Goal: Task Accomplishment & Management: Manage account settings

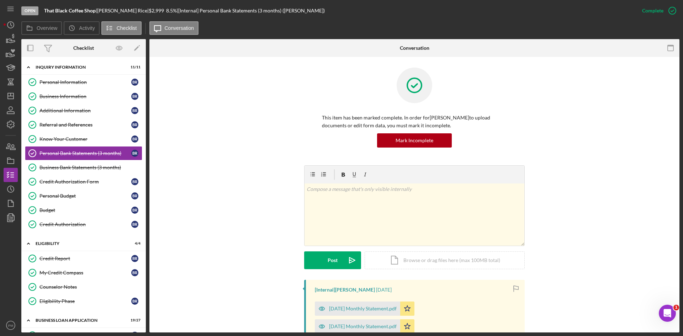
scroll to position [107, 0]
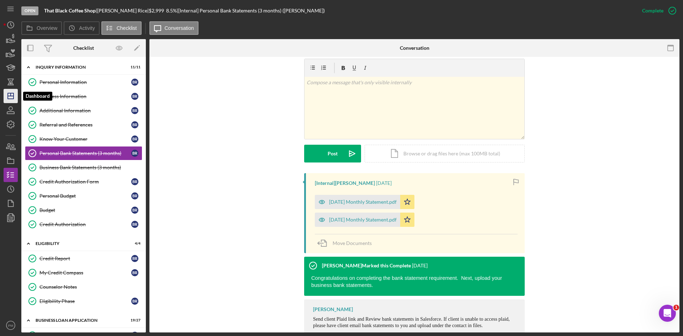
click at [12, 97] on icon "Icon/Dashboard" at bounding box center [11, 96] width 18 height 18
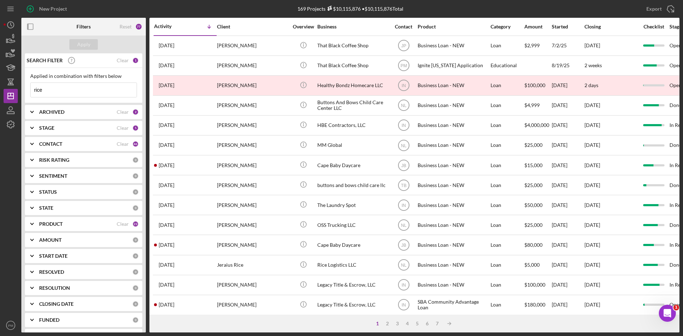
drag, startPoint x: 63, startPoint y: 94, endPoint x: 0, endPoint y: 90, distance: 62.7
click at [0, 90] on div "New Project 169 Projects $10,115,876 • $10,115,876 Total rice Export Icon/Expor…" at bounding box center [341, 168] width 683 height 336
click at [60, 138] on div "CONTACT Clear 46" at bounding box center [89, 144] width 100 height 14
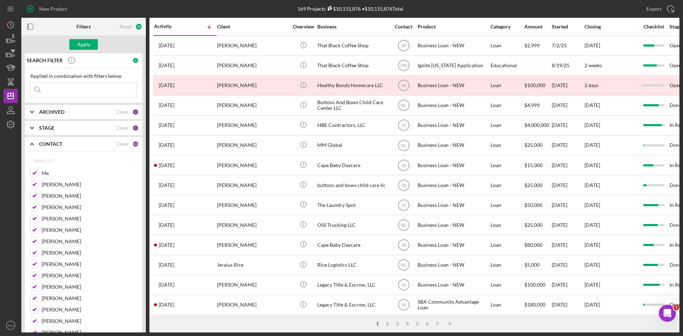
click at [104, 137] on div "SEARCH FILTER 0 Applied in combination with filters below Icon/Menu Close Icon/…" at bounding box center [83, 192] width 124 height 279
click at [118, 143] on div "Clear" at bounding box center [123, 144] width 12 height 6
checkbox input "false"
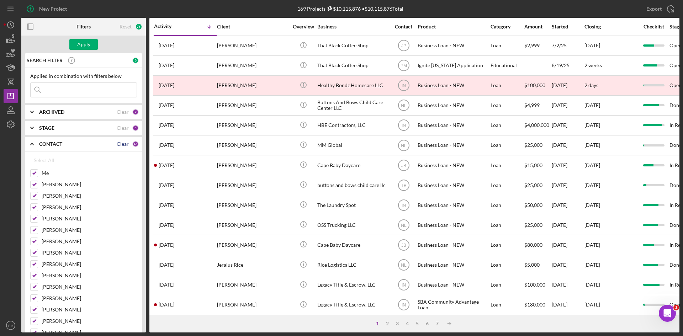
checkbox input "false"
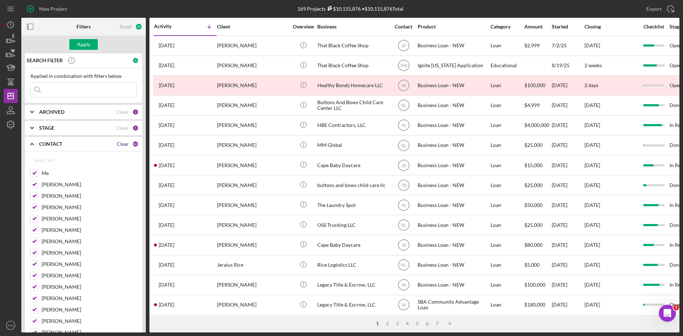
checkbox input "false"
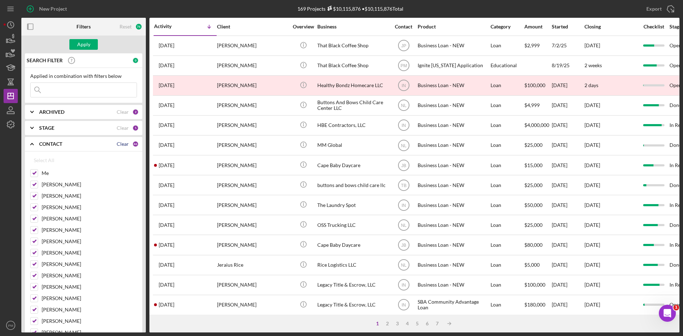
checkbox input "false"
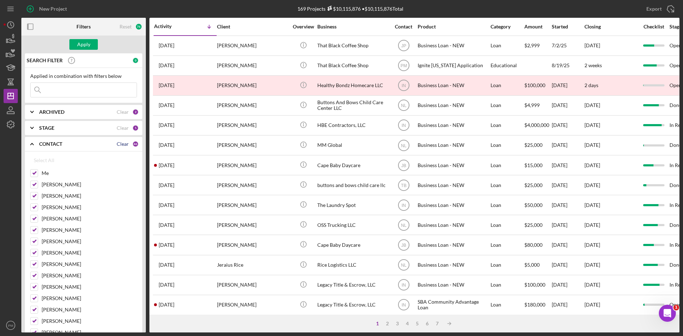
checkbox input "false"
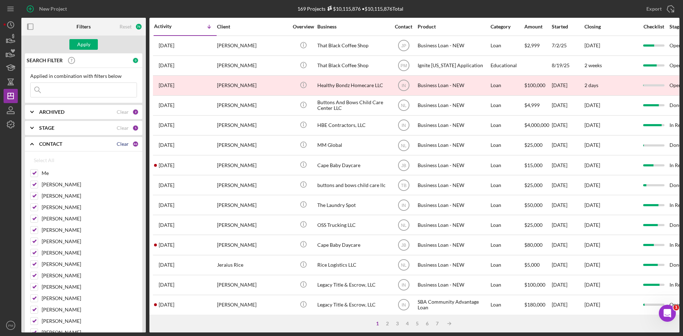
checkbox input "false"
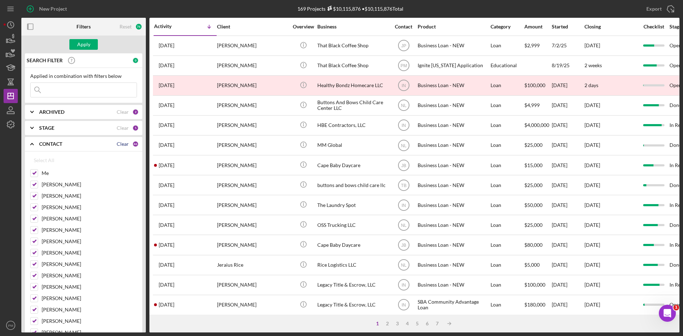
checkbox input "false"
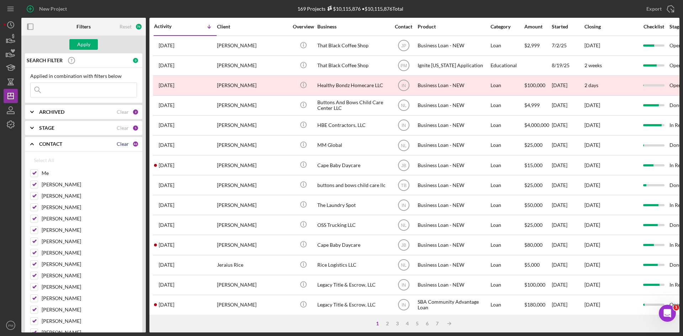
checkbox input "false"
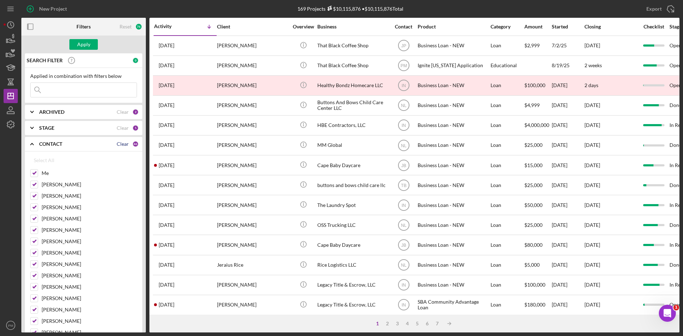
checkbox input "false"
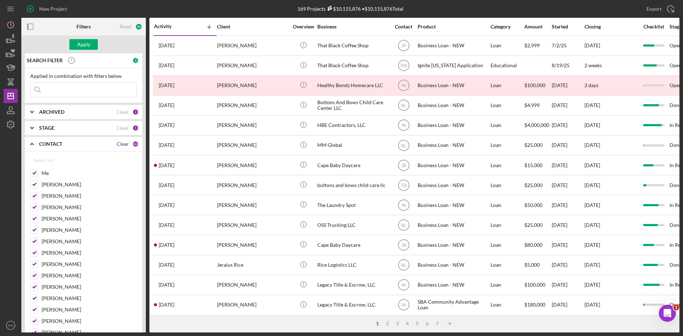
checkbox input "false"
drag, startPoint x: 37, startPoint y: 173, endPoint x: 37, endPoint y: 182, distance: 9.3
click at [37, 175] on input "Me" at bounding box center [34, 173] width 7 height 7
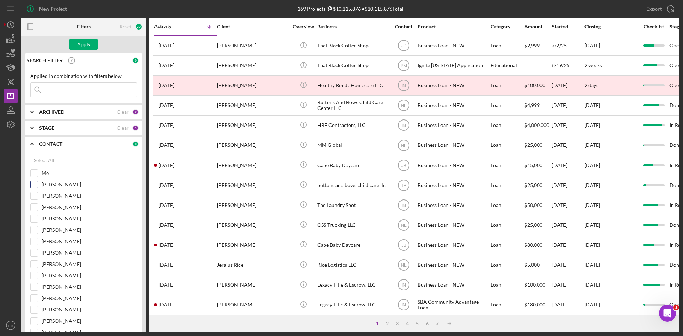
checkbox input "true"
click at [37, 187] on input "[PERSON_NAME]" at bounding box center [34, 184] width 7 height 7
checkbox input "true"
click at [79, 115] on div "ARCHIVED Clear 2" at bounding box center [89, 112] width 100 height 6
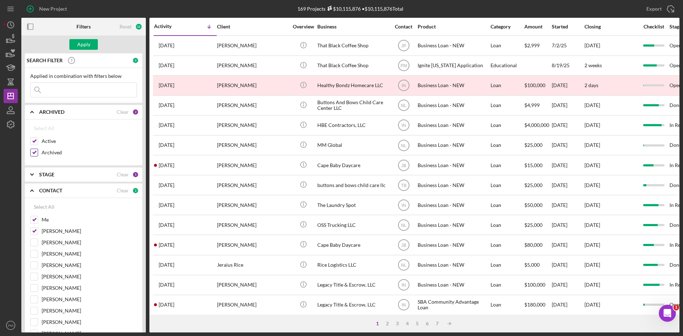
click at [39, 155] on div "Archived" at bounding box center [83, 154] width 107 height 11
click at [37, 152] on input "Archived" at bounding box center [34, 152] width 7 height 7
checkbox input "false"
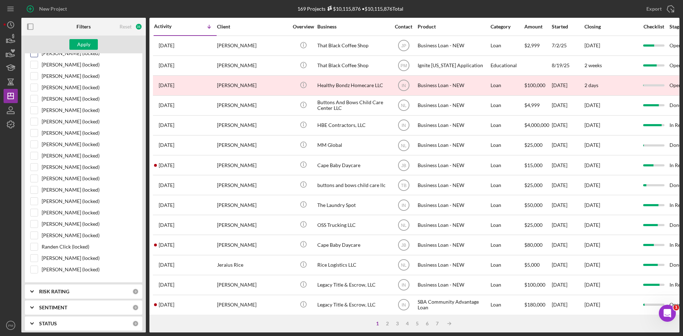
scroll to position [533, 0]
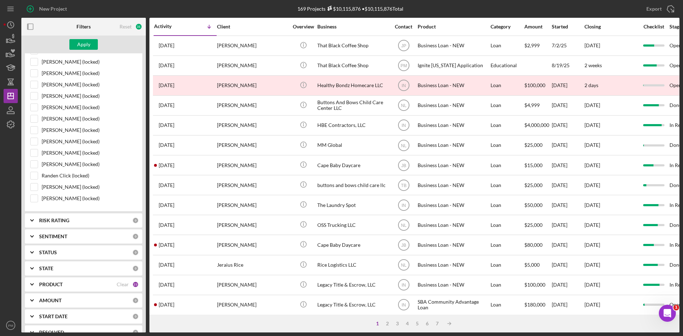
click at [57, 280] on div "PRODUCT Clear 23" at bounding box center [89, 284] width 100 height 14
click at [123, 289] on div "PRODUCT Clear 23" at bounding box center [89, 284] width 100 height 14
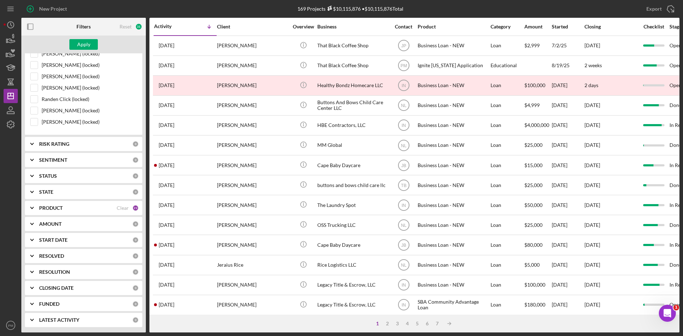
click at [99, 209] on div "PRODUCT" at bounding box center [78, 208] width 78 height 6
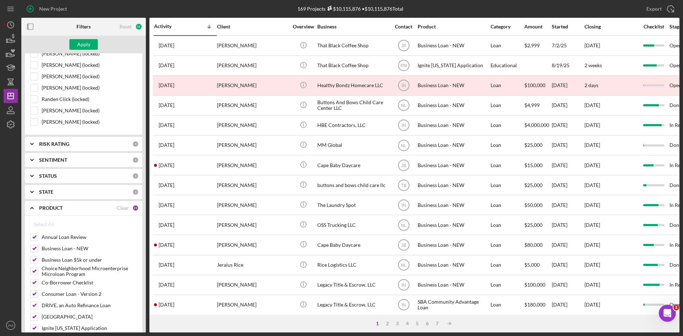
click at [127, 206] on div "PRODUCT Clear 23" at bounding box center [89, 208] width 100 height 6
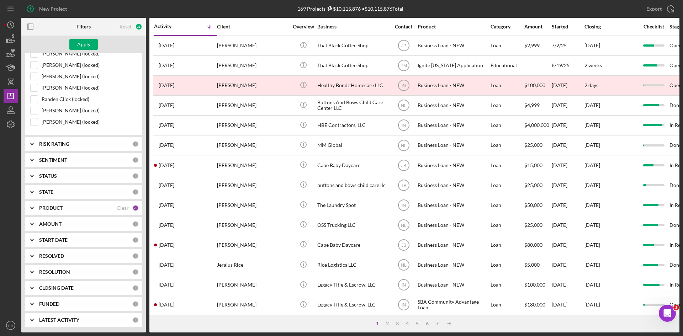
click at [103, 208] on div "PRODUCT" at bounding box center [78, 208] width 78 height 6
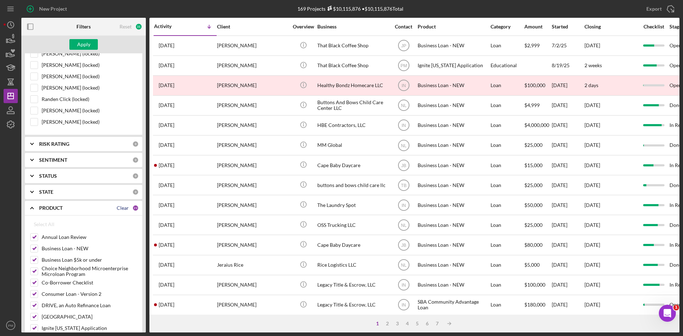
click at [121, 209] on div "Clear" at bounding box center [123, 208] width 12 height 6
checkbox input "false"
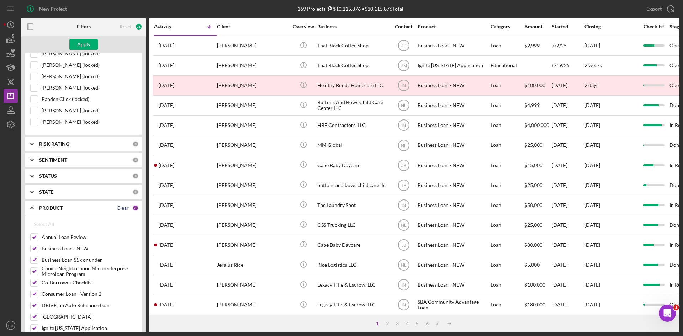
checkbox input "false"
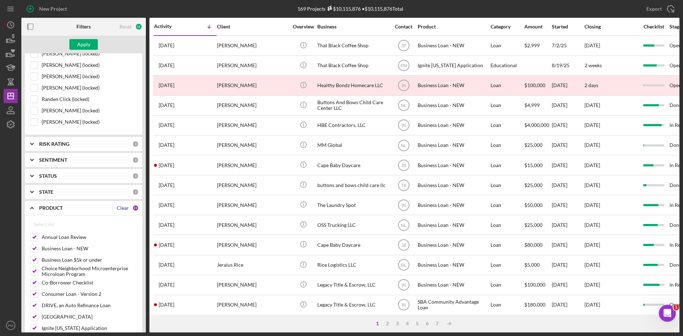
checkbox input "false"
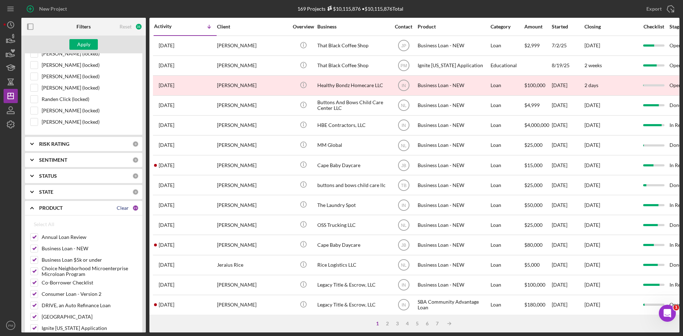
checkbox input "false"
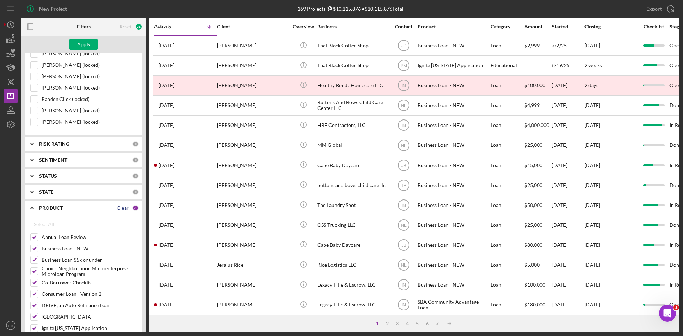
checkbox input "false"
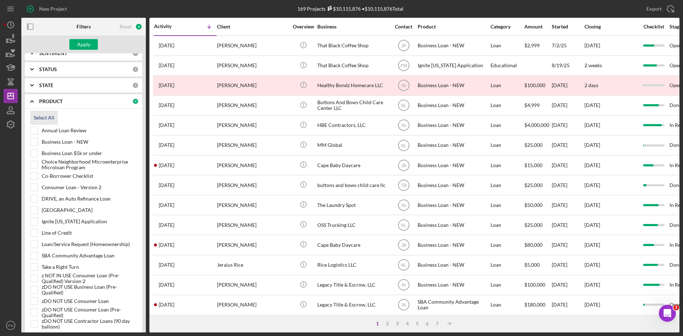
click at [44, 120] on div "Select All" at bounding box center [44, 118] width 21 height 14
checkbox input "true"
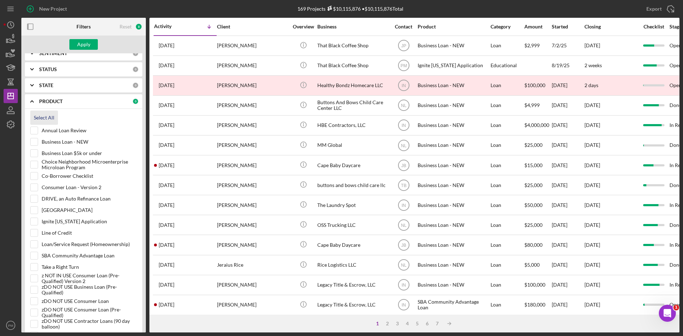
checkbox input "true"
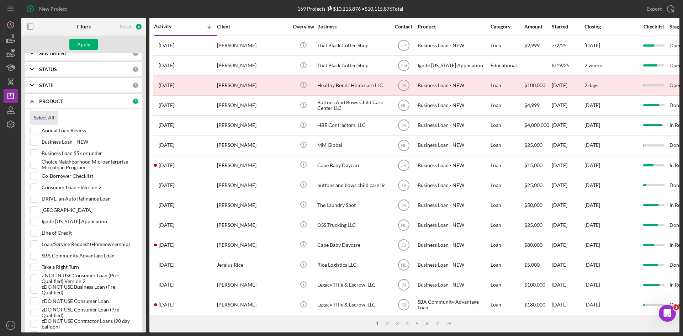
checkbox input "true"
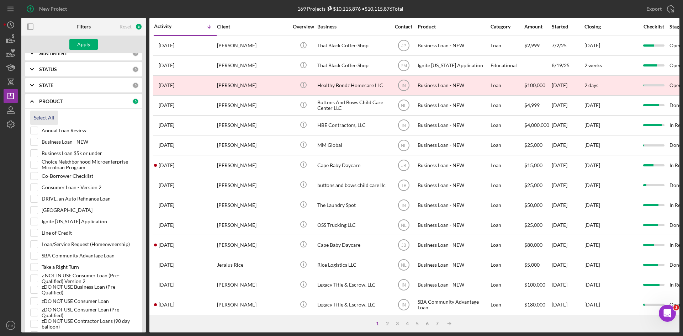
checkbox input "true"
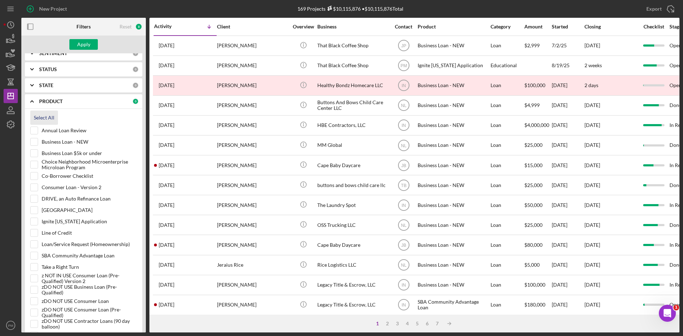
checkbox input "true"
click at [37, 132] on input "Annual Loan Review" at bounding box center [34, 130] width 7 height 7
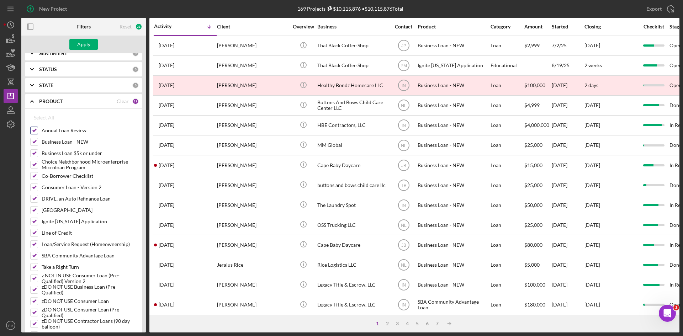
checkbox input "false"
click at [32, 224] on input "Ignite Illinois Application" at bounding box center [34, 221] width 7 height 7
checkbox input "false"
click at [88, 47] on div "Apply" at bounding box center [83, 44] width 13 height 11
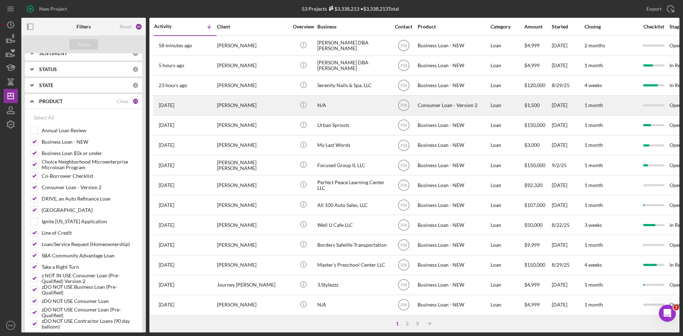
click at [264, 106] on div "[PERSON_NAME]" at bounding box center [252, 105] width 71 height 19
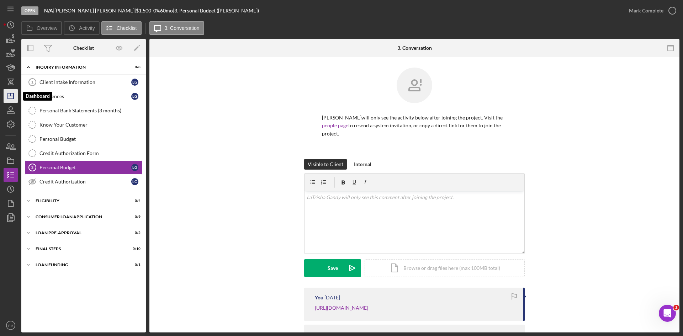
click at [9, 100] on icon "Icon/Dashboard" at bounding box center [11, 96] width 18 height 18
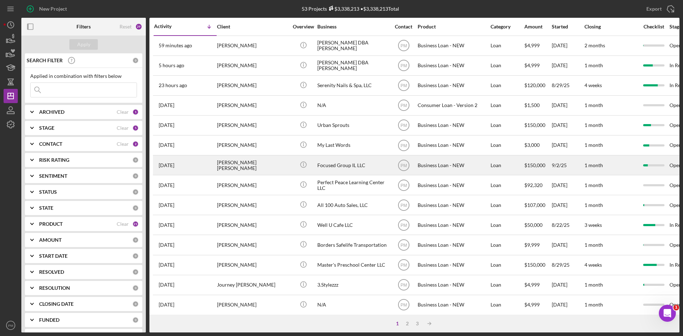
click at [235, 171] on div "Nyguyen Watts" at bounding box center [252, 165] width 71 height 19
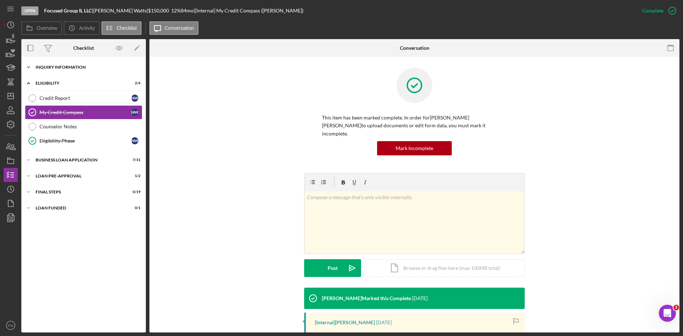
click at [81, 68] on div "INQUIRY INFORMATION" at bounding box center [86, 67] width 101 height 4
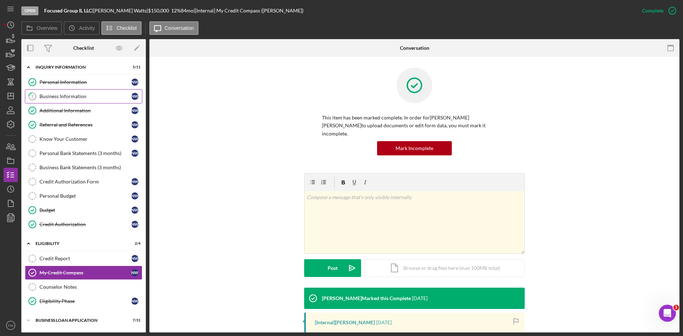
click at [77, 95] on div "Business Information" at bounding box center [85, 97] width 92 height 6
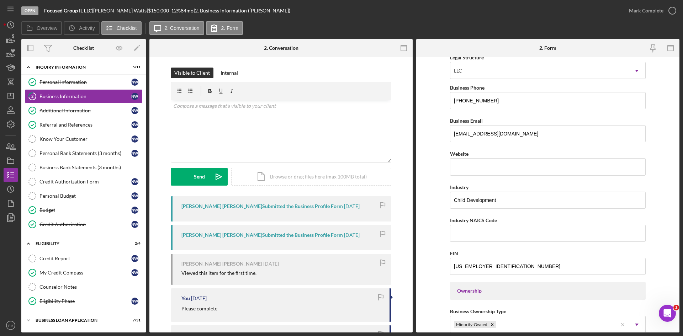
scroll to position [71, 0]
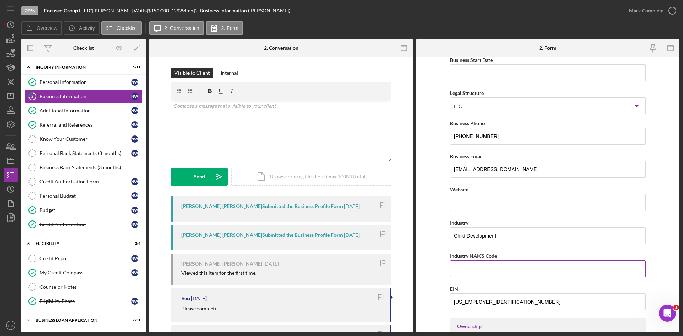
click at [489, 273] on input "Industry NAICS Code" at bounding box center [548, 268] width 196 height 17
click at [459, 266] on input "Industry NAICS Code" at bounding box center [548, 268] width 196 height 17
paste input "624410"
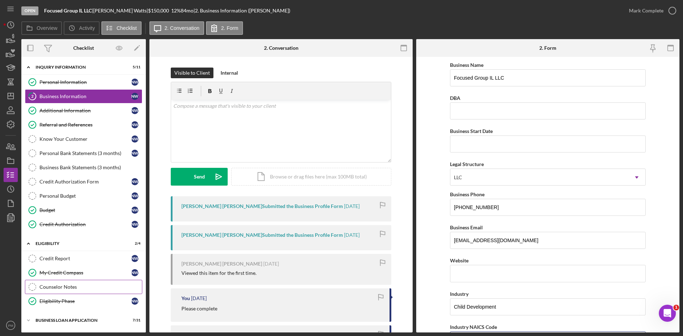
scroll to position [47, 0]
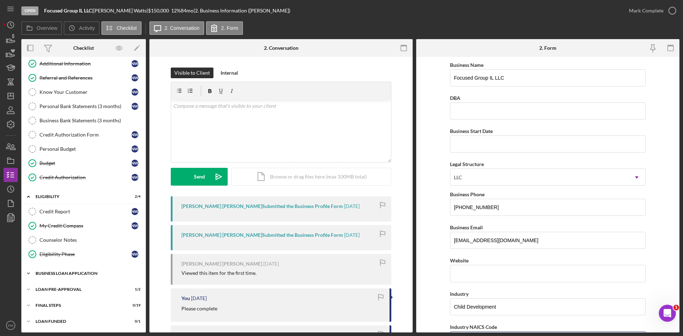
type input "624410"
click at [92, 275] on div "BUSINESS LOAN APPLICATION" at bounding box center [86, 273] width 101 height 4
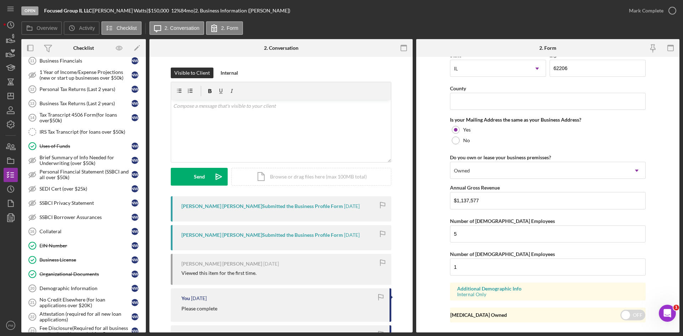
scroll to position [514, 0]
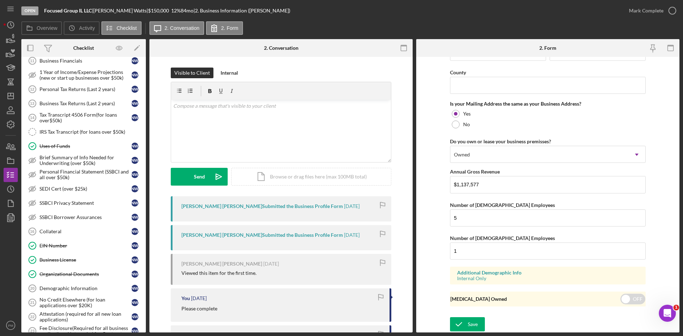
click at [474, 323] on div "Save" at bounding box center [473, 324] width 10 height 14
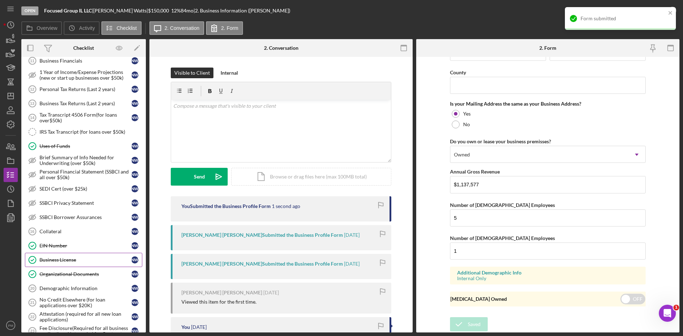
click at [60, 274] on div "Organizational Documents" at bounding box center [85, 274] width 92 height 6
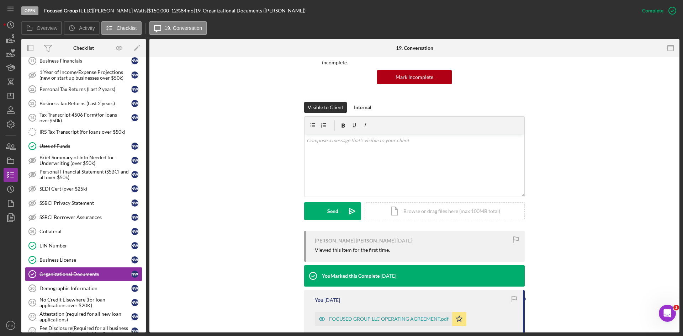
scroll to position [213, 0]
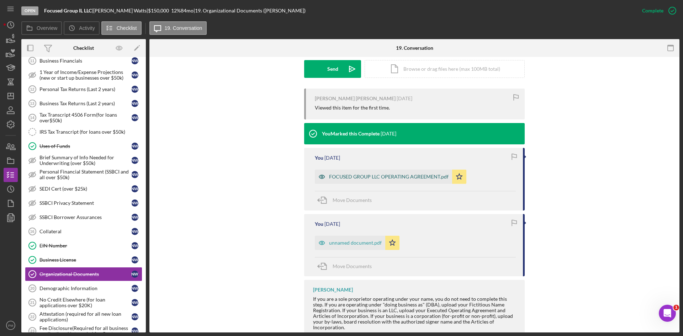
click at [360, 174] on div "FOCUSED GROUP LLC OPERATING AGREEMENT.pdf" at bounding box center [389, 177] width 120 height 6
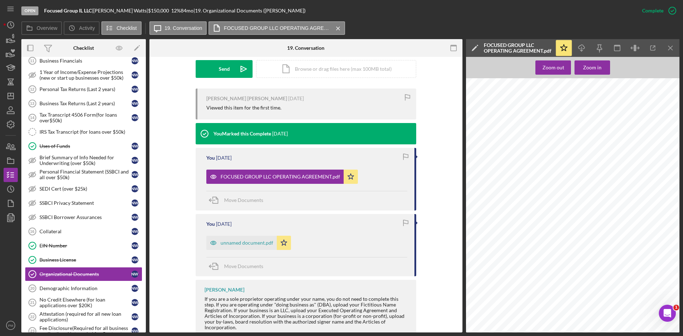
drag, startPoint x: 233, startPoint y: 232, endPoint x: 329, endPoint y: 234, distance: 96.8
click at [233, 236] on div "unnamed document.pdf" at bounding box center [241, 243] width 70 height 14
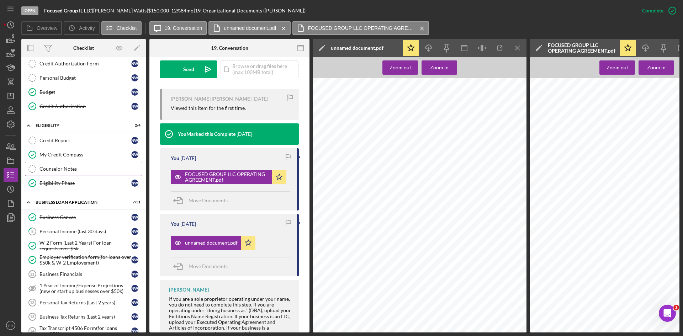
scroll to position [11, 0]
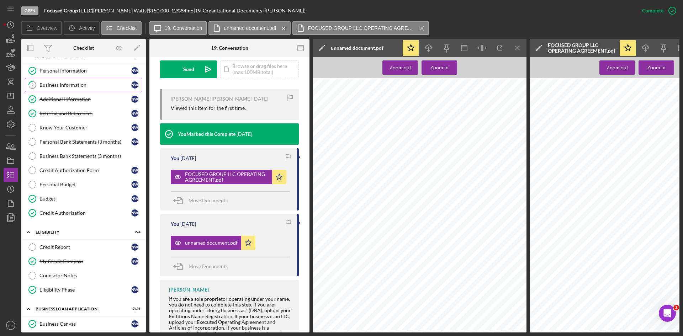
click at [62, 85] on div "Business Information" at bounding box center [85, 85] width 92 height 6
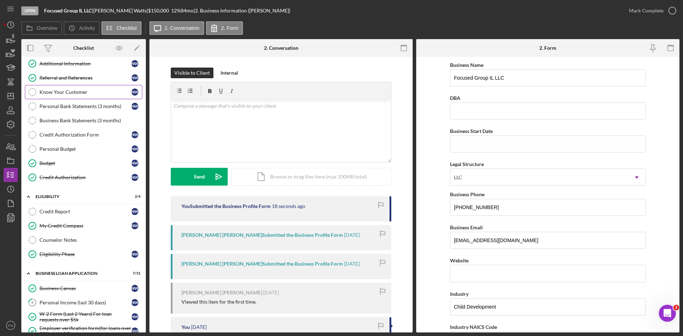
scroll to position [83, 0]
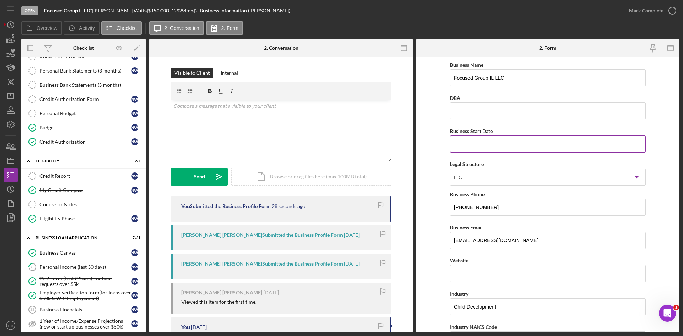
click at [480, 147] on input "Business Start Date" at bounding box center [548, 144] width 196 height 17
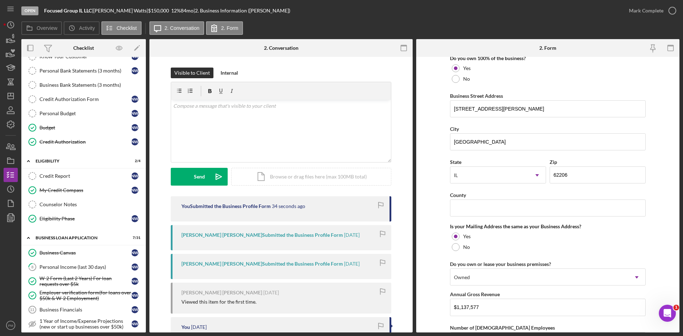
scroll to position [514, 0]
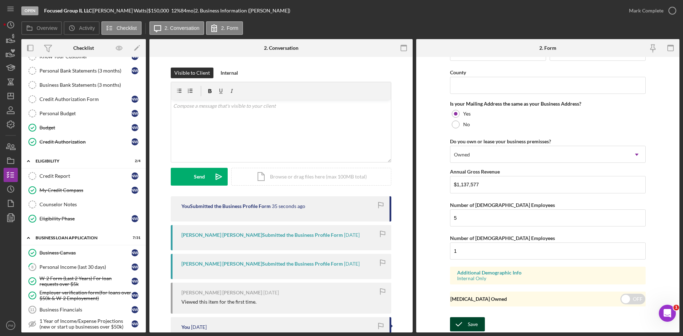
type input "07/19/2024"
click at [474, 320] on div "Save" at bounding box center [473, 324] width 10 height 14
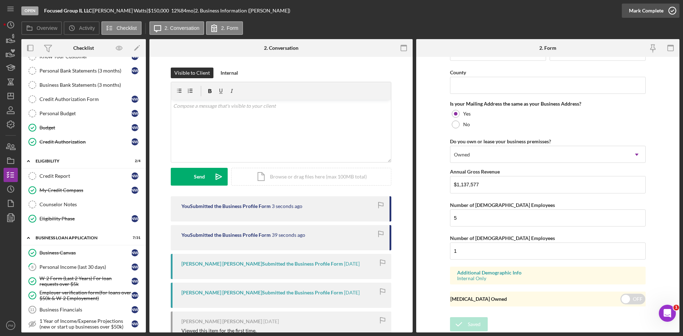
click at [647, 13] on div "Mark Complete" at bounding box center [646, 11] width 34 height 14
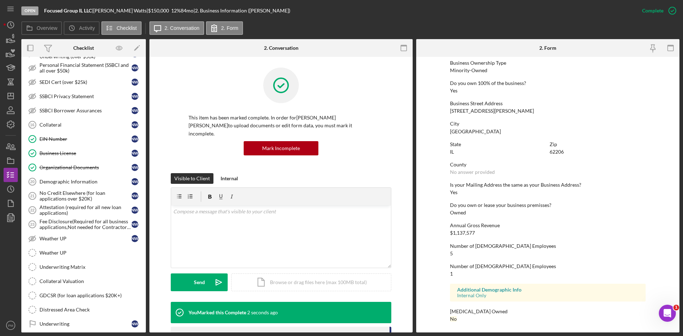
scroll to position [474, 0]
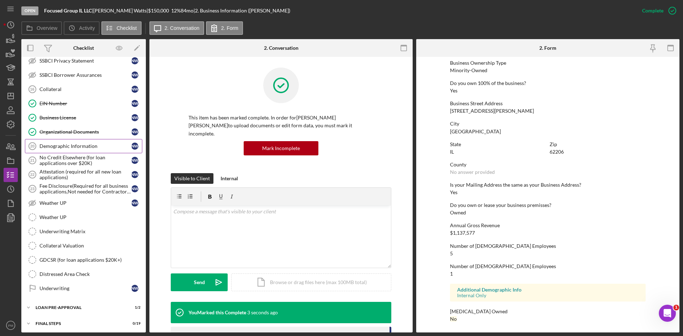
click at [64, 146] on div "Demographic Information" at bounding box center [85, 146] width 92 height 6
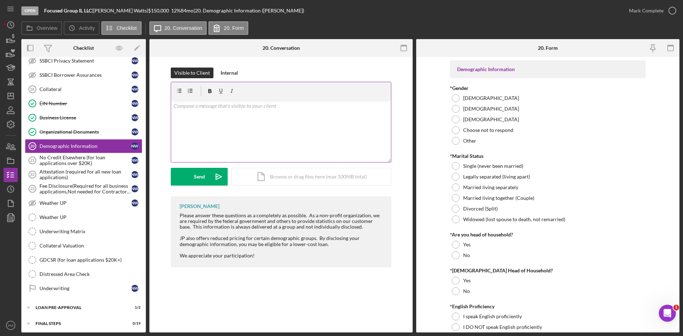
click at [265, 138] on div "v Color teal Color pink Remove color Add row above Add row below Add column bef…" at bounding box center [281, 131] width 220 height 62
click at [198, 176] on div "Send" at bounding box center [199, 177] width 11 height 18
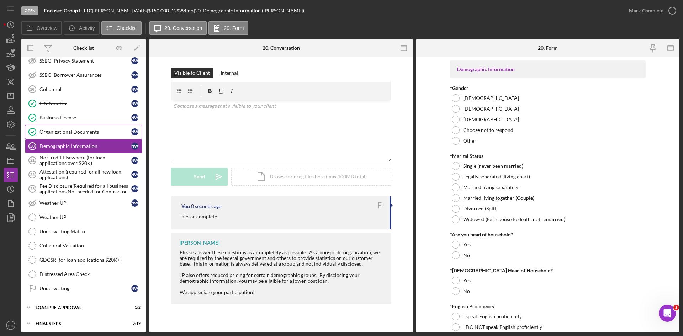
scroll to position [367, 0]
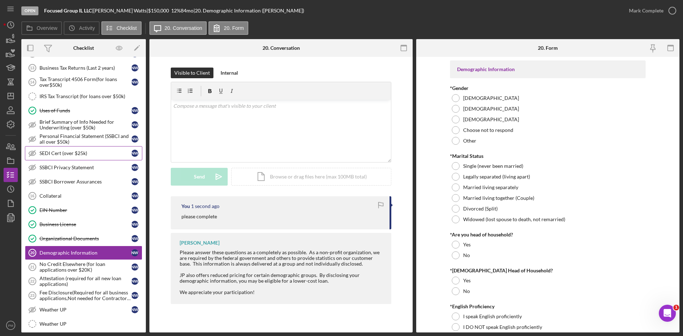
click at [81, 151] on div "SEDI Cert (over $25k)" at bounding box center [85, 153] width 92 height 6
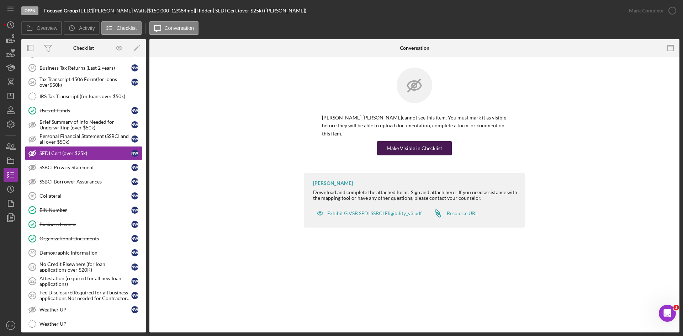
click at [428, 143] on div "Make Visible in Checklist" at bounding box center [414, 148] width 55 height 14
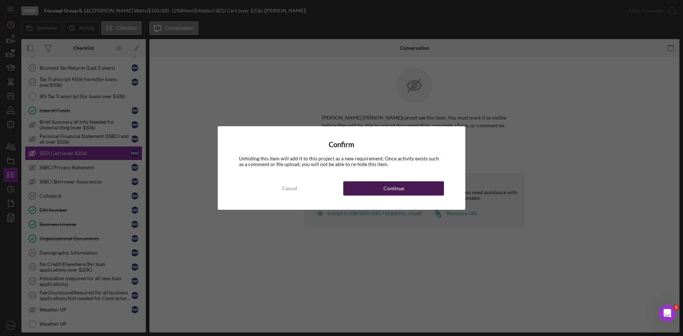
click at [375, 192] on button "Continue" at bounding box center [393, 188] width 101 height 14
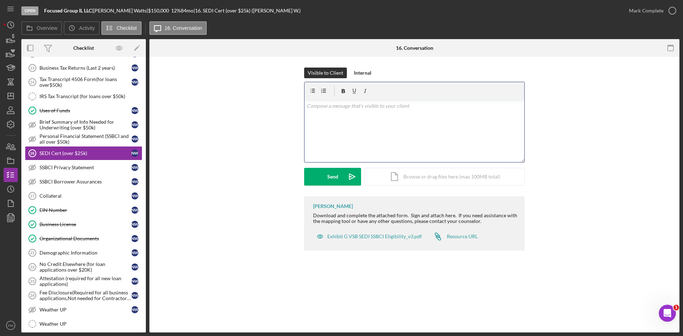
click at [342, 131] on div "v Color teal Color pink Remove color Add row above Add row below Add column bef…" at bounding box center [414, 131] width 220 height 62
click at [317, 176] on button "Send Icon/icon-invite-send" at bounding box center [332, 177] width 57 height 18
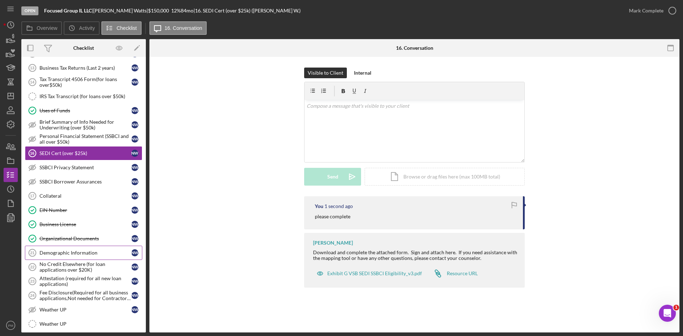
scroll to position [492, 0]
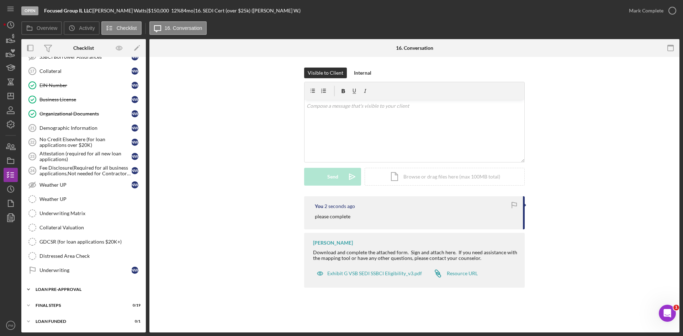
click at [76, 293] on div "Icon/Expander LOAN PRE-APPROVAL 1 / 2" at bounding box center [83, 289] width 124 height 14
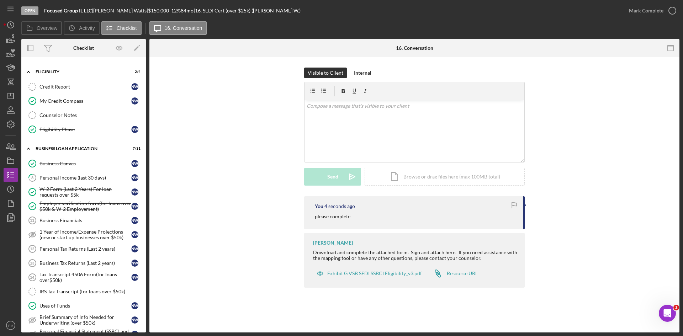
scroll to position [30, 0]
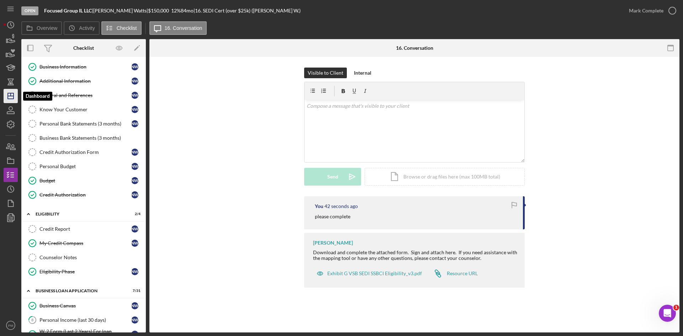
click at [9, 100] on icon "Icon/Dashboard" at bounding box center [11, 96] width 18 height 18
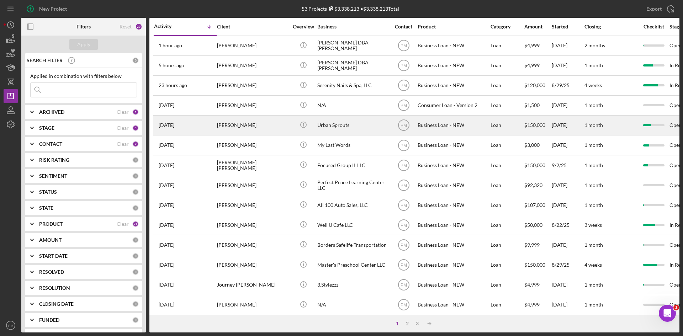
click at [250, 127] on div "Andrea Barragan" at bounding box center [252, 125] width 71 height 19
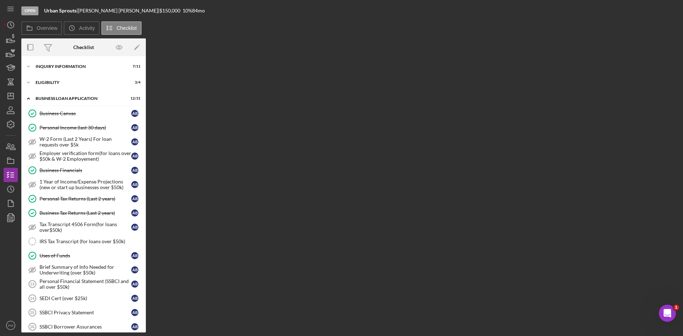
scroll to position [270, 0]
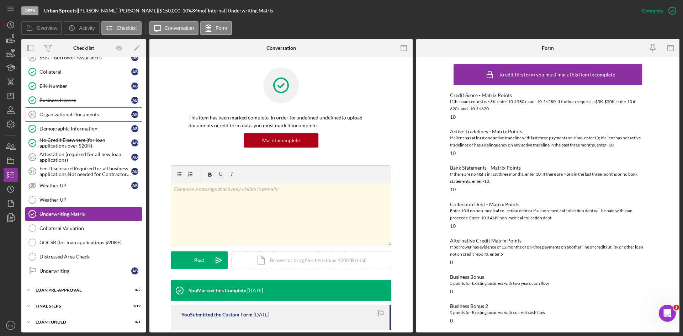
click at [68, 111] on link "Organizational Documents 20 Organizational Documents A B" at bounding box center [83, 114] width 117 height 14
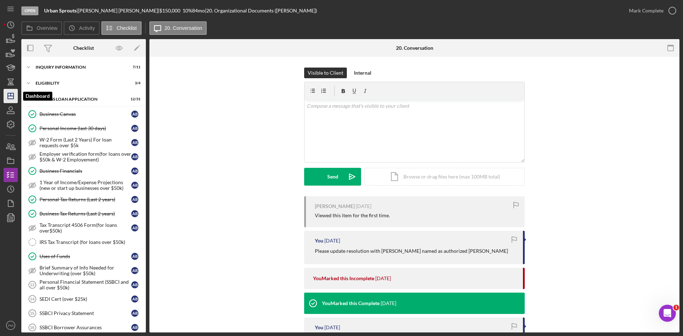
click at [10, 96] on line "button" at bounding box center [11, 96] width 6 height 0
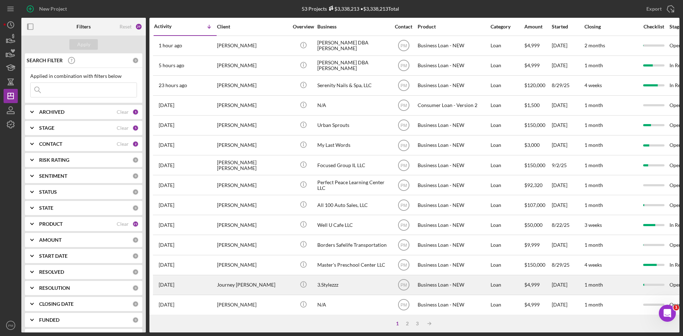
click at [232, 281] on div "Journey Brinkley" at bounding box center [252, 285] width 71 height 19
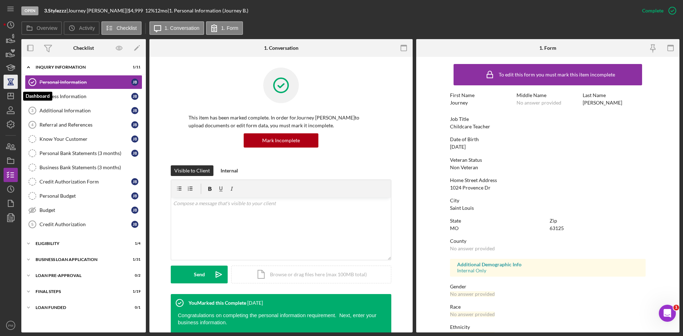
click at [11, 85] on icon "button" at bounding box center [10, 85] width 6 height 1
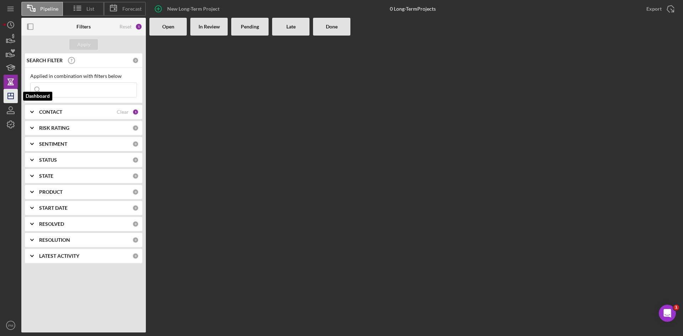
click at [11, 92] on icon "Icon/Dashboard" at bounding box center [11, 96] width 18 height 18
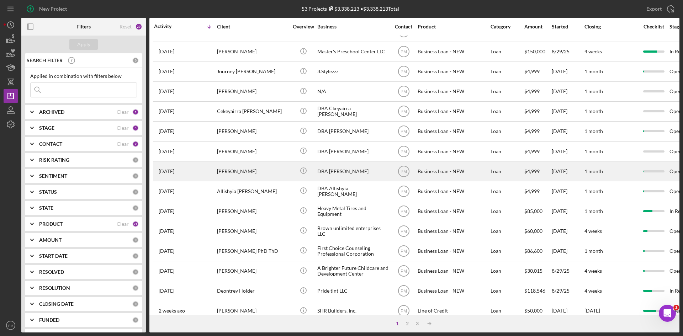
scroll to position [229, 0]
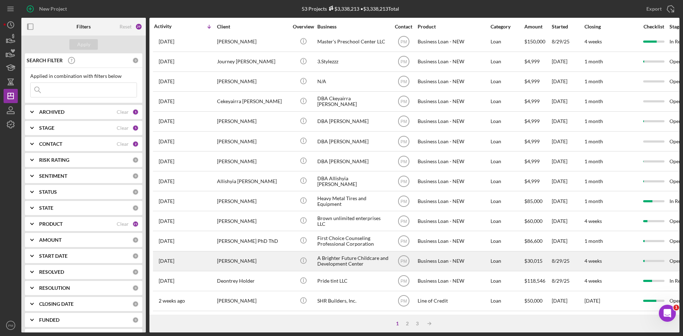
click at [240, 254] on div "Dorothy M Miller" at bounding box center [252, 261] width 71 height 19
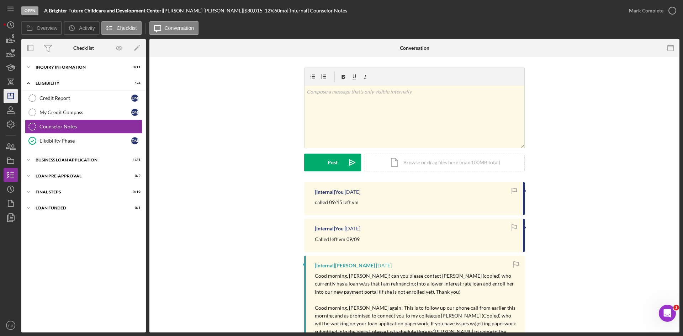
click at [11, 95] on line "button" at bounding box center [11, 94] width 0 height 3
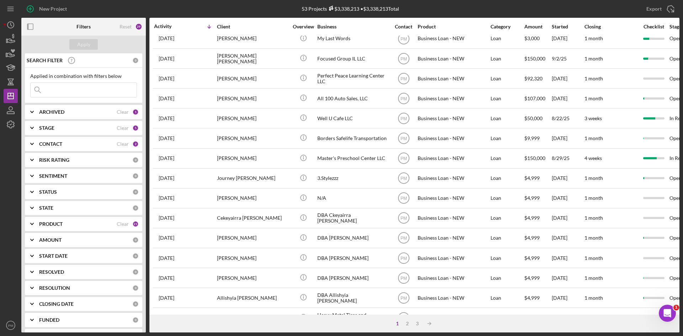
scroll to position [229, 0]
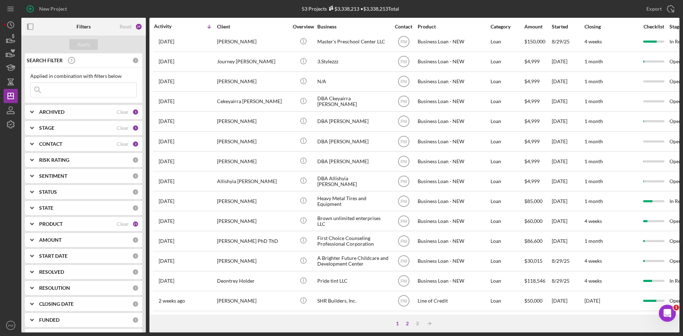
click at [407, 325] on div "2" at bounding box center [407, 324] width 10 height 6
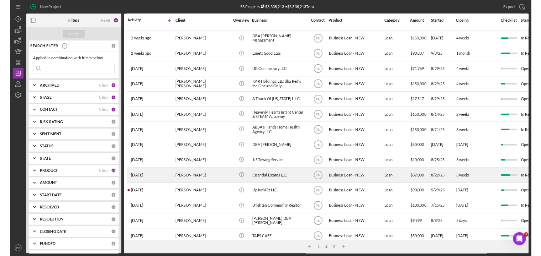
scroll to position [0, 0]
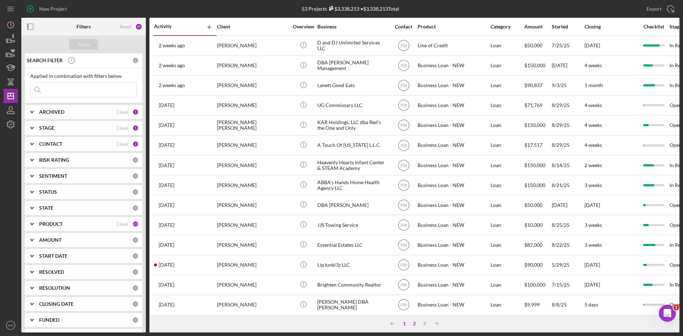
click at [404, 324] on div "1" at bounding box center [404, 324] width 10 height 6
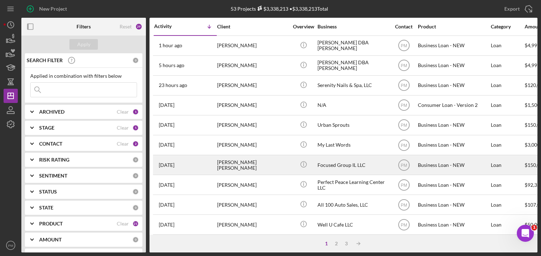
click at [265, 173] on div "Nyguyen Watts" at bounding box center [252, 165] width 71 height 19
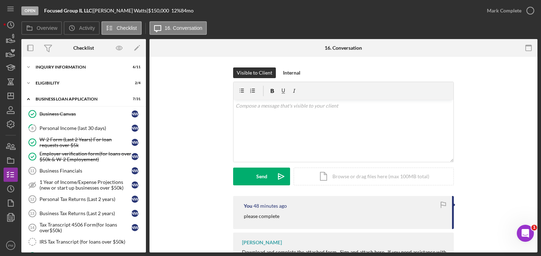
scroll to position [144, 0]
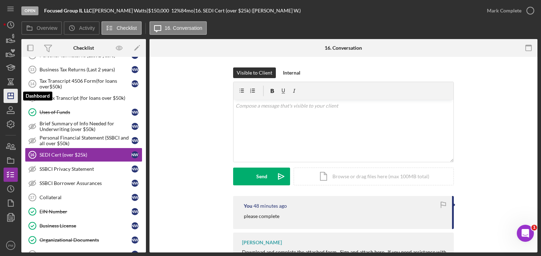
click at [7, 100] on icon "Icon/Dashboard" at bounding box center [11, 96] width 18 height 18
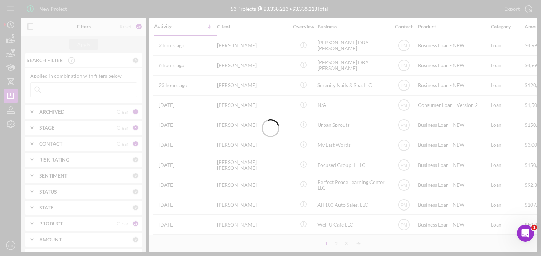
click at [57, 90] on div at bounding box center [270, 128] width 541 height 256
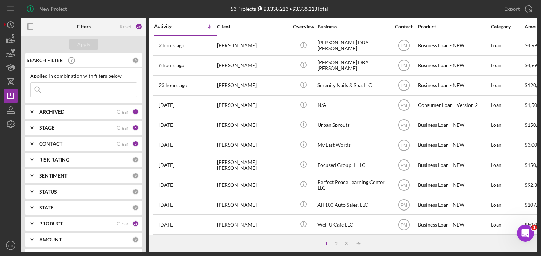
click at [54, 89] on input at bounding box center [84, 90] width 106 height 14
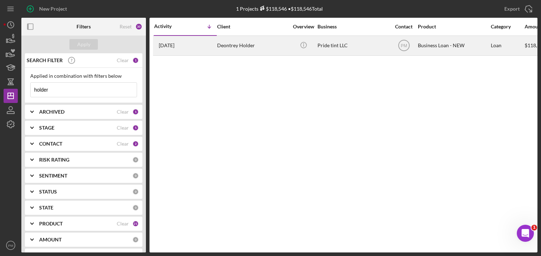
type input "holder"
click at [187, 52] on div "1 week ago Deontrey Holder" at bounding box center [185, 45] width 62 height 19
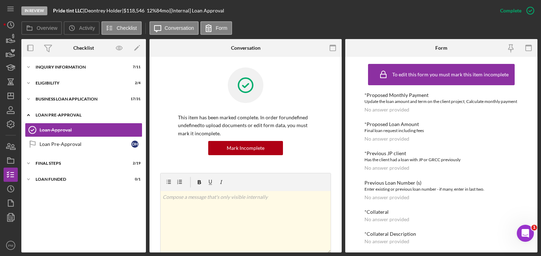
click at [59, 109] on div "Icon/Expander LOAN PRE-APPROVAL 1 / 2" at bounding box center [83, 115] width 124 height 15
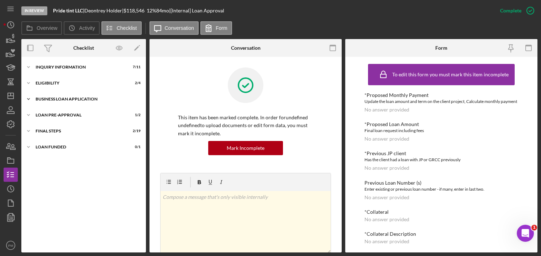
click at [60, 98] on div "BUSINESS LOAN APPLICATION" at bounding box center [86, 99] width 101 height 4
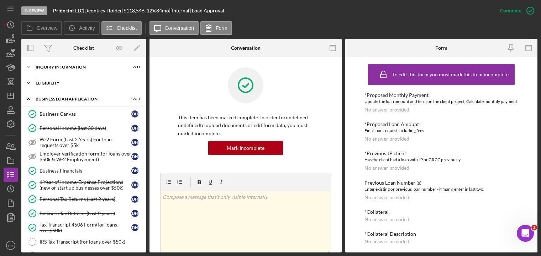
click at [49, 80] on div "Icon/Expander ELIGIBILITY 2 / 4" at bounding box center [83, 83] width 124 height 14
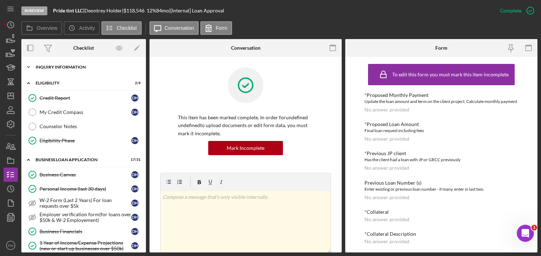
click at [60, 68] on div "INQUIRY INFORMATION" at bounding box center [86, 67] width 101 height 4
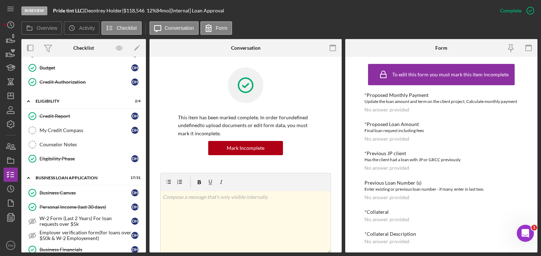
scroll to position [107, 0]
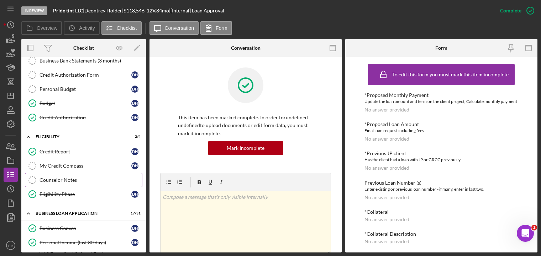
click at [53, 182] on div "Counselor Notes" at bounding box center [90, 180] width 102 height 6
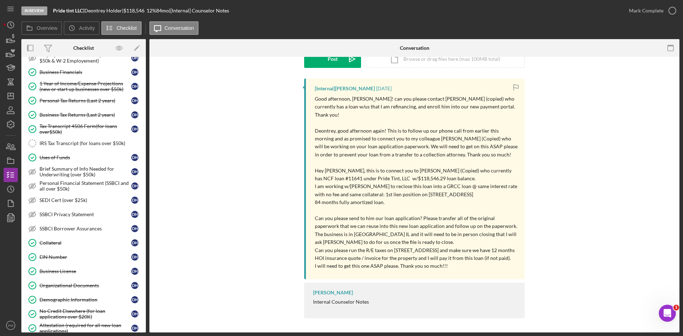
scroll to position [492, 0]
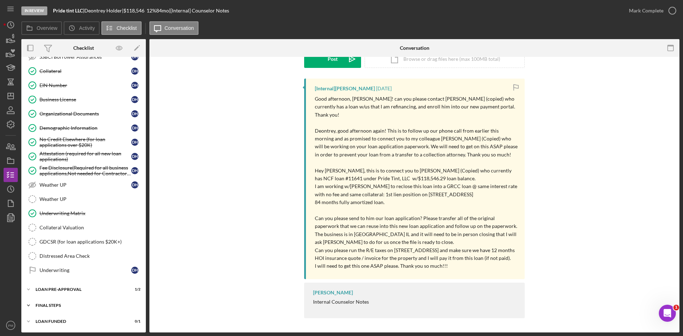
click at [65, 306] on div "FINAL STEPS" at bounding box center [86, 305] width 101 height 4
click at [63, 319] on div "Collateral Insurance" at bounding box center [85, 321] width 92 height 6
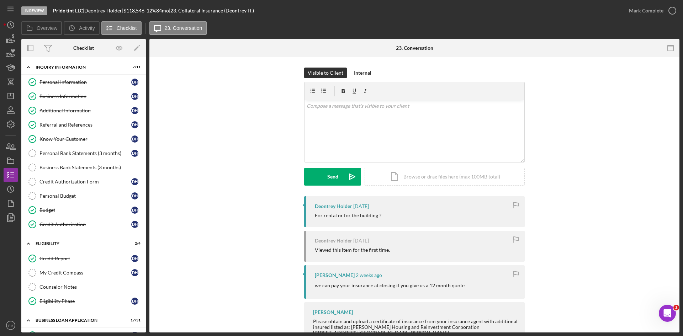
click at [233, 161] on div "Visible to Client Internal v Color teal Color pink Remove color Add row above A…" at bounding box center [414, 132] width 509 height 129
drag, startPoint x: 17, startPoint y: 99, endPoint x: 13, endPoint y: 98, distance: 4.0
click at [17, 99] on icon "Icon/Dashboard" at bounding box center [11, 96] width 18 height 18
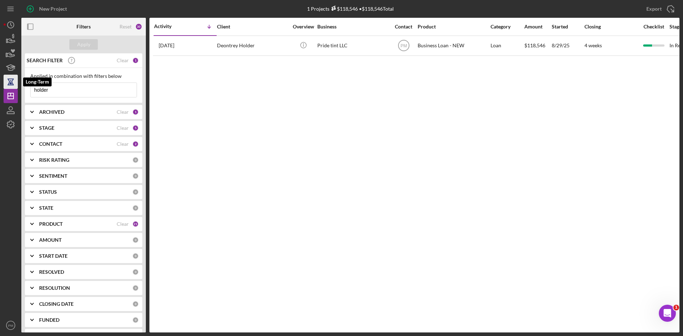
drag, startPoint x: 51, startPoint y: 89, endPoint x: 4, endPoint y: 84, distance: 47.6
click at [4, 84] on div "New Project 1 Projects $118,546 • $118,546 Total holder Export Icon/Export Filt…" at bounding box center [342, 166] width 676 height 333
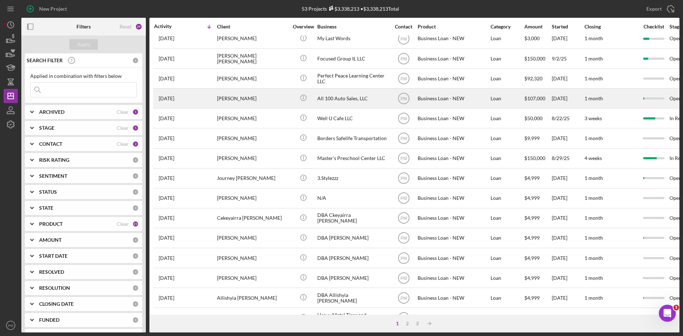
scroll to position [213, 0]
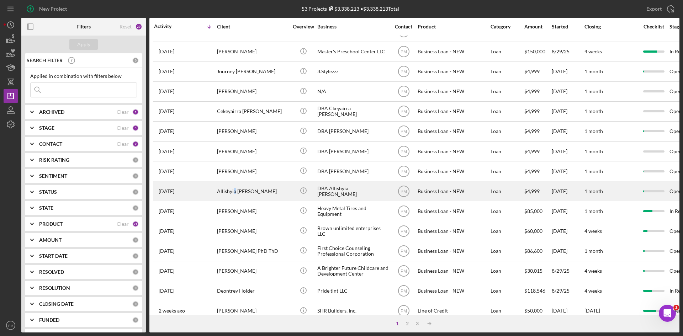
click at [234, 183] on div "Allishyia Watts" at bounding box center [252, 191] width 71 height 19
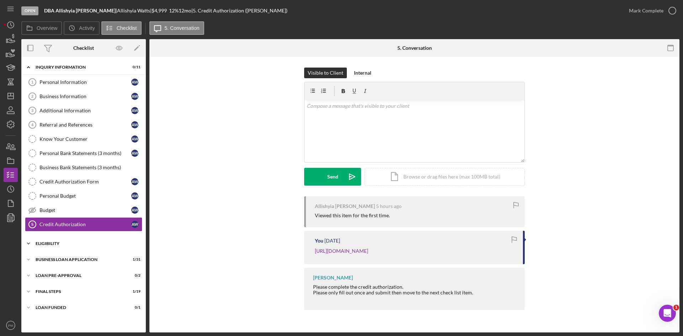
click at [61, 240] on div "Icon/Expander ELIGIBILITY 1 / 4" at bounding box center [83, 244] width 124 height 14
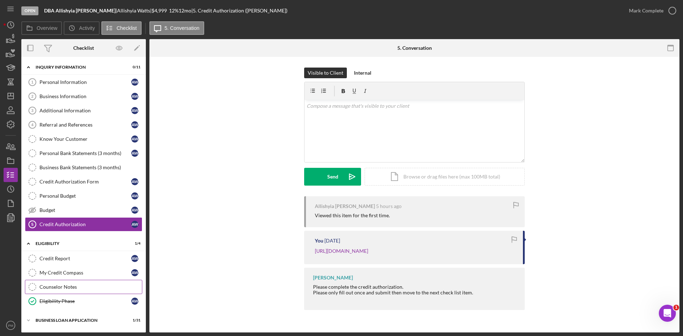
click at [62, 289] on div "Counselor Notes" at bounding box center [90, 287] width 102 height 6
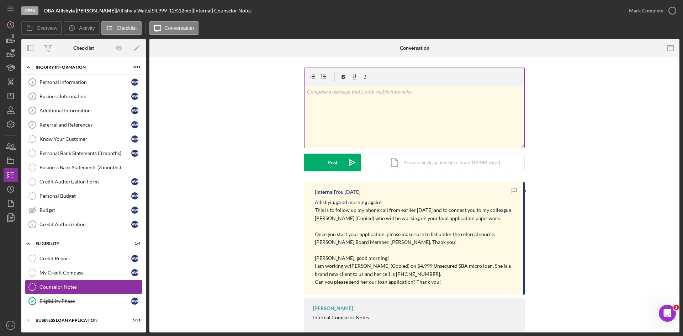
click at [355, 116] on div "v Color teal Color pink Remove color Add row above Add row below Add column bef…" at bounding box center [414, 117] width 220 height 62
click at [357, 120] on div "v Color teal Color pink Remove color Add row above Add row below Add column bef…" at bounding box center [414, 117] width 220 height 62
click at [319, 163] on button "Post Icon/icon-invite-send" at bounding box center [332, 163] width 57 height 18
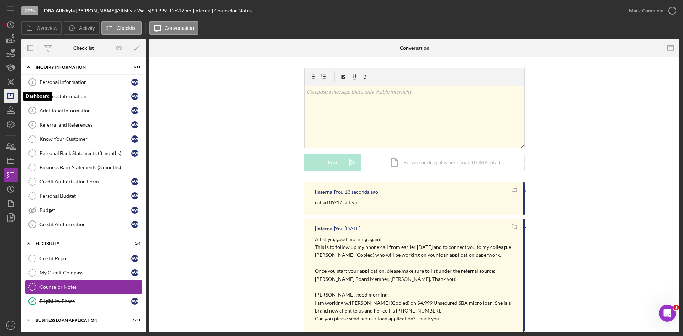
click at [10, 96] on line "button" at bounding box center [11, 96] width 6 height 0
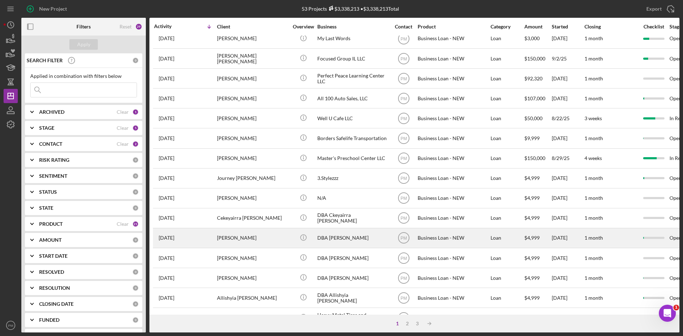
scroll to position [178, 0]
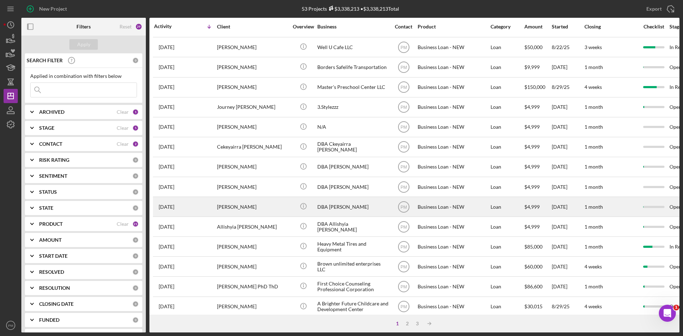
click at [252, 205] on div "Lanice Dickson" at bounding box center [252, 206] width 71 height 19
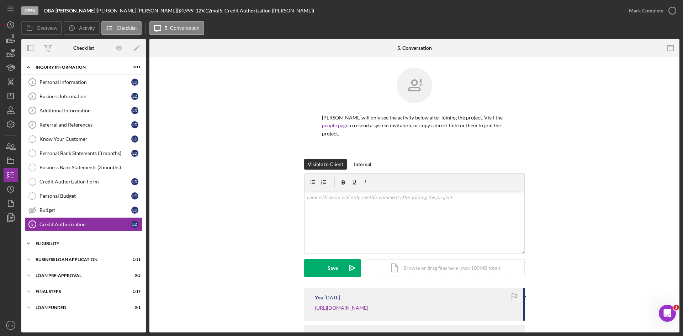
click at [83, 247] on div "Icon/Expander ELIGIBILITY 0 / 4" at bounding box center [83, 244] width 124 height 14
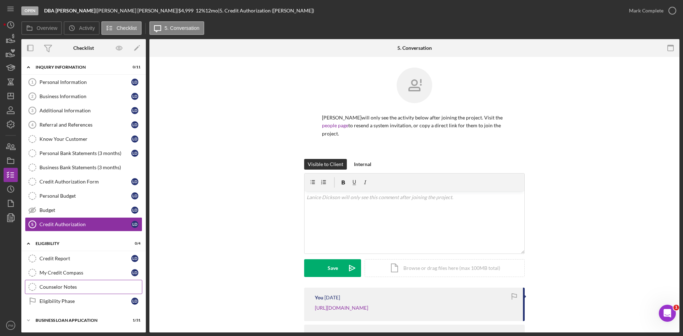
click at [76, 290] on div "Counselor Notes" at bounding box center [90, 287] width 102 height 6
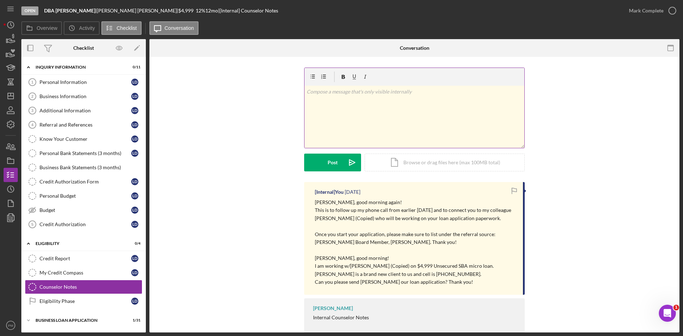
click at [378, 124] on div "v Color teal Color pink Remove color Add row above Add row below Add column bef…" at bounding box center [414, 117] width 220 height 62
click at [326, 161] on button "Post Icon/icon-invite-send" at bounding box center [332, 163] width 57 height 18
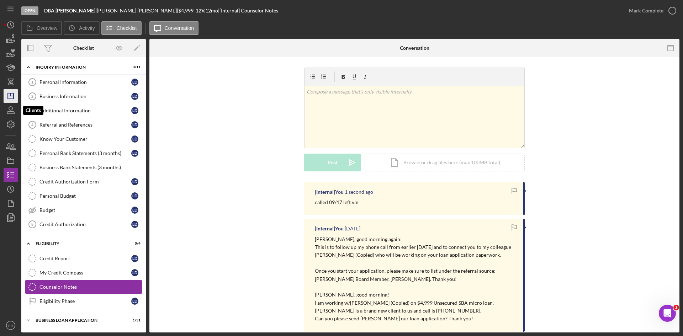
click at [12, 96] on line "button" at bounding box center [11, 96] width 6 height 0
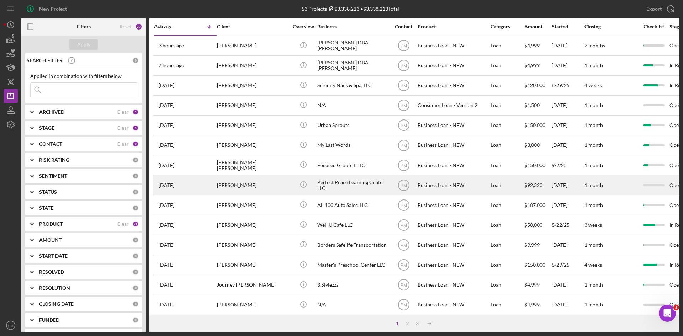
scroll to position [142, 0]
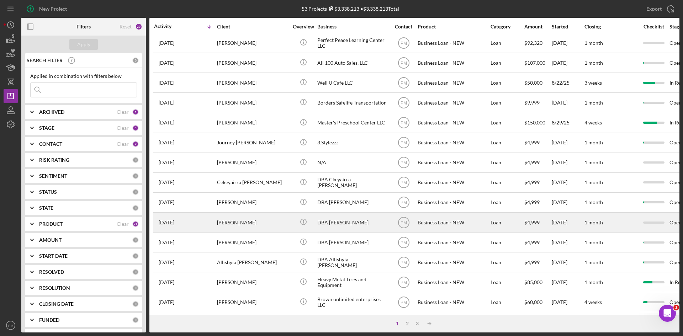
click at [246, 226] on div "Adraine Dickson" at bounding box center [252, 222] width 71 height 19
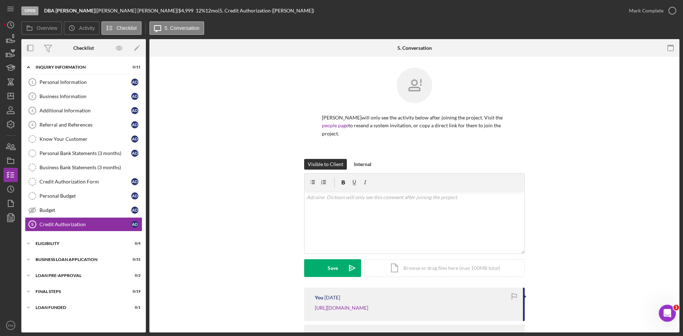
click at [238, 84] on div "Adraine Dickson will only see the activity below after joining the project. Vis…" at bounding box center [414, 113] width 509 height 91
click at [62, 242] on div "ELIGIBILITY" at bounding box center [86, 243] width 101 height 4
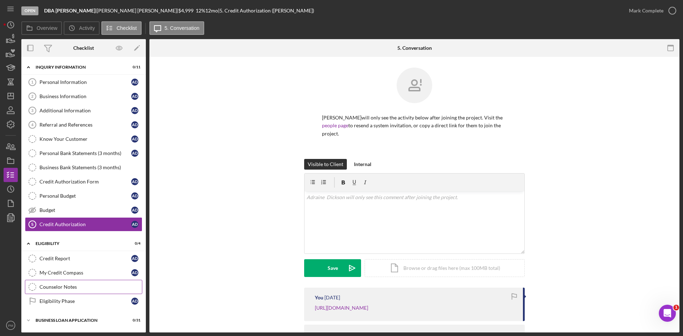
drag, startPoint x: 51, startPoint y: 290, endPoint x: 55, endPoint y: 289, distance: 4.0
click at [51, 290] on div "Counselor Notes" at bounding box center [90, 287] width 102 height 6
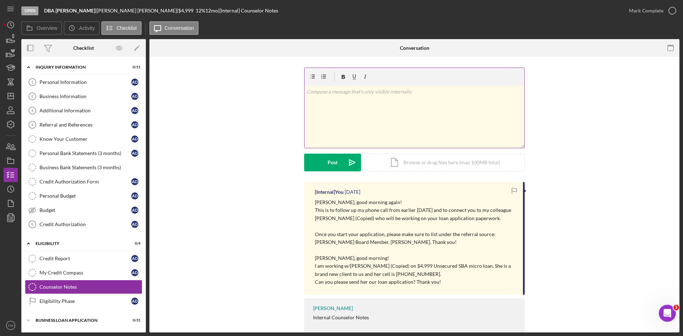
click at [335, 110] on div "v Color teal Color pink Remove color Add row above Add row below Add column bef…" at bounding box center [414, 117] width 220 height 62
click at [340, 163] on button "Post Icon/icon-invite-send" at bounding box center [332, 163] width 57 height 18
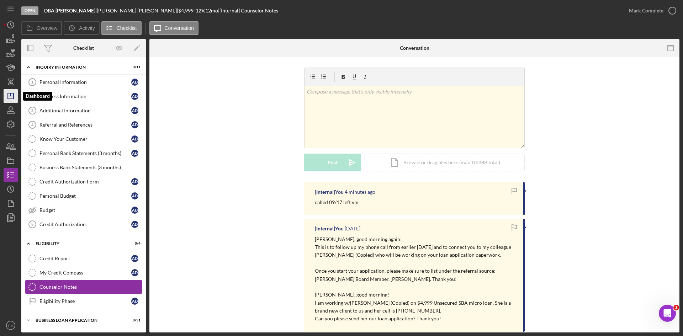
click at [9, 99] on polygon "button" at bounding box center [11, 96] width 6 height 6
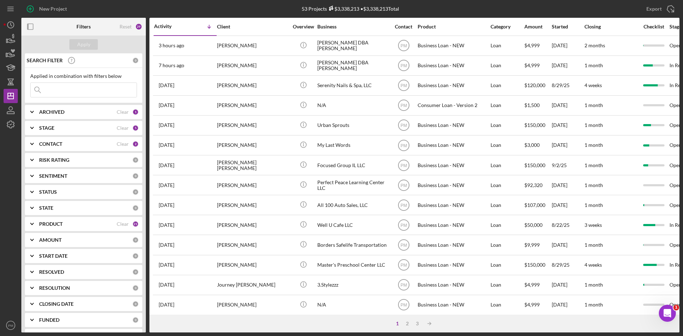
click at [83, 92] on input at bounding box center [84, 90] width 106 height 14
type input "diarra"
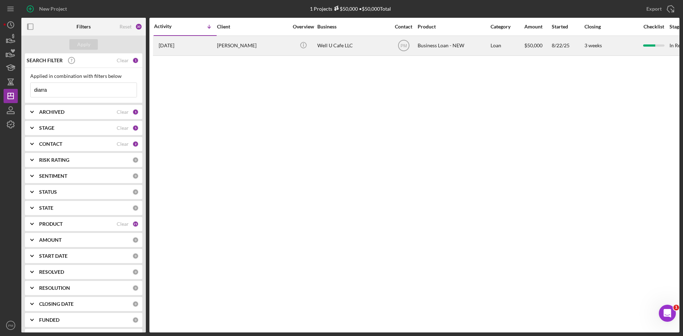
click at [215, 46] on div "2 days ago Diara Morris" at bounding box center [185, 45] width 62 height 19
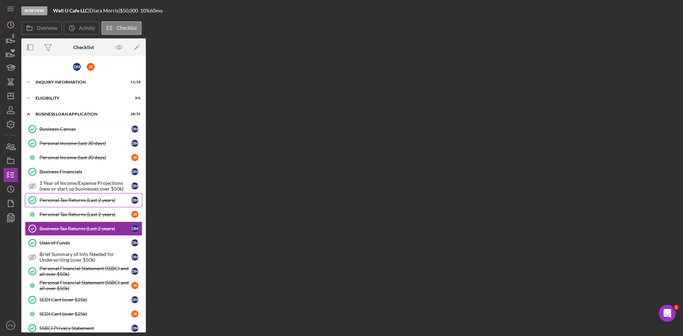
scroll to position [34, 0]
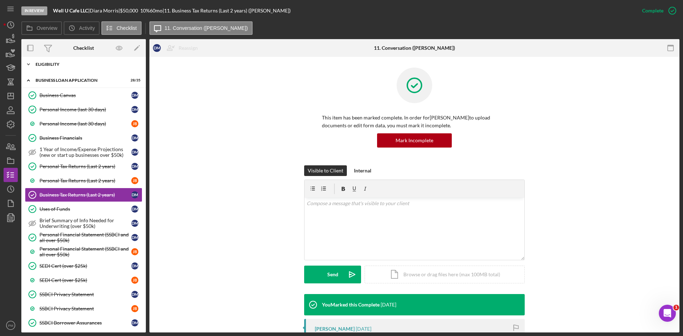
click at [46, 64] on div "ELIGIBILITY" at bounding box center [86, 64] width 101 height 4
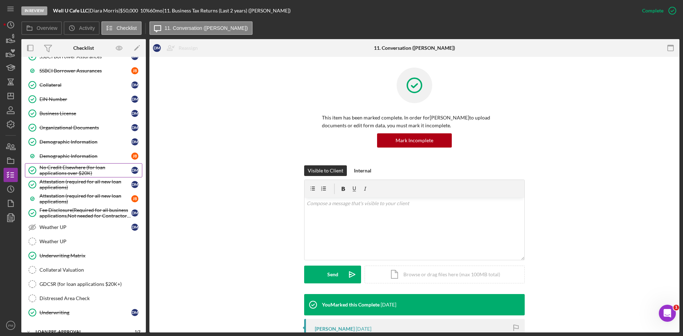
scroll to position [432, 0]
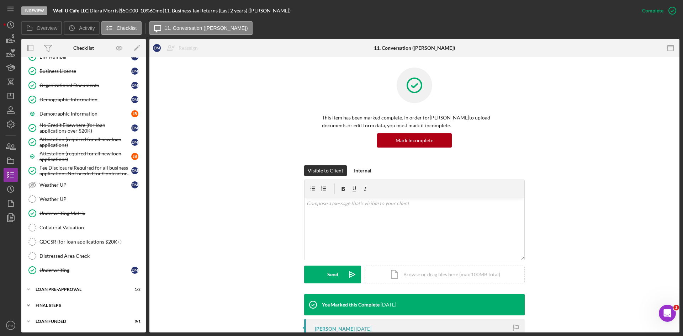
click at [55, 304] on div "FINAL STEPS" at bounding box center [86, 305] width 101 height 4
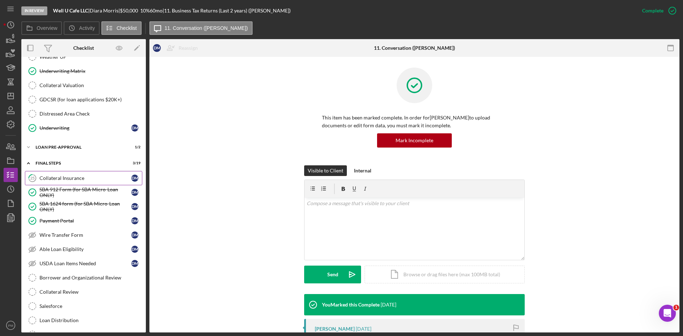
click at [55, 183] on link "25 Collateral Insurance D M" at bounding box center [83, 178] width 117 height 14
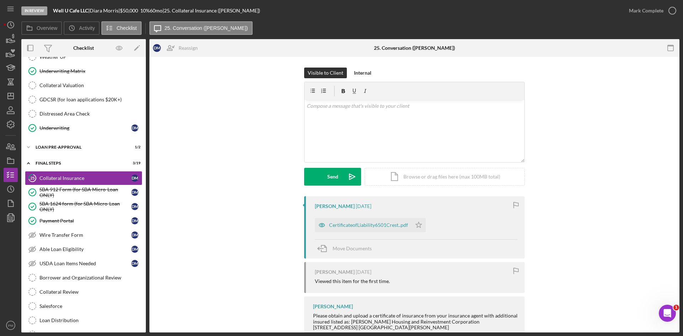
scroll to position [103, 0]
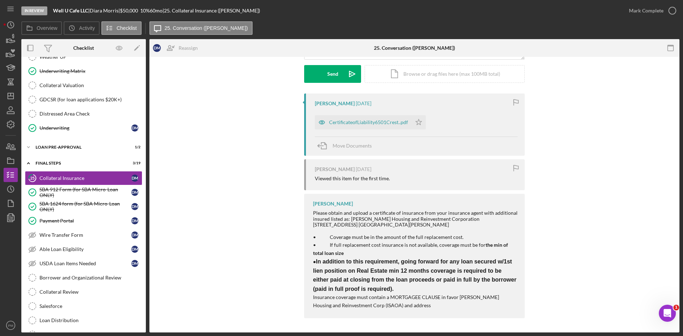
click at [341, 113] on div "CertificateofLiability6501Crest..pdf Icon/Star" at bounding box center [372, 121] width 115 height 18
drag, startPoint x: 339, startPoint y: 116, endPoint x: 344, endPoint y: 121, distance: 6.5
click at [340, 118] on div "CertificateofLiability6501Crest..pdf" at bounding box center [363, 122] width 97 height 14
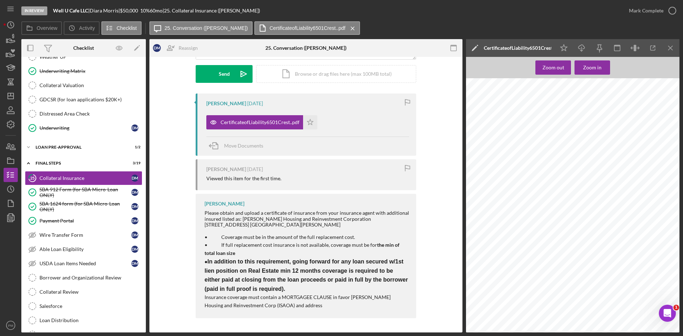
scroll to position [0, 0]
click at [655, 11] on div "Mark Complete" at bounding box center [646, 11] width 34 height 14
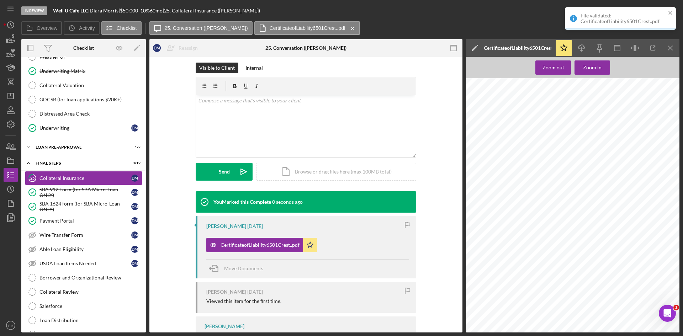
scroll to position [201, 0]
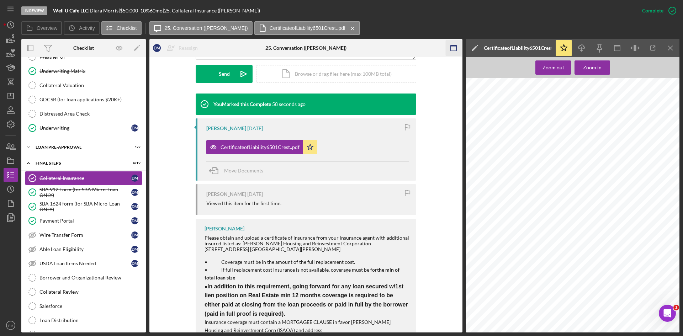
click at [673, 42] on icon "Icon/Menu Close" at bounding box center [671, 48] width 16 height 16
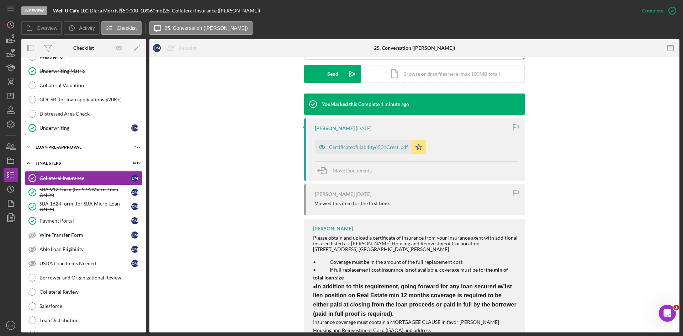
scroll to position [504, 0]
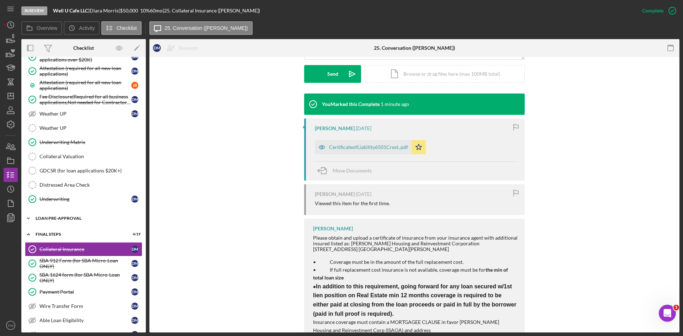
click at [86, 214] on div "Icon/Expander LOAN PRE-APPROVAL 1 / 2" at bounding box center [83, 218] width 124 height 14
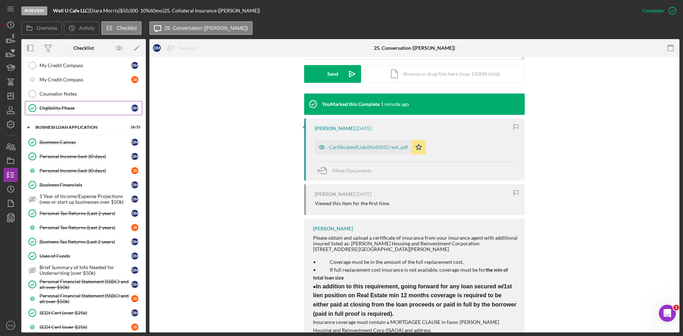
scroll to position [6, 0]
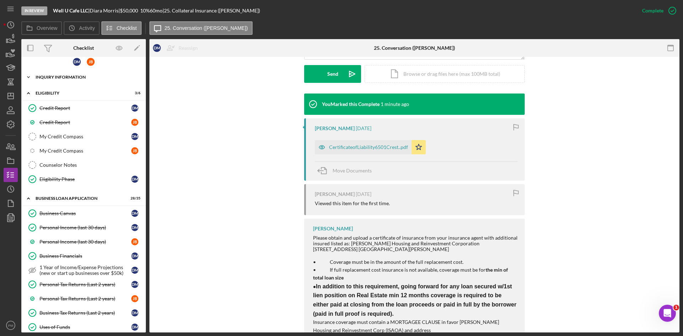
click at [62, 79] on div "INQUIRY INFORMATION" at bounding box center [86, 77] width 101 height 4
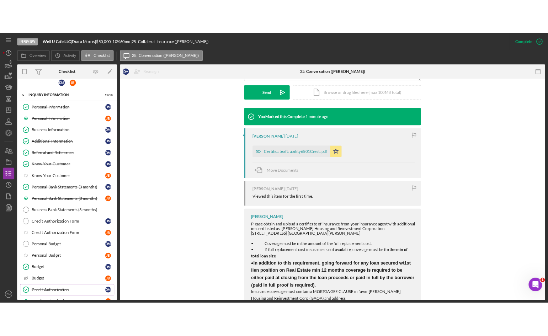
scroll to position [148, 0]
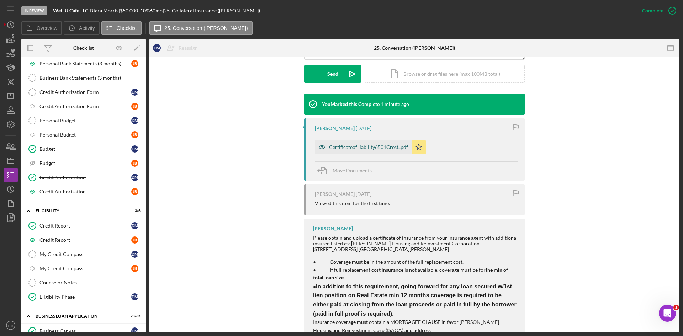
click at [344, 151] on div "CertificateofLiability6501Crest..pdf" at bounding box center [363, 147] width 97 height 14
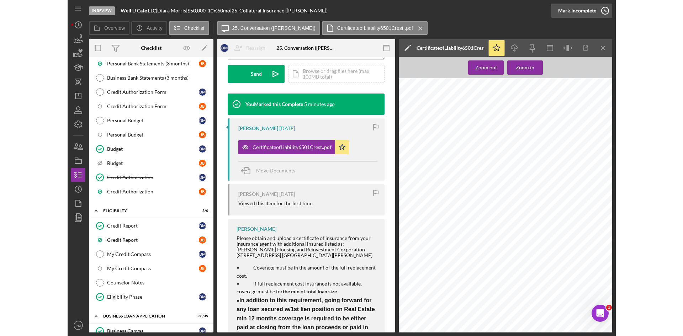
scroll to position [201, 0]
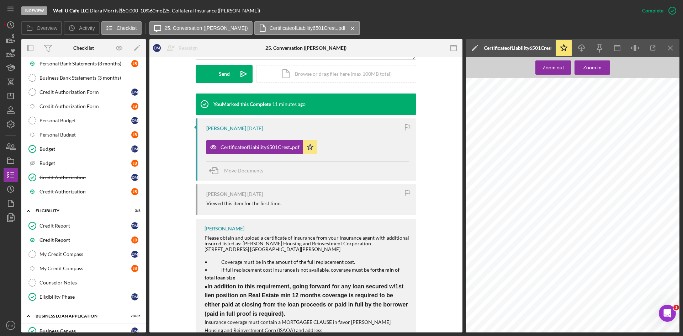
drag, startPoint x: 671, startPoint y: 44, endPoint x: 310, endPoint y: 108, distance: 366.4
click at [671, 44] on icon "Icon/Menu Close" at bounding box center [671, 48] width 16 height 16
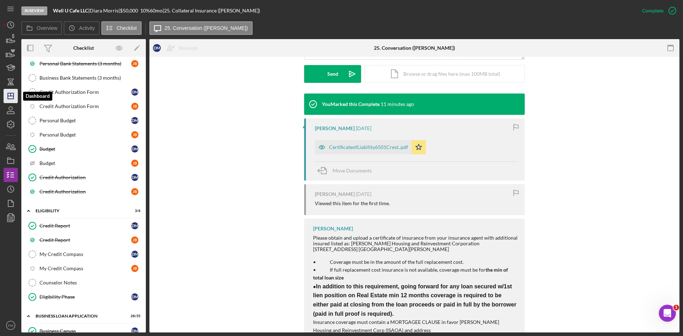
click at [10, 95] on icon "Icon/Dashboard" at bounding box center [11, 96] width 18 height 18
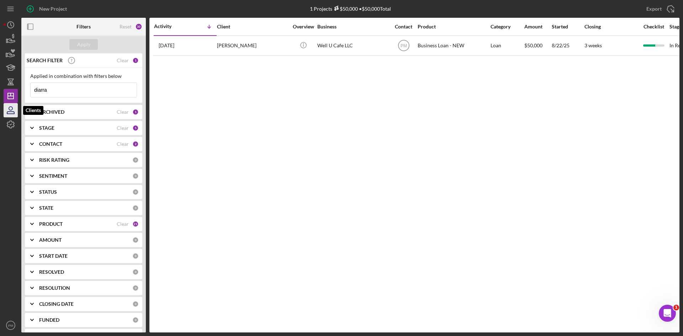
click at [7, 110] on icon "button" at bounding box center [11, 110] width 18 height 18
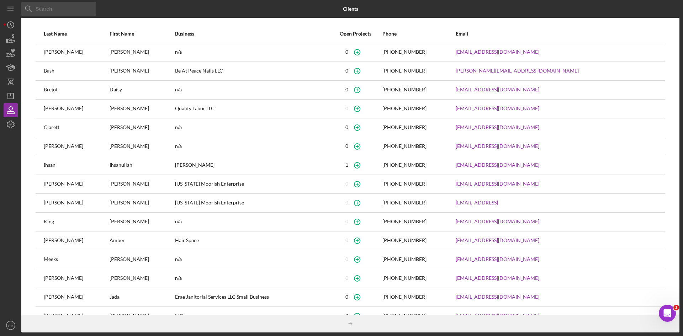
click at [55, 12] on input at bounding box center [58, 9] width 75 height 14
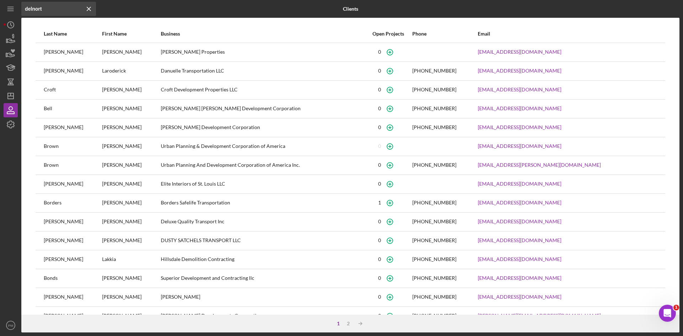
drag, startPoint x: 44, startPoint y: 12, endPoint x: 20, endPoint y: 8, distance: 24.4
click at [20, 8] on div "Icon/Menu Close delnort Icon/Menu Close Clients Last Name First Name Business O…" at bounding box center [342, 166] width 676 height 333
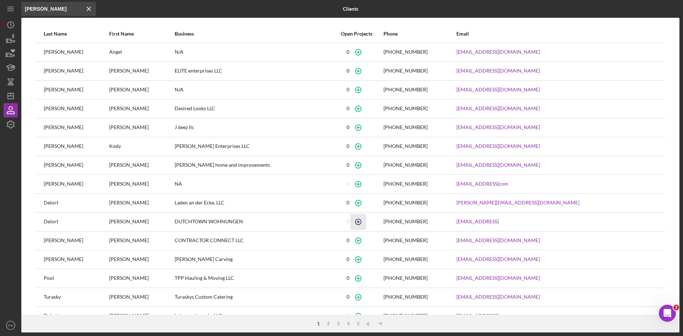
type input "lucas"
click at [366, 221] on icon "button" at bounding box center [358, 222] width 16 height 16
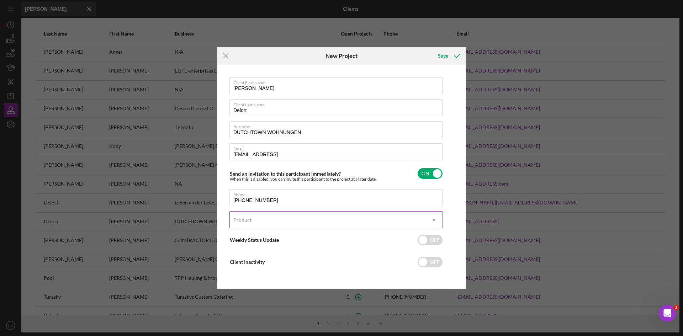
click at [319, 216] on div "Product" at bounding box center [328, 220] width 196 height 16
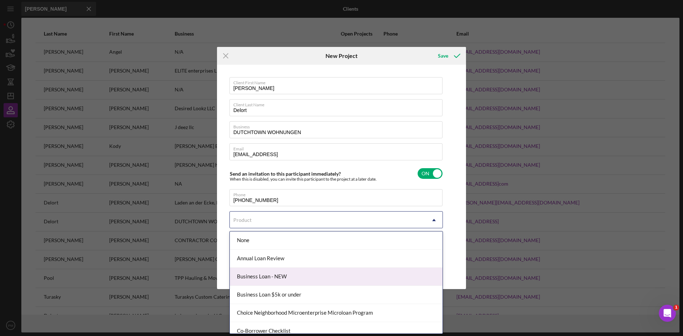
click at [271, 274] on div "Business Loan - NEW" at bounding box center [336, 277] width 213 height 18
checkbox input "true"
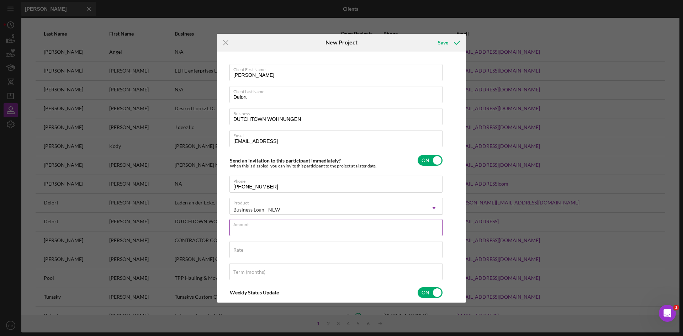
click at [259, 229] on input "Amount" at bounding box center [335, 227] width 213 height 17
drag, startPoint x: 224, startPoint y: 40, endPoint x: 227, endPoint y: 51, distance: 11.0
click at [224, 41] on icon "Icon/Menu Close" at bounding box center [226, 43] width 18 height 18
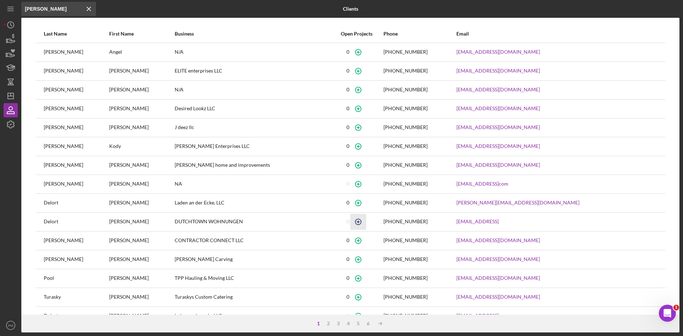
click at [361, 224] on circle "button" at bounding box center [358, 222] width 6 height 6
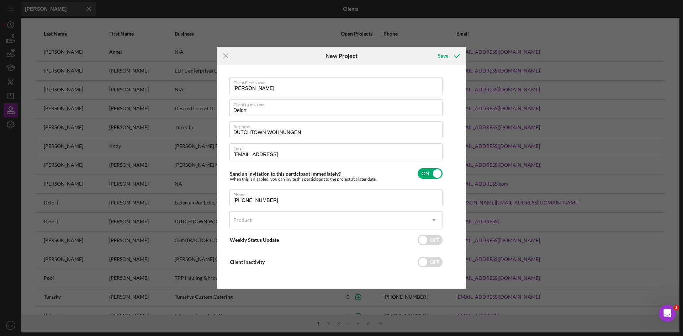
drag, startPoint x: 370, startPoint y: 226, endPoint x: 367, endPoint y: 229, distance: 3.8
click at [368, 227] on div "Product" at bounding box center [328, 220] width 196 height 16
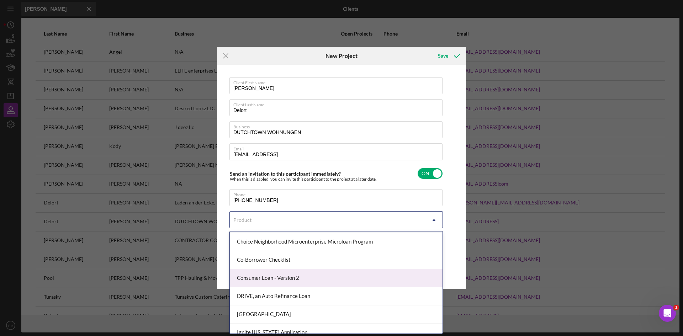
scroll to position [142, 0]
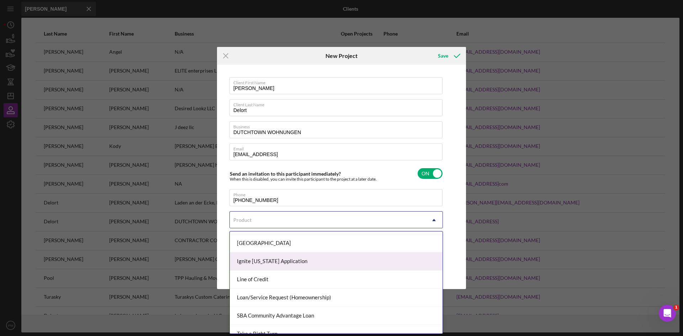
click at [273, 261] on div "Ignite Illinois Application" at bounding box center [336, 262] width 213 height 18
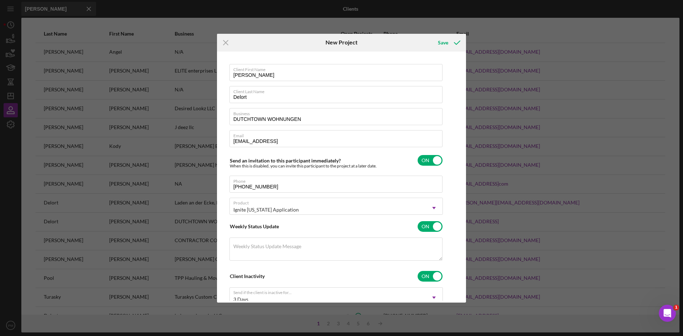
checkbox input "true"
click at [445, 44] on div "Save" at bounding box center [443, 43] width 10 height 14
checkbox input "false"
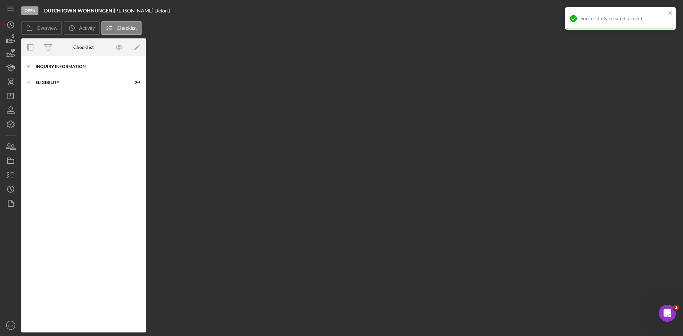
click at [71, 67] on div "Inquiry Information" at bounding box center [86, 66] width 101 height 4
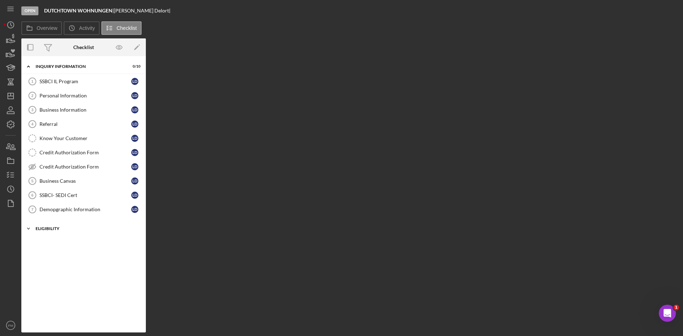
click at [61, 227] on div "Eligibility" at bounding box center [86, 229] width 101 height 4
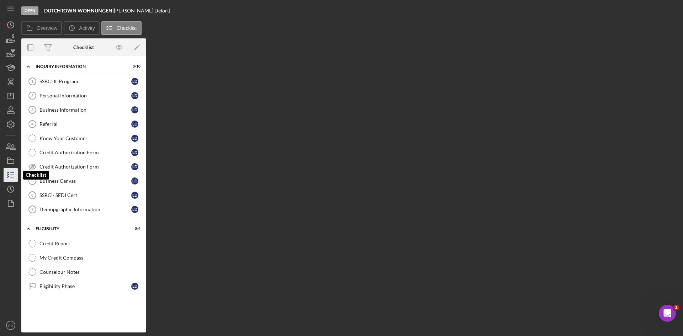
click at [9, 171] on icon "button" at bounding box center [11, 175] width 18 height 18
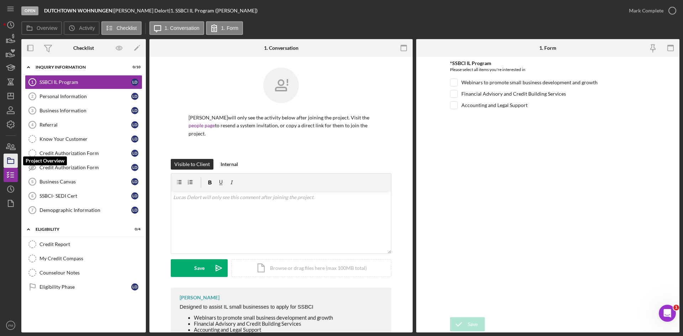
click at [10, 159] on polygon "button" at bounding box center [9, 158] width 4 height 1
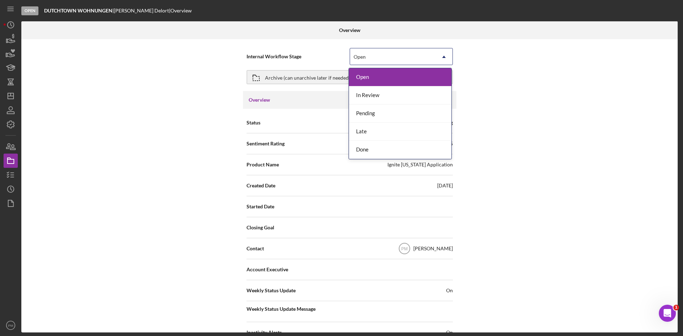
click at [365, 52] on div "Open" at bounding box center [392, 57] width 85 height 16
click at [536, 111] on div "Internal Workflow Stage 5 results available. Use Up and Down to choose options,…" at bounding box center [349, 185] width 656 height 293
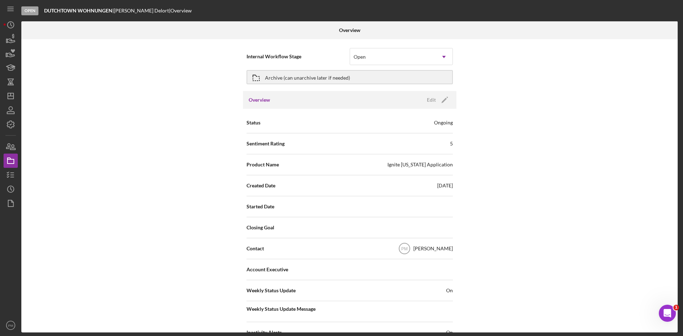
click at [345, 69] on div "Archive (can unarchive later if needed)" at bounding box center [349, 77] width 206 height 18
click at [342, 73] on div "Archive (can unarchive later if needed)" at bounding box center [307, 77] width 85 height 13
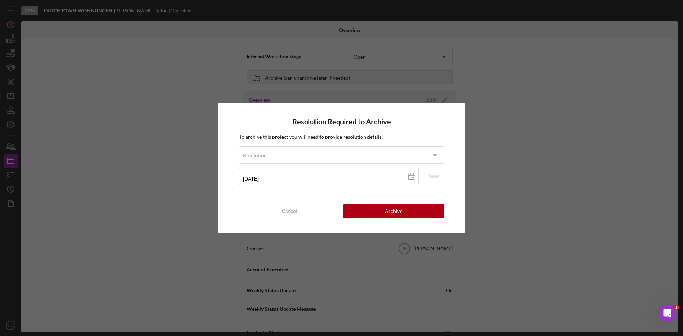
click at [374, 223] on div "Resolution Required to Archive To archive this project you will need to provide…" at bounding box center [342, 167] width 248 height 129
click at [373, 215] on button "Archive" at bounding box center [393, 211] width 101 height 14
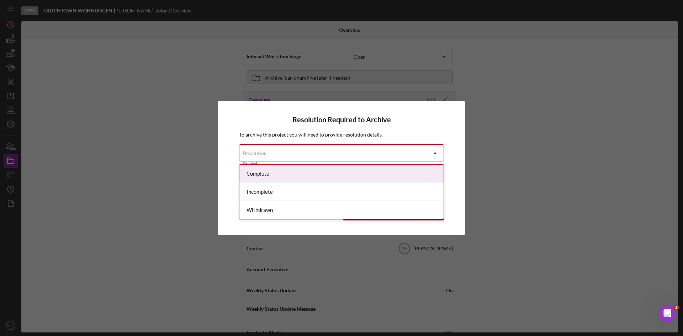
click at [290, 148] on div "Resolution" at bounding box center [332, 153] width 187 height 16
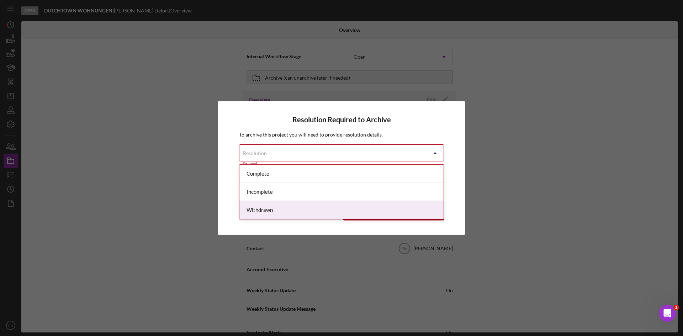
click at [266, 209] on div "Withdrawn" at bounding box center [341, 210] width 204 height 18
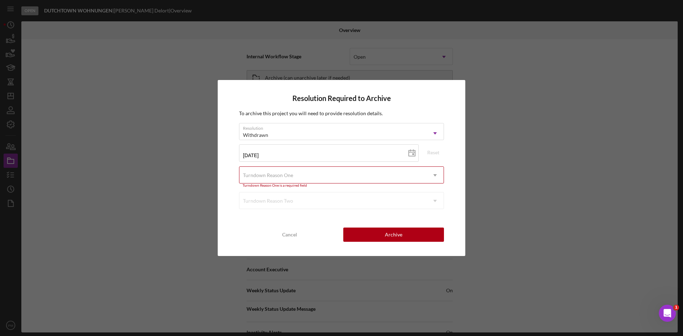
click at [303, 175] on div "Turndown Reason One" at bounding box center [332, 175] width 187 height 16
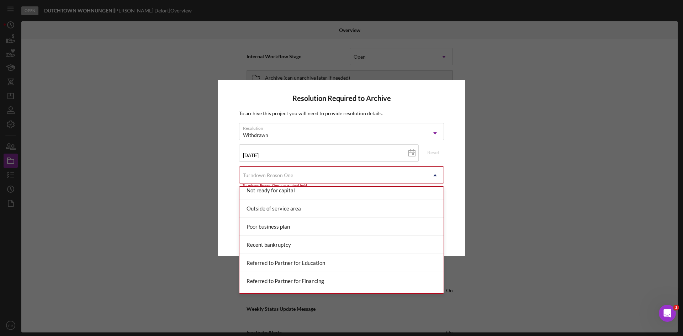
scroll to position [818, 0]
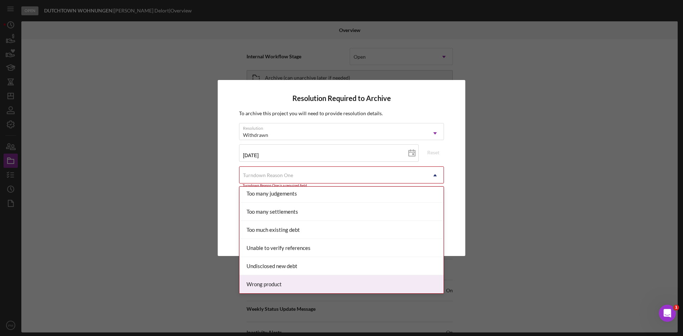
click at [272, 283] on div "Wrong product" at bounding box center [341, 284] width 204 height 18
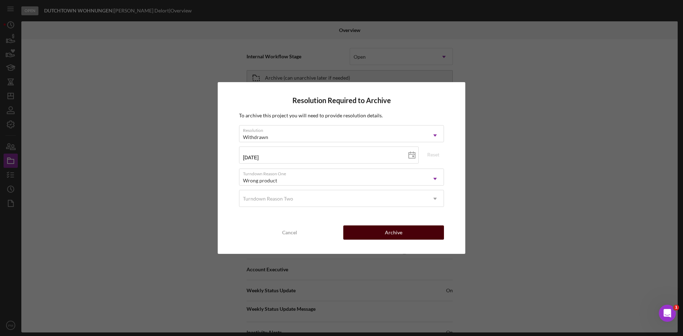
click at [407, 227] on button "Archive" at bounding box center [393, 232] width 101 height 14
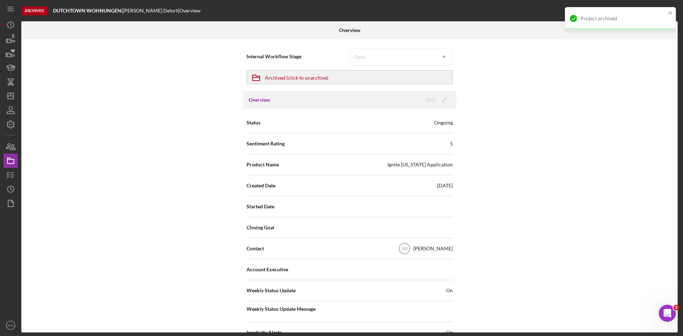
click at [402, 234] on div "Closing Goal" at bounding box center [349, 228] width 206 height 18
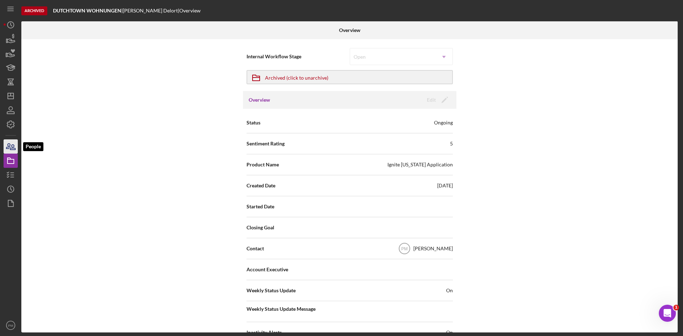
click at [10, 142] on icon "button" at bounding box center [11, 147] width 18 height 18
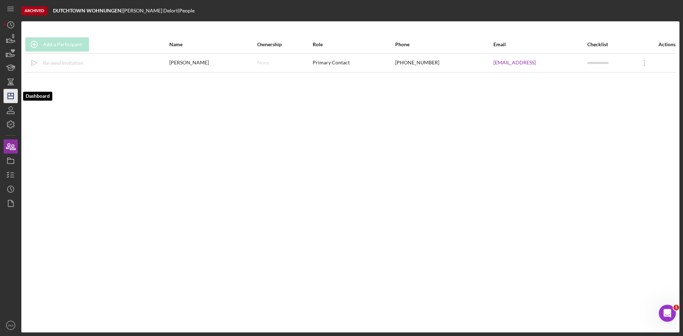
click at [8, 96] on polygon "button" at bounding box center [11, 96] width 6 height 6
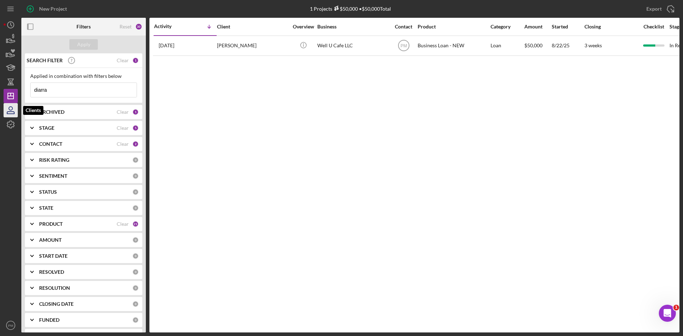
click at [10, 110] on icon "button" at bounding box center [11, 109] width 4 height 4
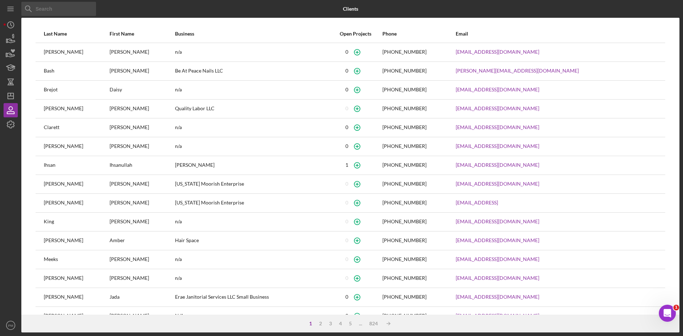
click at [56, 10] on input at bounding box center [58, 9] width 75 height 14
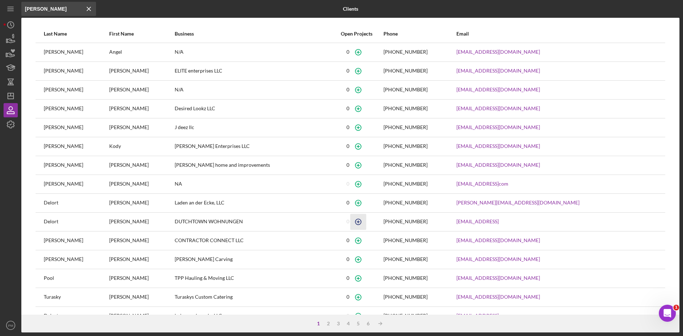
type input "lucas"
click at [366, 223] on icon "button" at bounding box center [358, 222] width 16 height 16
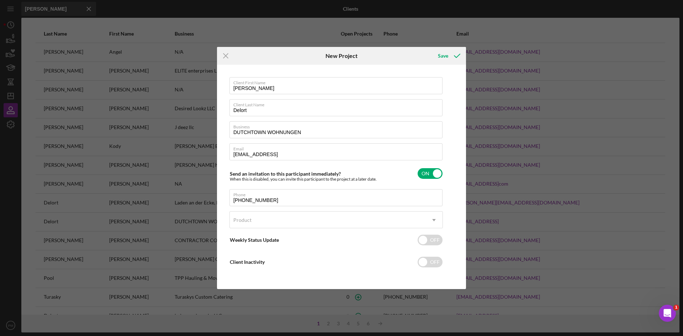
click at [284, 229] on div "Product Icon/Dropdown Arrow" at bounding box center [335, 221] width 213 height 21
click at [289, 221] on div "Product" at bounding box center [328, 220] width 196 height 16
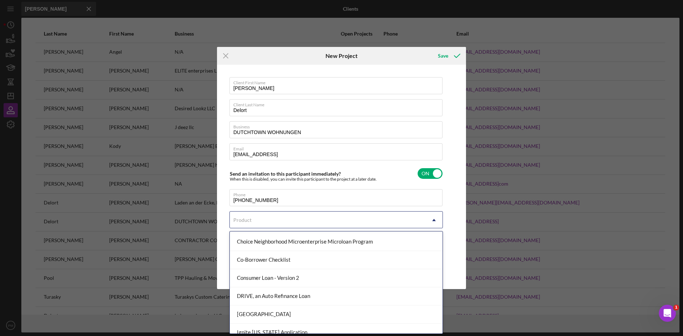
scroll to position [107, 0]
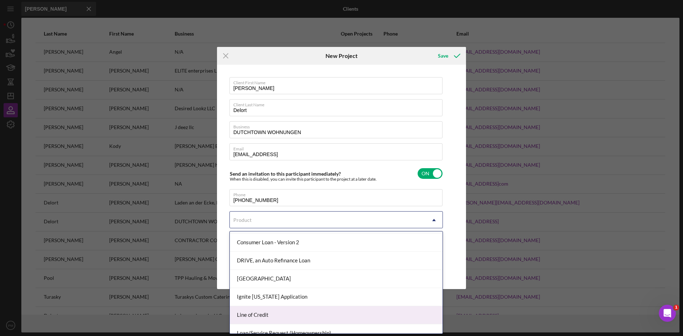
drag, startPoint x: 254, startPoint y: 313, endPoint x: 251, endPoint y: 309, distance: 4.6
click at [253, 313] on div "Line of Credit" at bounding box center [336, 315] width 213 height 18
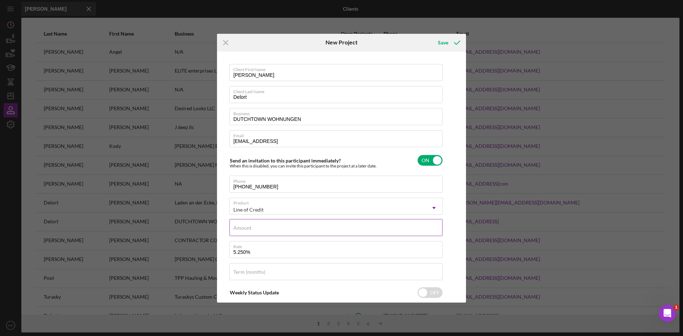
click at [267, 225] on div "Amount" at bounding box center [335, 228] width 213 height 18
type input "$50,000"
click at [258, 251] on input "5.250%" at bounding box center [335, 249] width 213 height 17
type input "5%"
type input "8.500%"
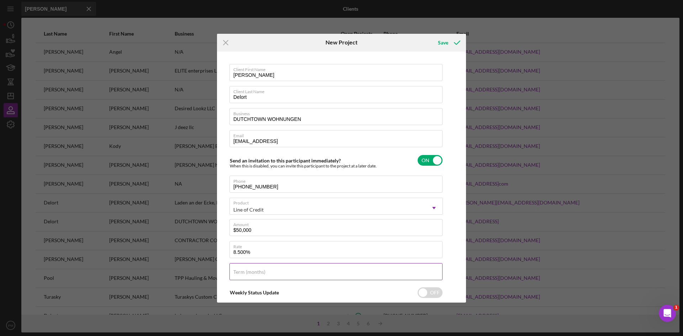
click at [254, 269] on div "Term (months)" at bounding box center [335, 272] width 213 height 18
type input "12"
click at [447, 45] on div "Save" at bounding box center [443, 43] width 10 height 14
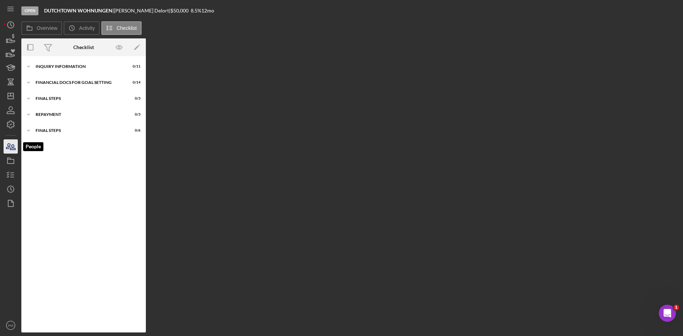
click at [9, 150] on icon "button" at bounding box center [11, 147] width 18 height 18
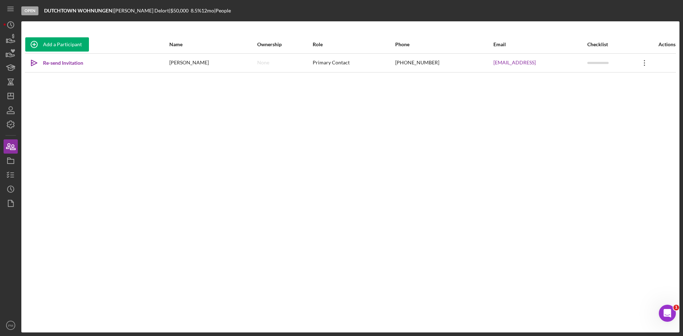
click at [646, 63] on icon "Icon/Overflow" at bounding box center [645, 63] width 18 height 18
click at [602, 83] on div "Icon/Edit Edit" at bounding box center [614, 81] width 78 height 15
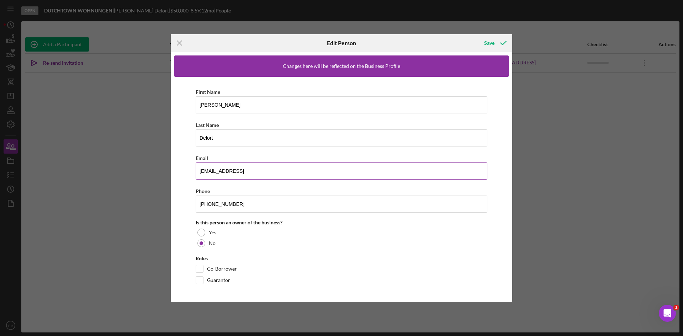
click at [275, 175] on input "delortl@gmail.comMMMMMM" at bounding box center [342, 171] width 292 height 17
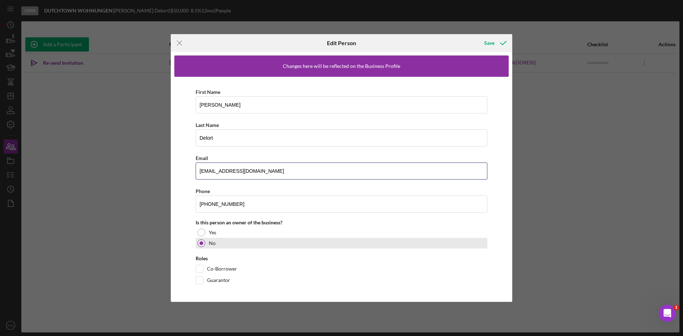
type input "delortl@gmail.com"
click at [401, 239] on div "No" at bounding box center [342, 243] width 292 height 11
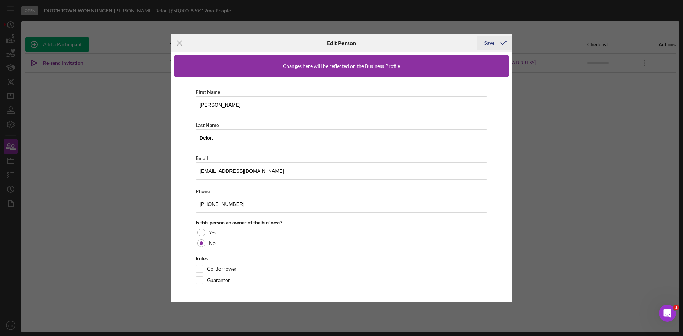
click at [498, 41] on icon "button" at bounding box center [503, 43] width 18 height 18
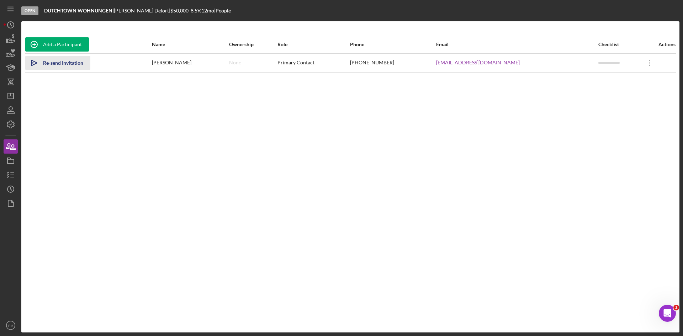
click at [57, 65] on div "Re-send Invitation" at bounding box center [63, 63] width 40 height 14
click at [9, 177] on polyline "button" at bounding box center [8, 176] width 2 height 1
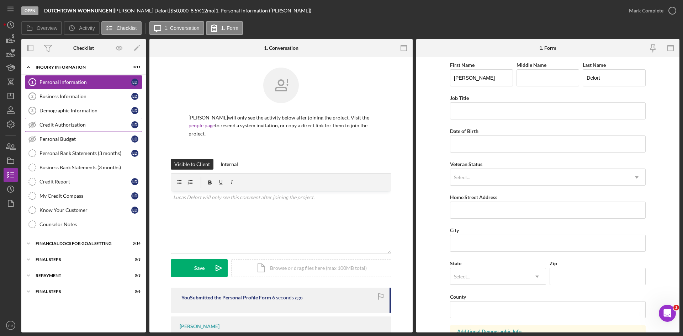
click at [61, 124] on div "Credit Authorization" at bounding box center [85, 125] width 92 height 6
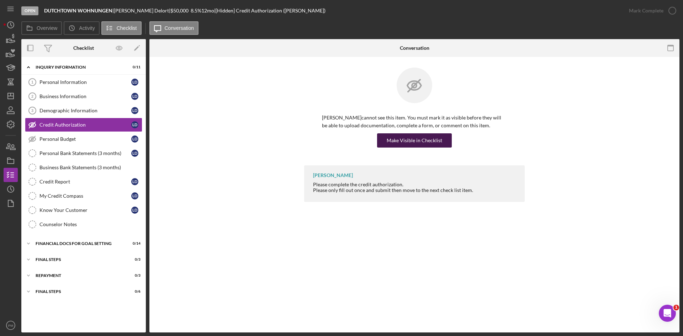
click at [395, 137] on div "Make Visible in Checklist" at bounding box center [414, 140] width 55 height 14
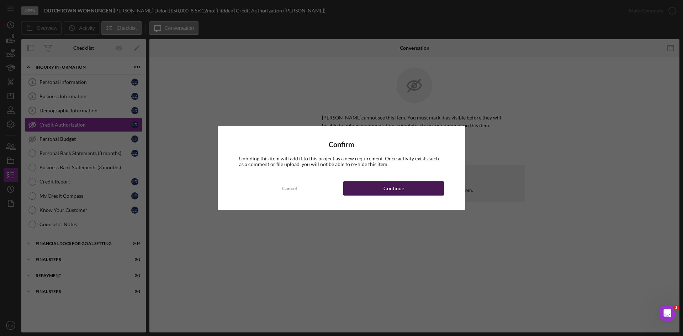
click at [382, 188] on button "Continue" at bounding box center [393, 188] width 101 height 14
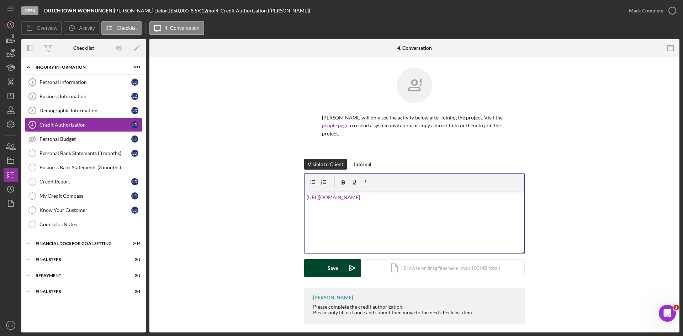
click at [331, 269] on div "Save Icon/icon-invite-send Icon/Document Browse or drag files here (max 100MB t…" at bounding box center [414, 268] width 221 height 18
click at [359, 263] on icon "Icon/icon-invite-send" at bounding box center [352, 268] width 18 height 18
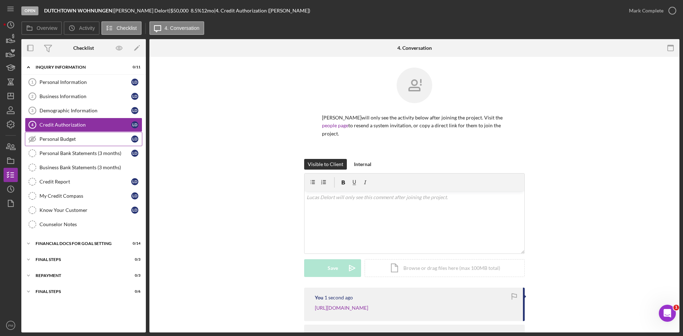
click at [99, 143] on link "Personal Budget Personal Budget L D" at bounding box center [83, 139] width 117 height 14
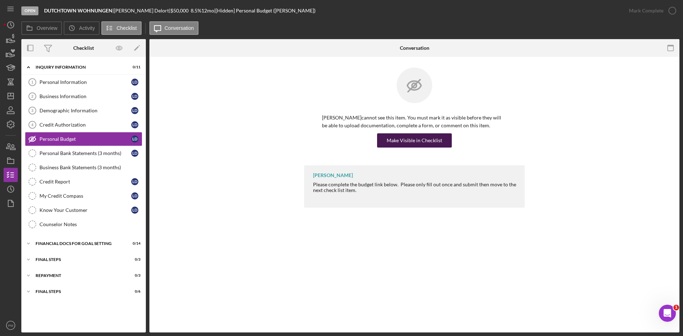
click at [403, 140] on div "Make Visible in Checklist" at bounding box center [414, 140] width 55 height 14
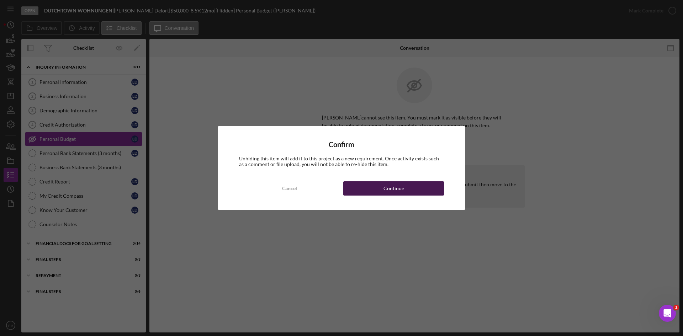
click at [394, 190] on div "Continue" at bounding box center [393, 188] width 21 height 14
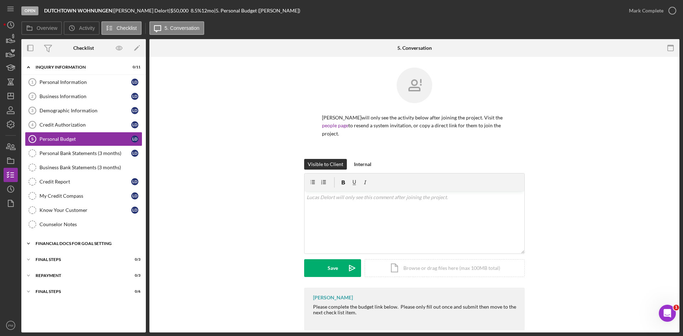
click at [63, 246] on div "Icon/Expander Financial Docs for Goal Setting 0 / 14" at bounding box center [83, 244] width 124 height 14
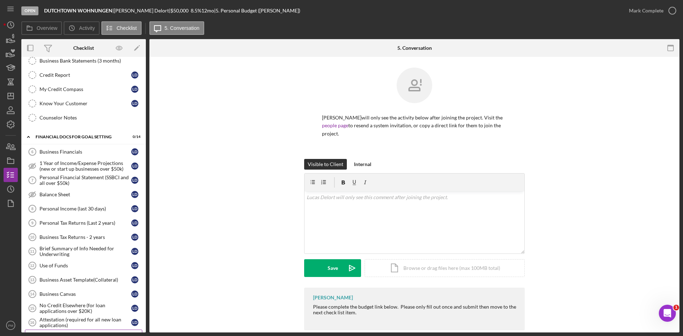
scroll to position [173, 0]
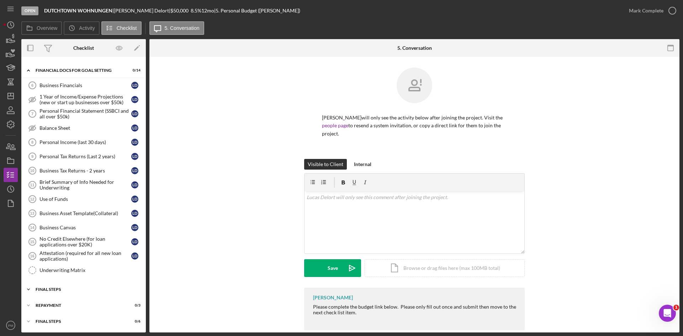
click at [63, 292] on div "Icon/Expander FINAL STEPS 0 / 3" at bounding box center [83, 289] width 124 height 14
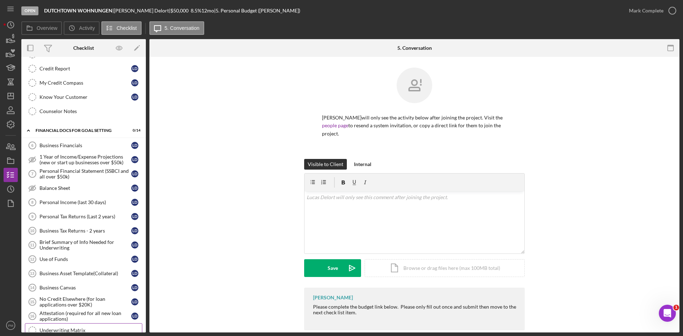
scroll to position [0, 0]
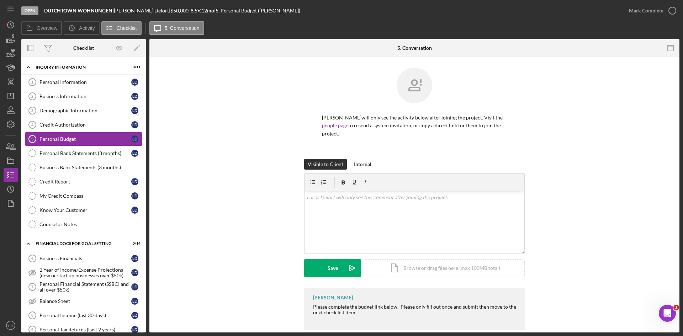
click at [615, 247] on div "Visible to Client Internal v Color teal Color pink Remove color Add row above A…" at bounding box center [414, 223] width 509 height 129
click at [52, 245] on div "Financial Docs for Goal Setting" at bounding box center [86, 243] width 101 height 4
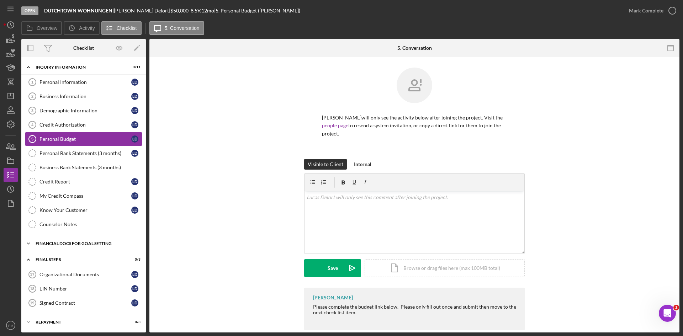
click at [68, 248] on div "Icon/Expander Financial Docs for Goal Setting 0 / 14" at bounding box center [83, 244] width 124 height 14
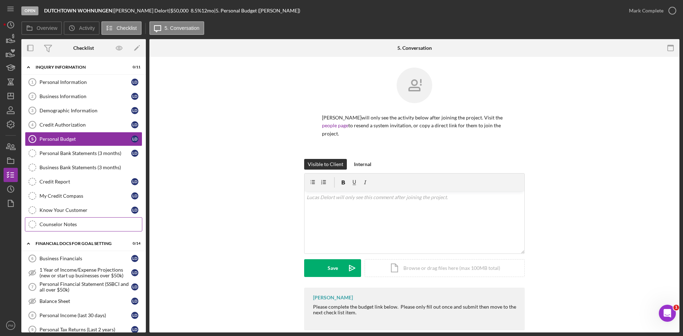
click at [63, 226] on div "Counselor Notes" at bounding box center [90, 225] width 102 height 6
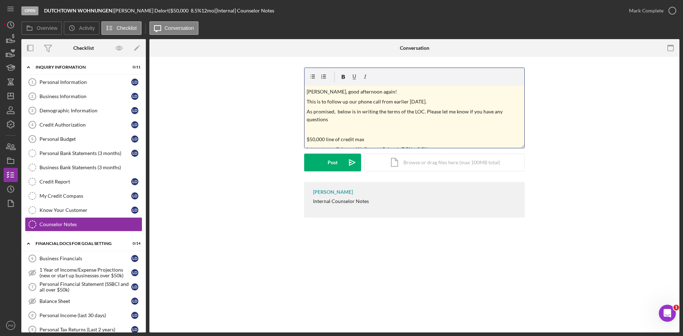
scroll to position [271, 0]
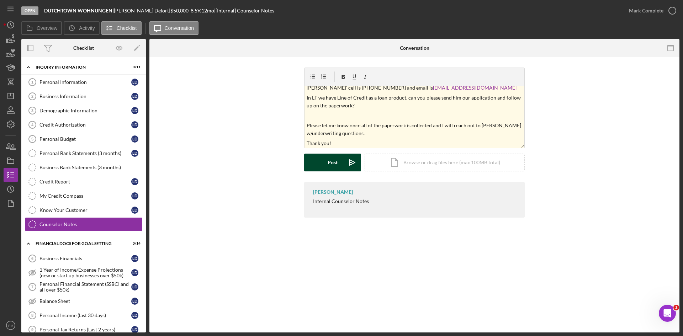
click at [331, 164] on div "Post" at bounding box center [333, 163] width 10 height 18
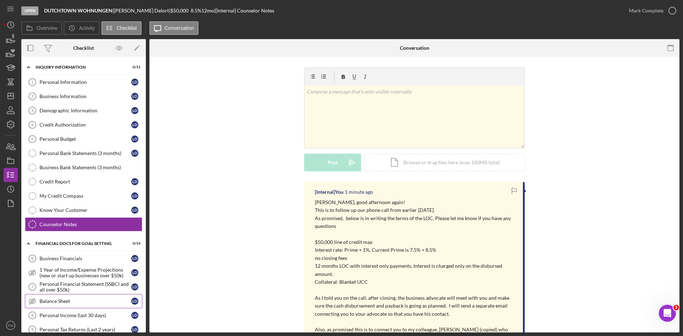
scroll to position [71, 0]
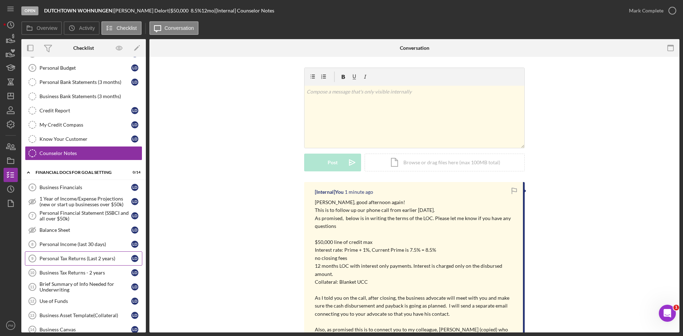
click at [78, 256] on div "Personal Tax Returns (Last 2 years)" at bounding box center [85, 259] width 92 height 6
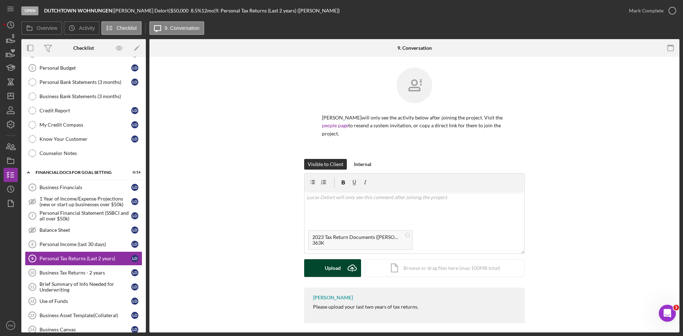
click at [340, 259] on div "Upload" at bounding box center [333, 268] width 16 height 18
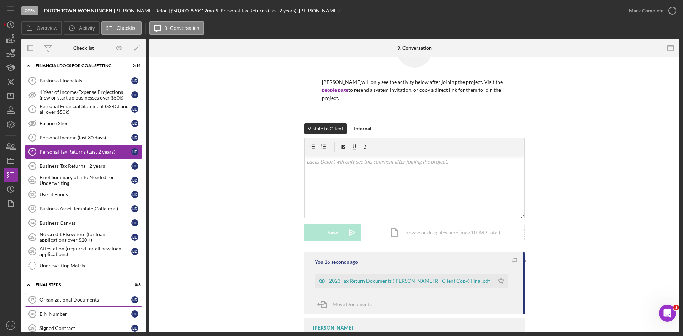
scroll to position [213, 0]
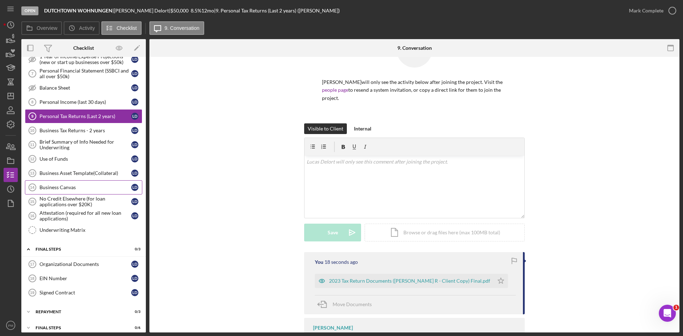
click at [67, 190] on div "Business Canvas" at bounding box center [85, 188] width 92 height 6
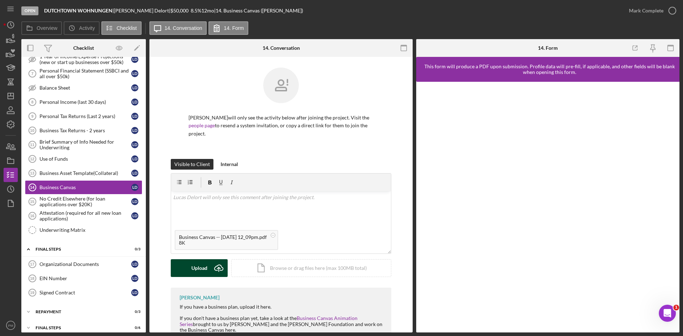
click at [205, 259] on div "Upload" at bounding box center [199, 268] width 16 height 18
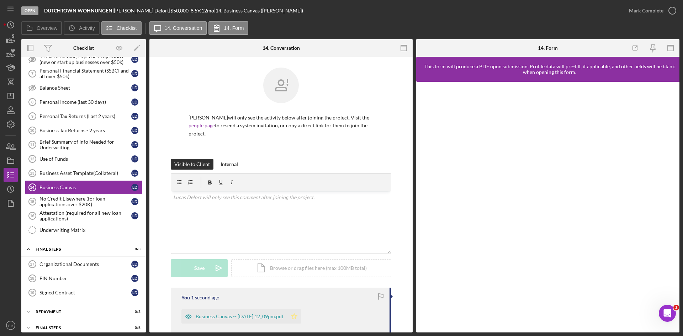
click at [301, 309] on icon "Icon/Star" at bounding box center [294, 316] width 14 height 14
click at [639, 14] on div "Mark Complete" at bounding box center [646, 11] width 34 height 14
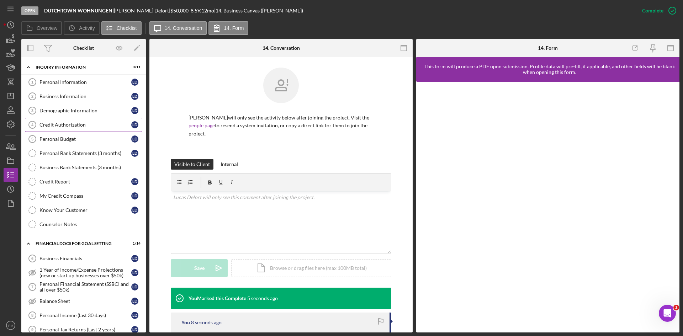
click at [87, 126] on div "Credit Authorization" at bounding box center [85, 125] width 92 height 6
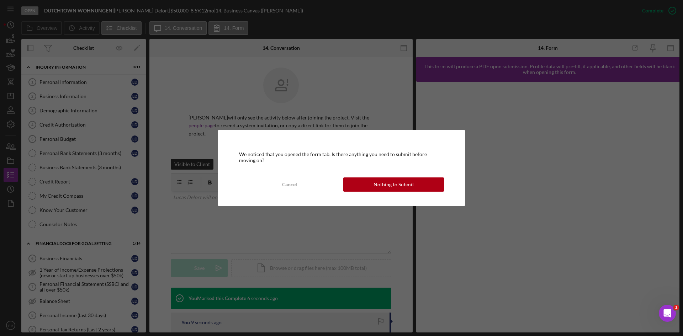
click at [384, 187] on div "Nothing to Submit" at bounding box center [393, 184] width 41 height 14
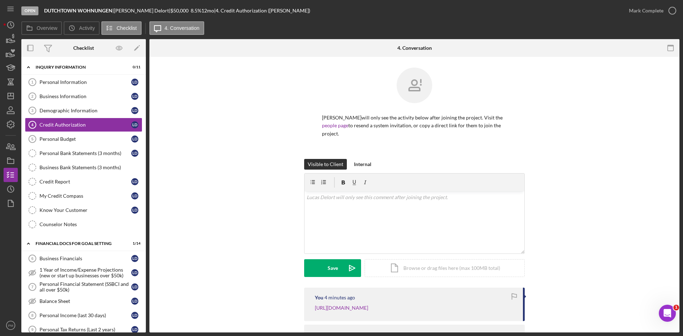
scroll to position [35, 0]
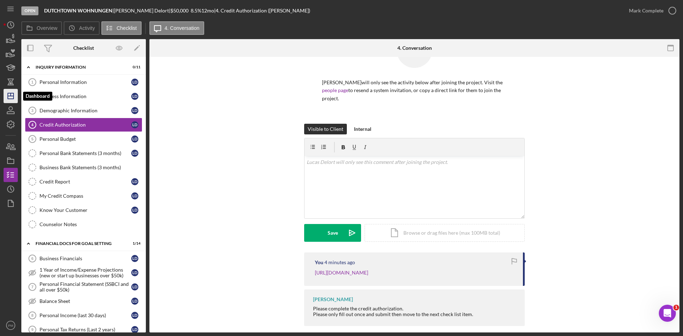
click at [10, 101] on icon "Icon/Dashboard" at bounding box center [11, 96] width 18 height 18
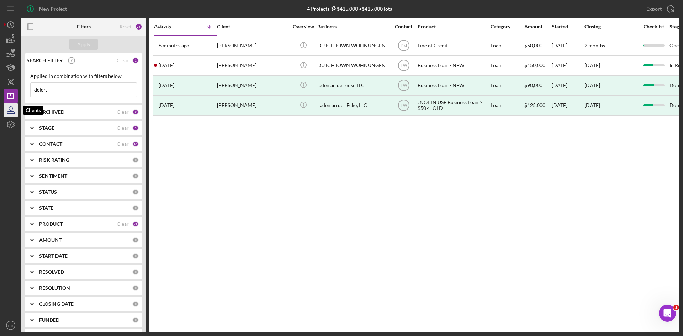
click at [14, 109] on icon "button" at bounding box center [11, 110] width 18 height 18
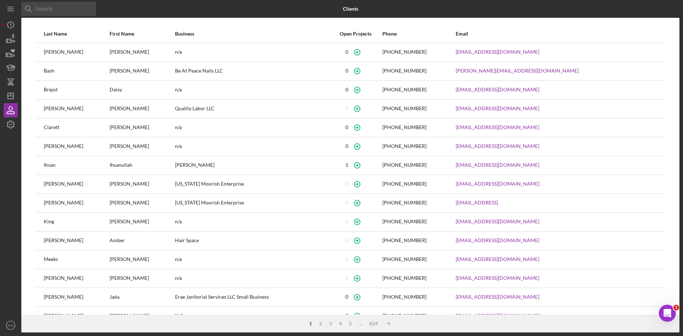
click at [58, 7] on input at bounding box center [58, 9] width 75 height 14
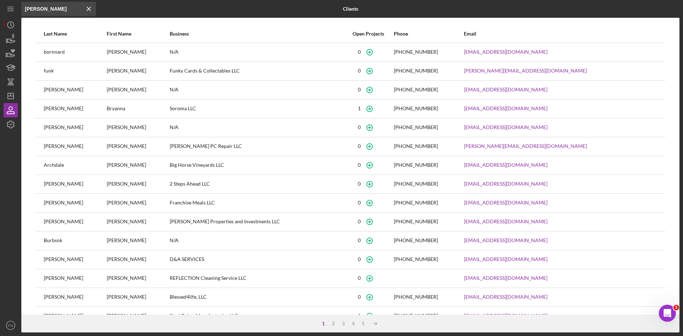
type input "[PERSON_NAME]"
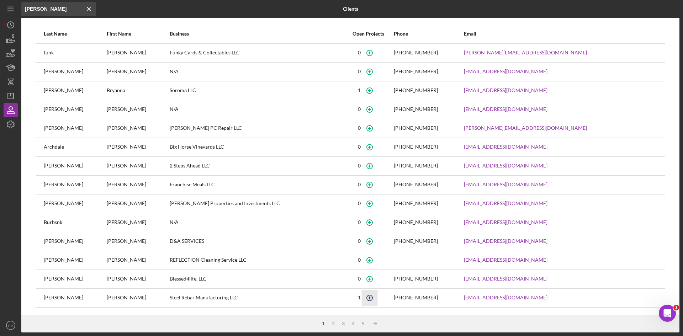
click at [378, 299] on icon "button" at bounding box center [370, 298] width 16 height 16
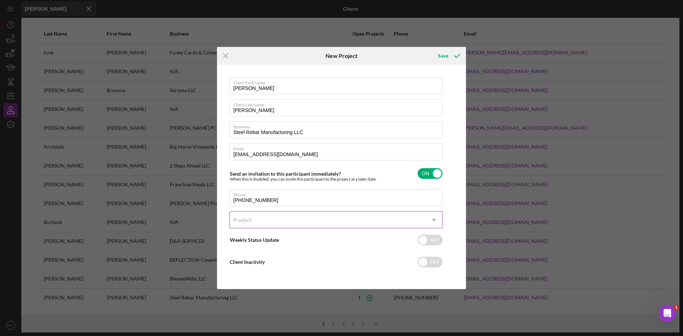
click at [275, 217] on div "Product" at bounding box center [328, 220] width 196 height 16
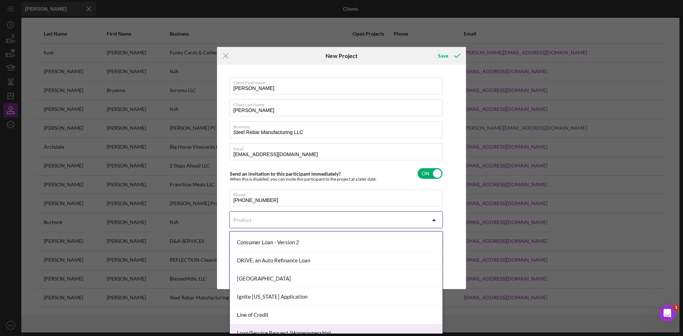
scroll to position [142, 0]
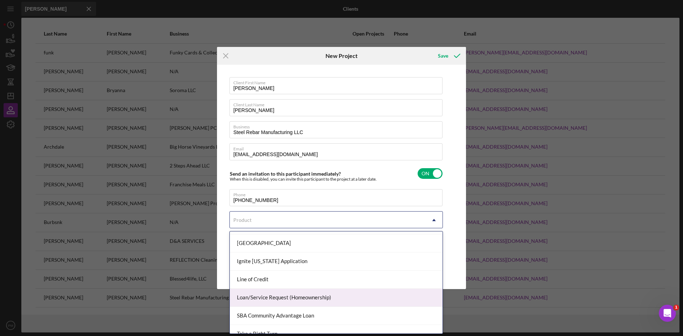
click at [264, 283] on div "Line of Credit" at bounding box center [336, 280] width 213 height 18
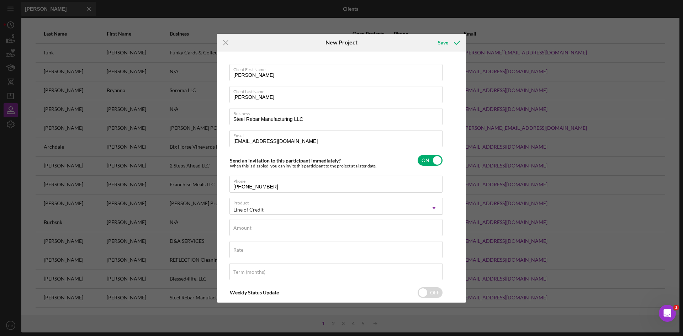
type input "5.250%"
click at [262, 223] on div "Amount" at bounding box center [335, 228] width 213 height 18
type input "$50,000"
click at [255, 251] on input "5.250%" at bounding box center [335, 249] width 213 height 17
type input "5%"
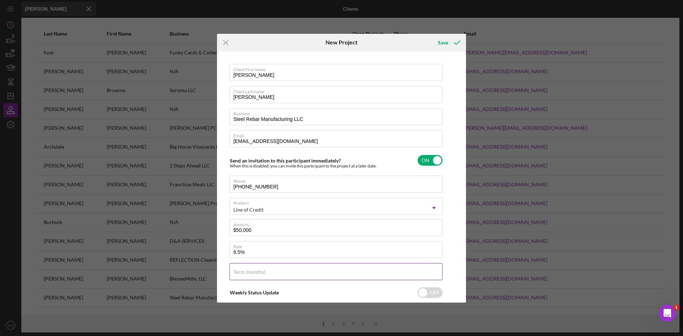
type input "8.500%"
click at [245, 273] on label "Term (months)" at bounding box center [249, 272] width 32 height 6
click at [245, 273] on input "Term (months)" at bounding box center [335, 271] width 213 height 17
type input "12"
click at [451, 41] on icon "submit" at bounding box center [457, 43] width 18 height 18
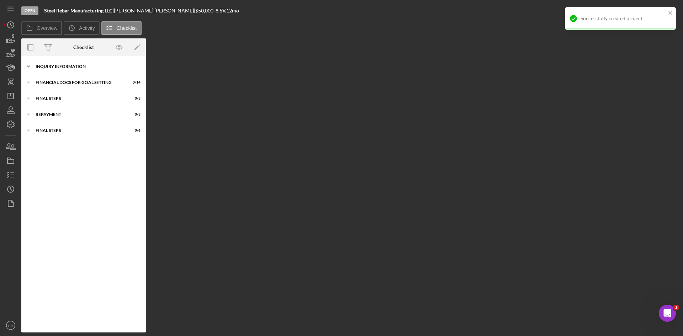
drag, startPoint x: 93, startPoint y: 65, endPoint x: 92, endPoint y: 71, distance: 6.1
click at [93, 65] on div "INQUIRY INFORMATION" at bounding box center [86, 66] width 101 height 4
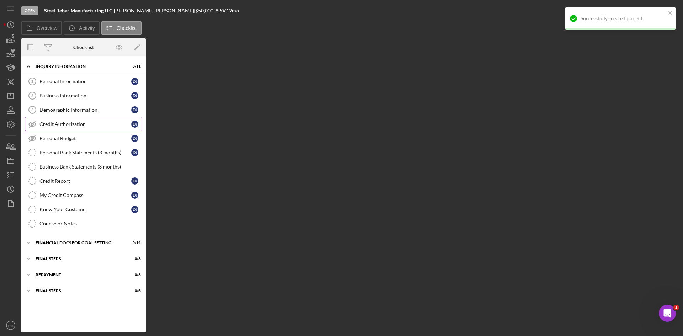
click at [58, 126] on div "Credit Authorization" at bounding box center [85, 124] width 92 height 6
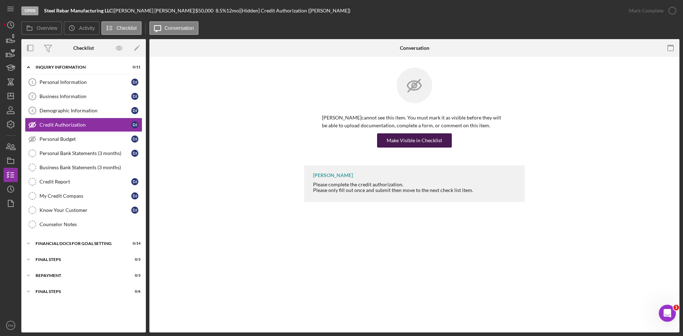
click at [396, 145] on div "Make Visible in Checklist" at bounding box center [414, 140] width 55 height 14
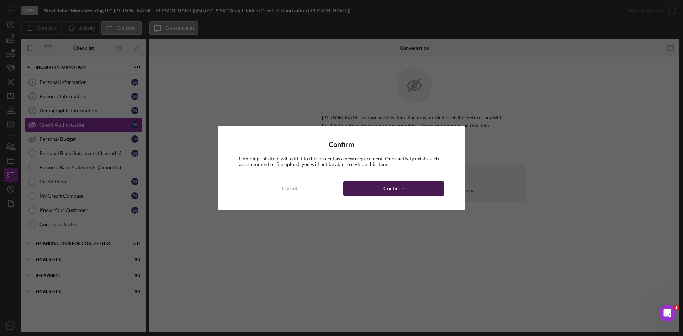
click at [361, 191] on button "Continue" at bounding box center [393, 188] width 101 height 14
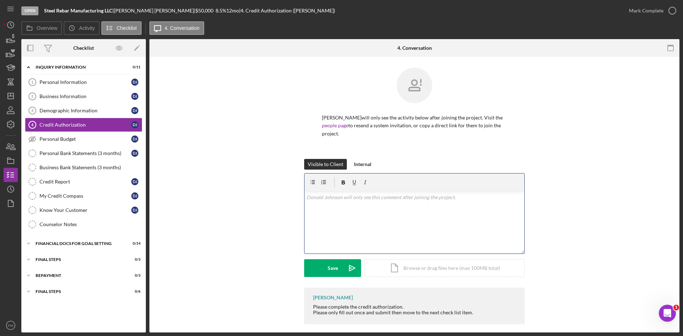
drag, startPoint x: 357, startPoint y: 190, endPoint x: 348, endPoint y: 215, distance: 26.7
click at [348, 215] on div "v Color teal Color pink Remove color Add row above Add row below Add column bef…" at bounding box center [414, 222] width 220 height 62
click at [332, 269] on div "Save" at bounding box center [333, 268] width 10 height 18
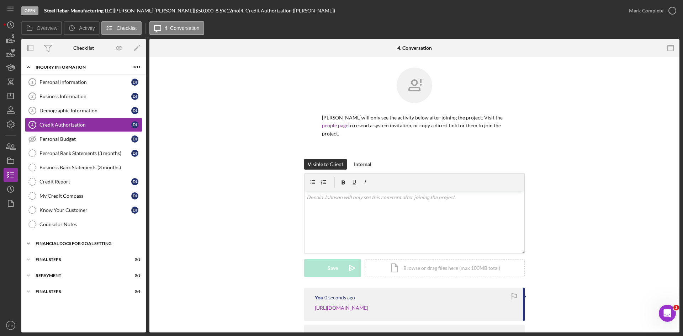
click at [71, 249] on div "Icon/Expander Financial Docs for Goal Setting 0 / 14" at bounding box center [83, 244] width 124 height 14
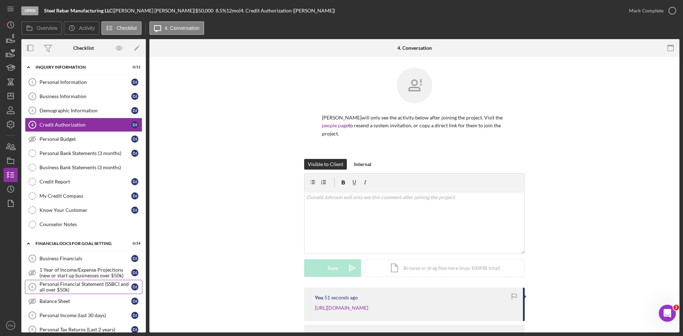
scroll to position [142, 0]
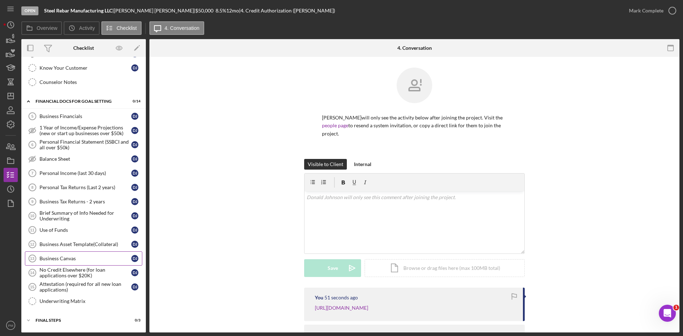
click at [69, 257] on div "Business Canvas" at bounding box center [85, 259] width 92 height 6
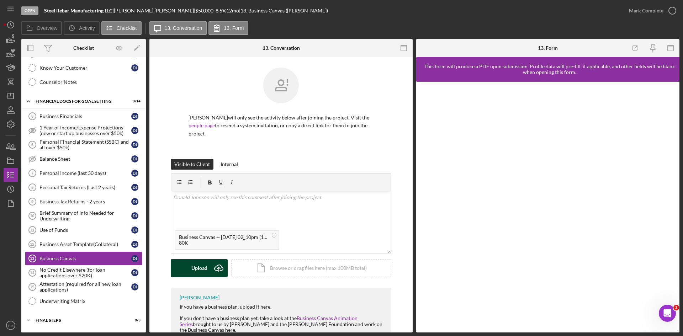
click at [188, 271] on button "Upload Icon/Upload" at bounding box center [199, 268] width 57 height 18
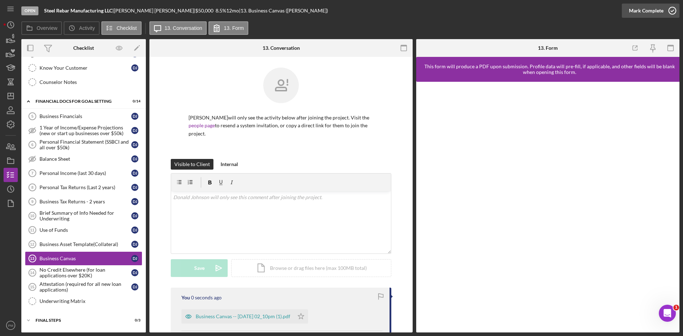
click at [637, 9] on div "Mark Complete" at bounding box center [646, 11] width 34 height 14
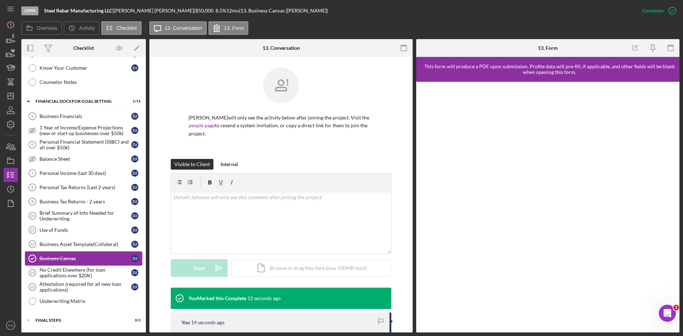
scroll to position [173, 0]
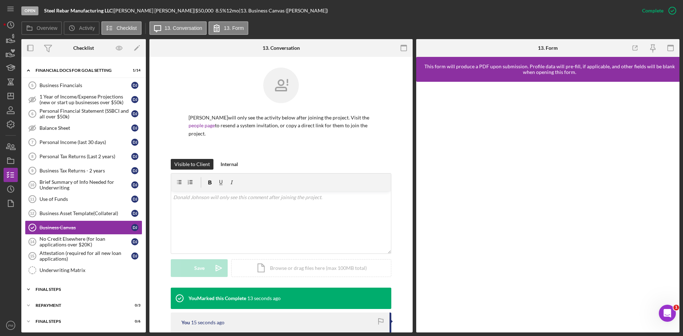
click at [75, 288] on div "FINAL STEPS" at bounding box center [86, 289] width 101 height 4
click at [70, 307] on div "Organizational Documents" at bounding box center [85, 305] width 92 height 6
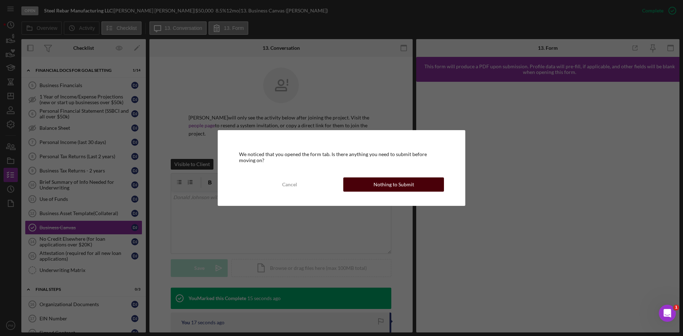
click at [397, 187] on div "Nothing to Submit" at bounding box center [393, 184] width 41 height 14
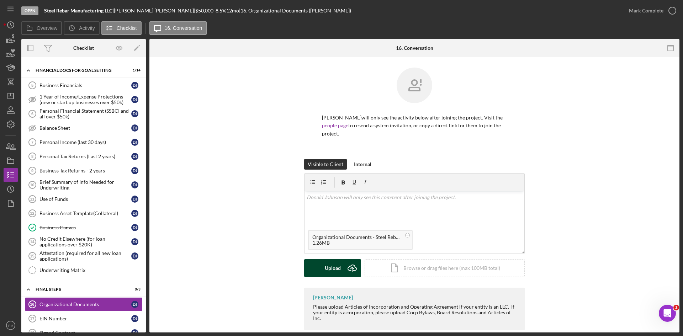
click at [340, 267] on button "Upload Icon/Upload" at bounding box center [332, 268] width 57 height 18
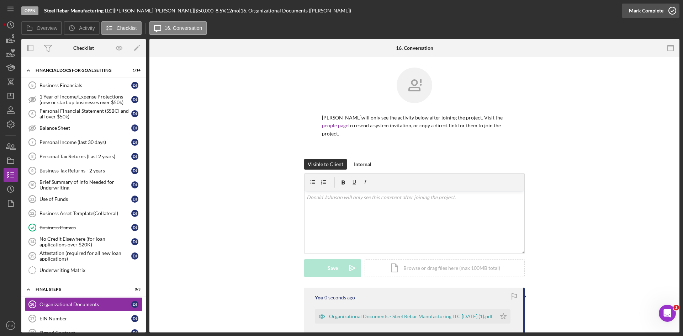
click at [632, 12] on div "Mark Complete" at bounding box center [646, 11] width 34 height 14
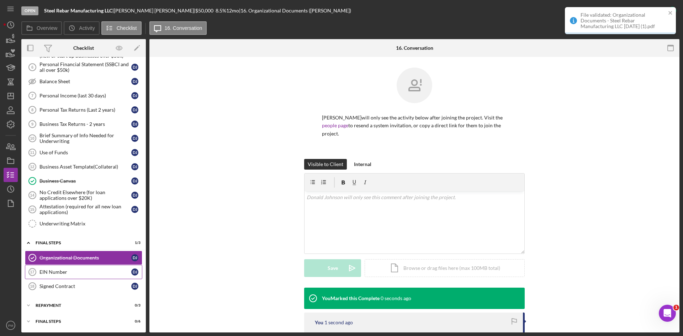
click at [55, 271] on div "EIN Number" at bounding box center [85, 272] width 92 height 6
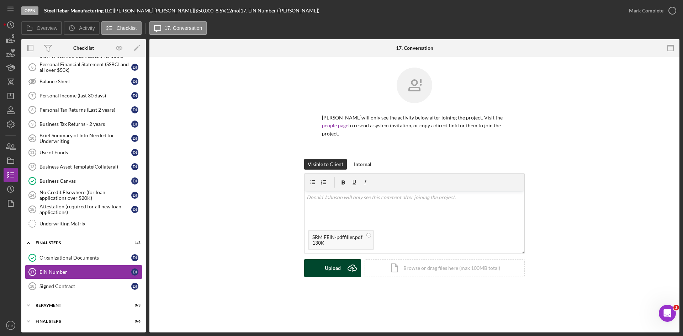
click at [334, 269] on div "Upload" at bounding box center [333, 268] width 16 height 18
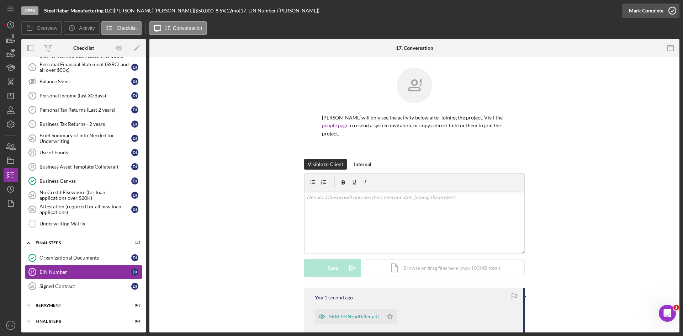
click at [658, 7] on div "Mark Complete" at bounding box center [646, 11] width 34 height 14
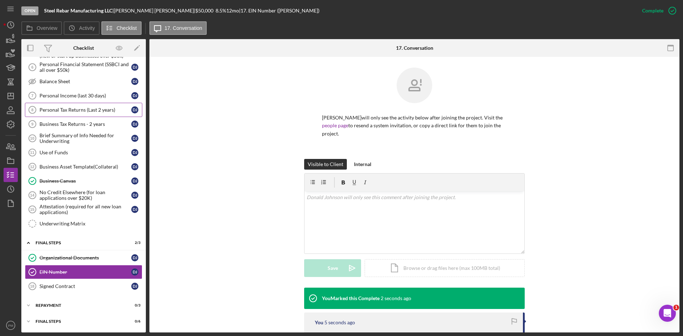
click at [63, 108] on div "Personal Tax Returns (Last 2 years)" at bounding box center [85, 110] width 92 height 6
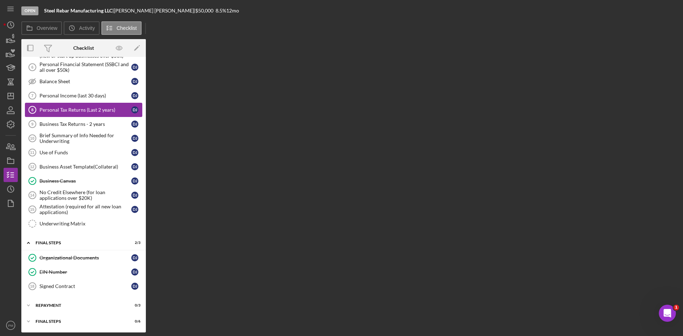
scroll to position [220, 0]
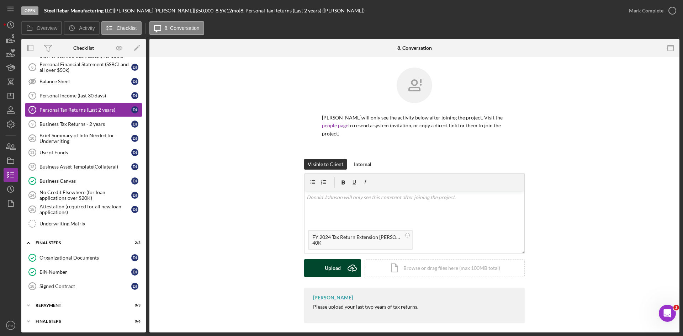
click at [332, 264] on div "Upload" at bounding box center [333, 268] width 16 height 18
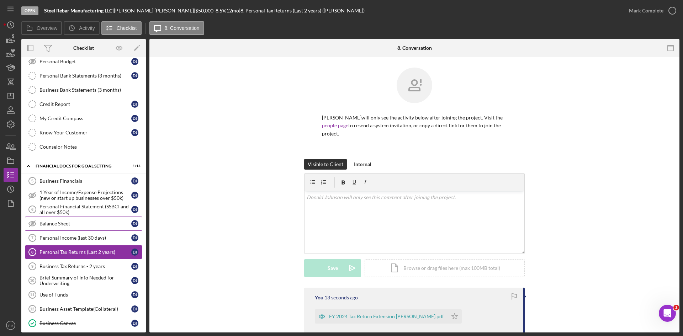
scroll to position [6, 0]
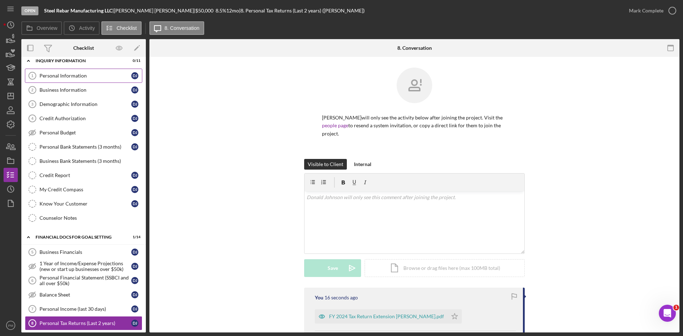
click at [77, 75] on div "Personal Information" at bounding box center [85, 76] width 92 height 6
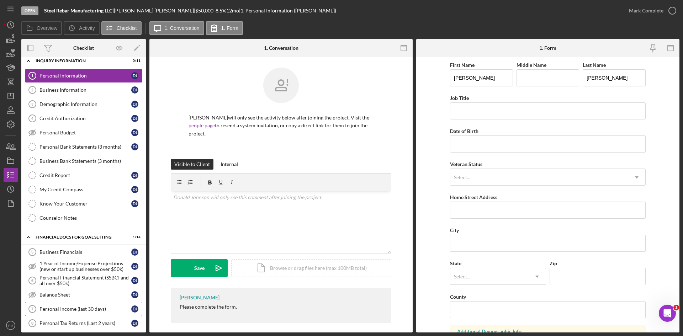
scroll to position [78, 0]
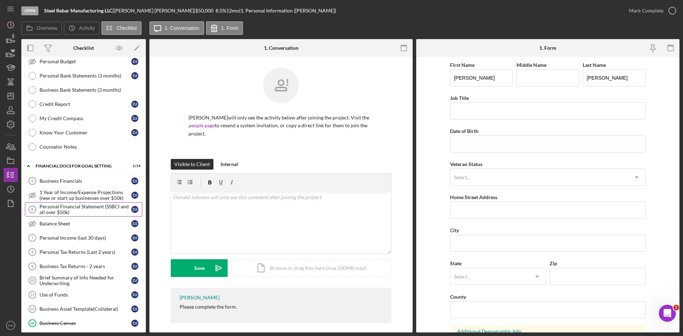
click at [67, 211] on div "Personal Financial Statement (SSBCI and all over $50k)" at bounding box center [85, 209] width 92 height 11
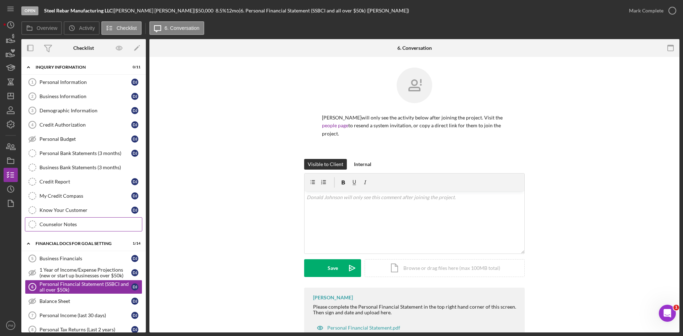
click at [77, 219] on link "Counselor Notes Counselor Notes" at bounding box center [83, 224] width 117 height 14
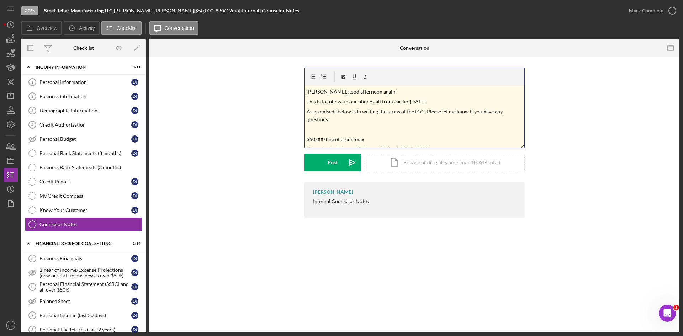
scroll to position [285, 0]
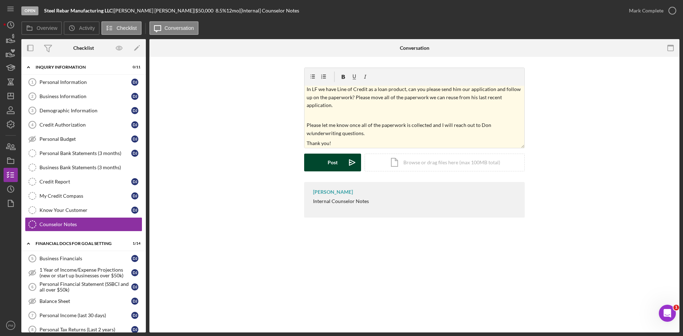
click at [323, 164] on button "Post Icon/icon-invite-send" at bounding box center [332, 163] width 57 height 18
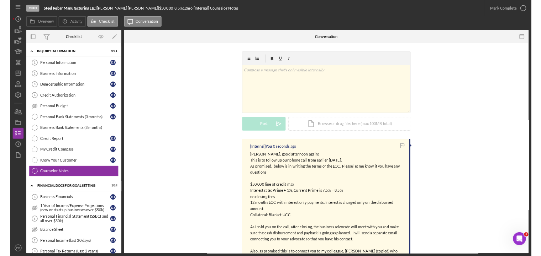
scroll to position [0, 0]
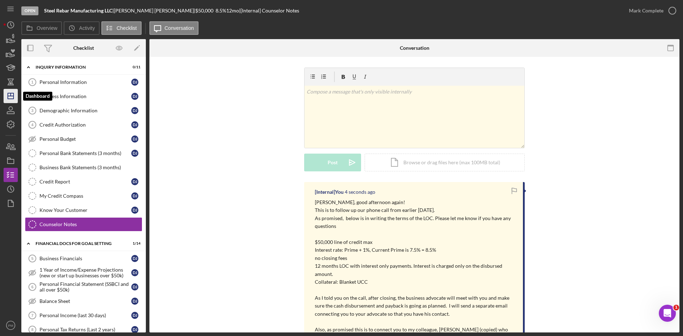
click at [14, 99] on icon "Icon/Dashboard" at bounding box center [11, 96] width 18 height 18
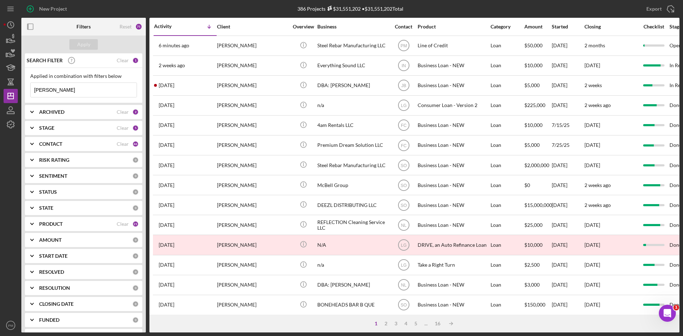
click at [82, 114] on div "ARCHIVED" at bounding box center [78, 112] width 78 height 6
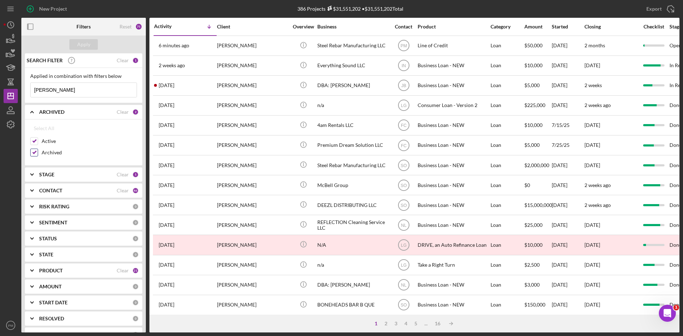
click at [35, 153] on input "Archived" at bounding box center [34, 152] width 7 height 7
checkbox input "false"
click at [78, 192] on div "CONTACT" at bounding box center [78, 191] width 78 height 6
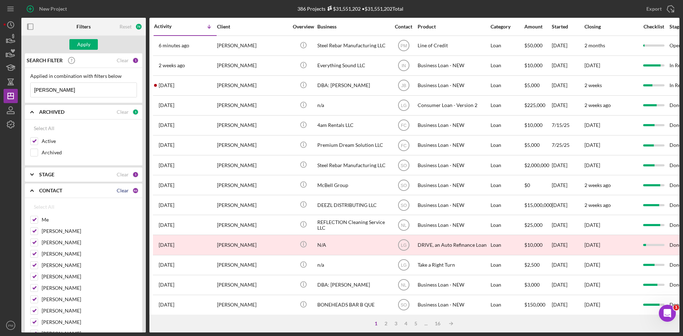
click at [122, 192] on div "Clear" at bounding box center [123, 191] width 12 height 6
checkbox input "false"
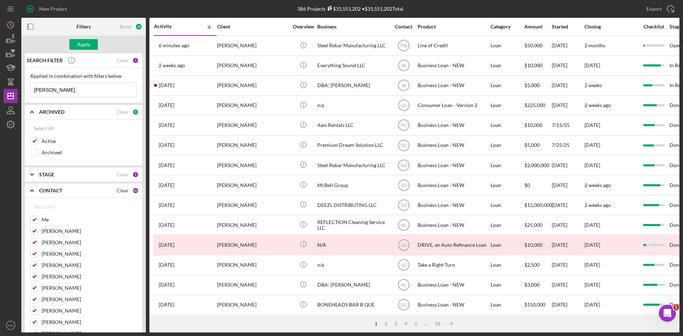
checkbox input "false"
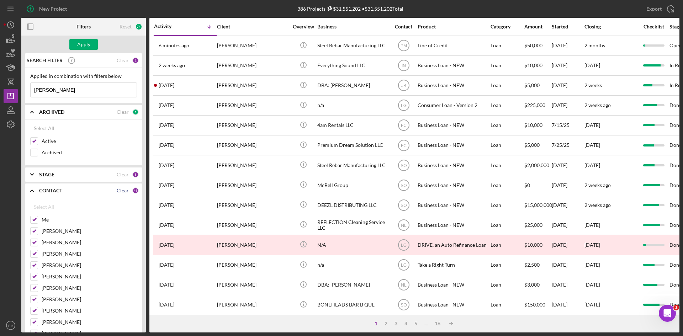
checkbox input "false"
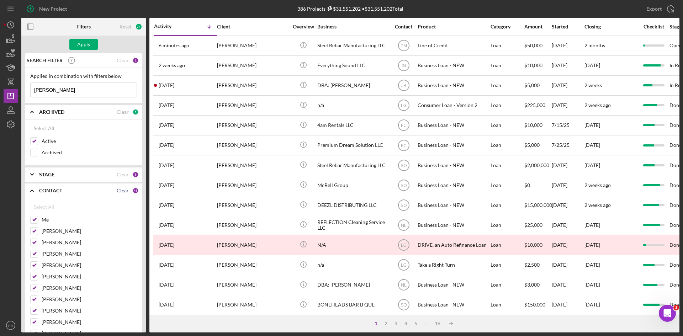
checkbox input "false"
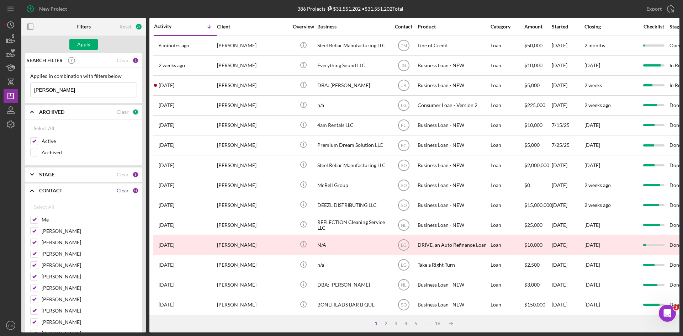
checkbox input "false"
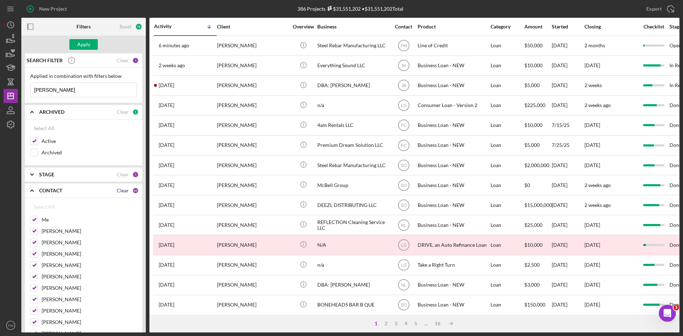
checkbox input "false"
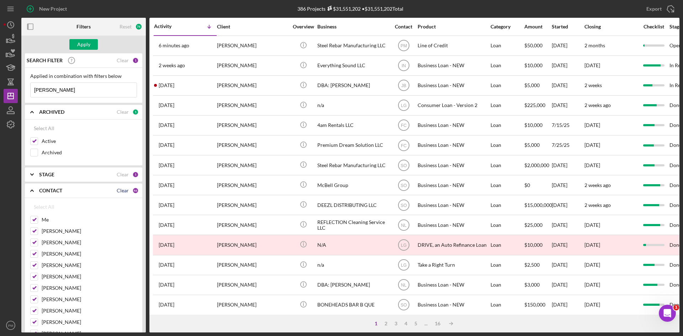
checkbox input "false"
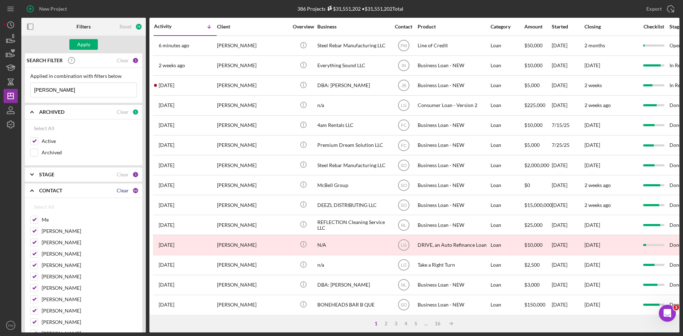
checkbox input "false"
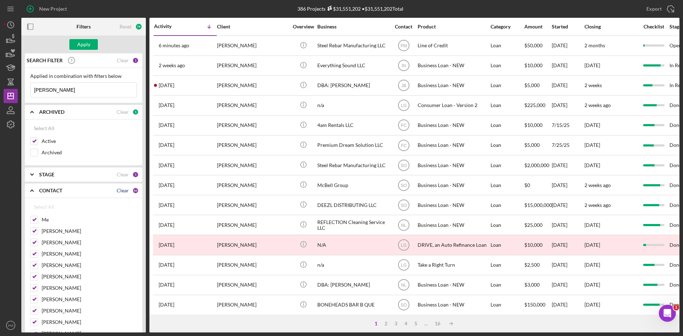
checkbox input "false"
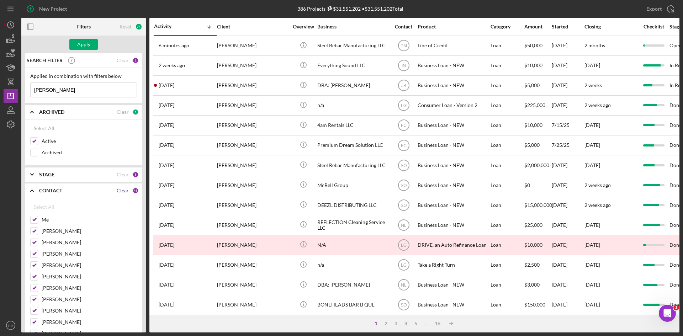
checkbox input "false"
drag, startPoint x: 34, startPoint y: 222, endPoint x: 34, endPoint y: 230, distance: 8.2
click at [34, 224] on div "Me" at bounding box center [83, 221] width 107 height 11
click at [34, 230] on input "[PERSON_NAME]" at bounding box center [34, 231] width 7 height 7
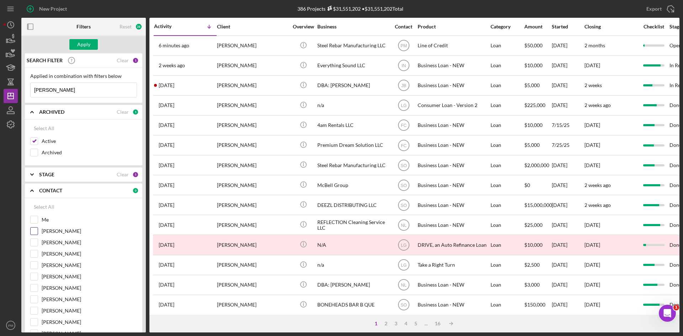
checkbox input "true"
click at [33, 222] on input "Me" at bounding box center [34, 219] width 7 height 7
checkbox input "true"
click at [79, 46] on div "Apply" at bounding box center [83, 44] width 13 height 11
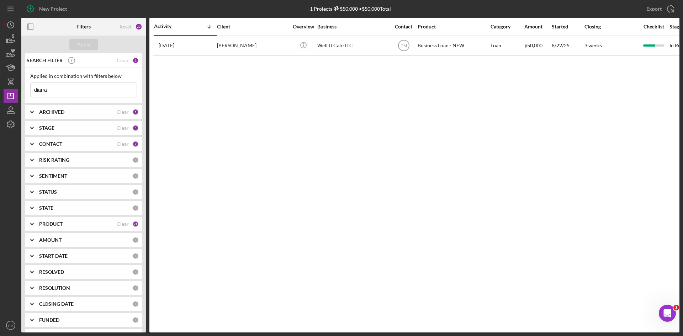
drag, startPoint x: 66, startPoint y: 95, endPoint x: 42, endPoint y: 92, distance: 24.4
click at [42, 92] on input "diarra" at bounding box center [84, 90] width 106 height 14
click at [76, 142] on div "CONTACT" at bounding box center [78, 144] width 78 height 6
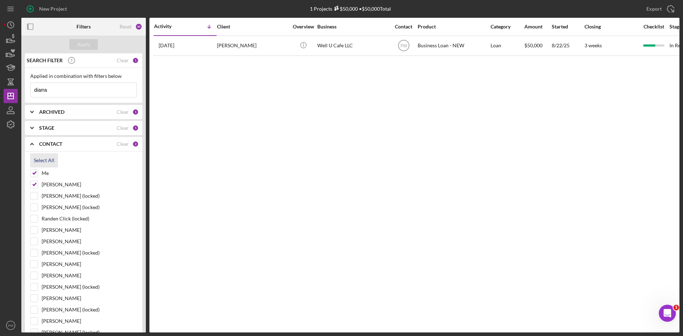
click at [43, 159] on div "Select All" at bounding box center [44, 160] width 21 height 14
checkbox input "true"
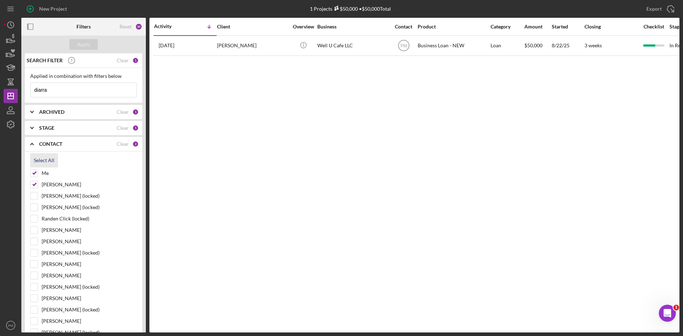
checkbox input "true"
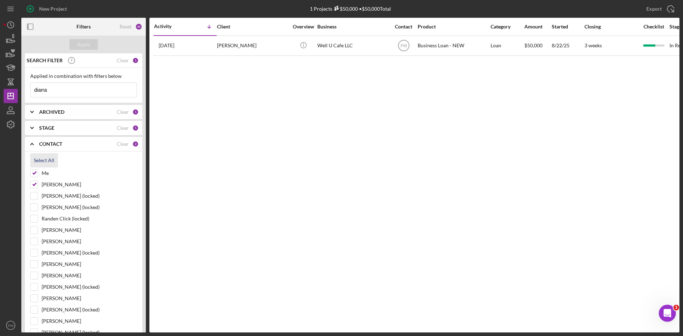
checkbox input "true"
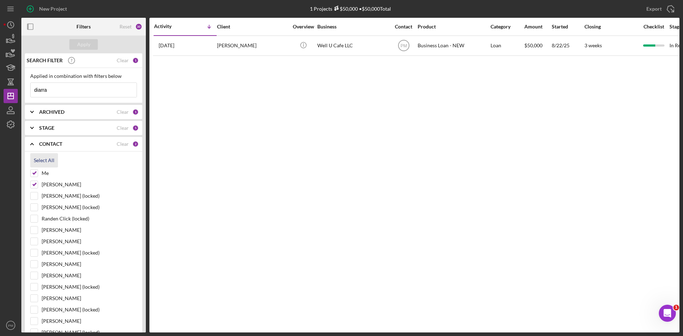
checkbox input "true"
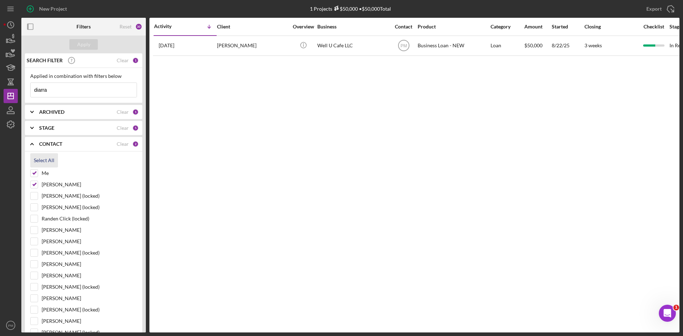
checkbox input "true"
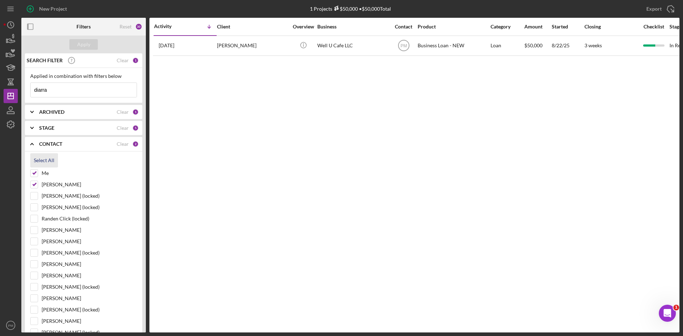
checkbox input "true"
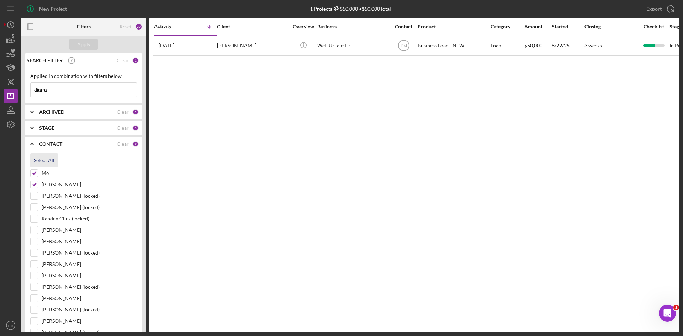
checkbox input "true"
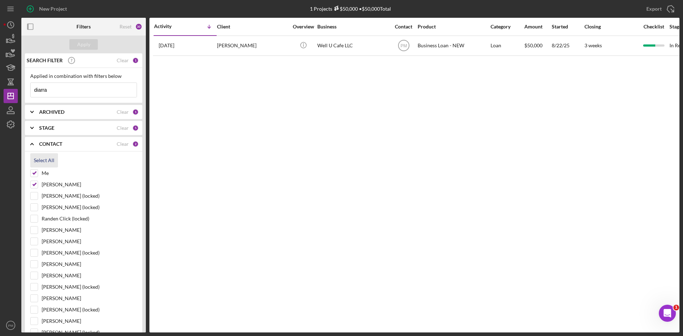
checkbox input "true"
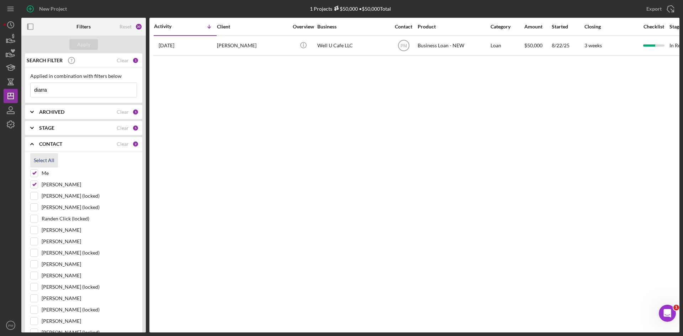
checkbox input "true"
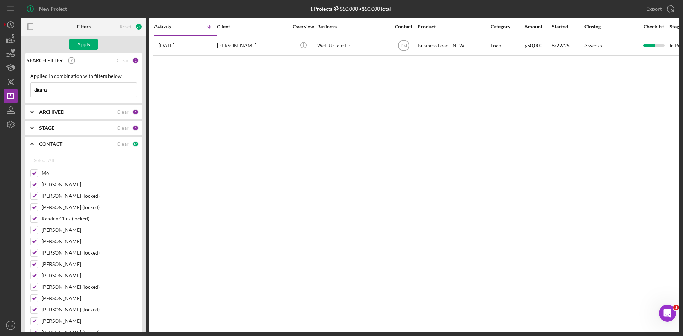
click at [79, 107] on div "ARCHIVED Clear 1" at bounding box center [89, 112] width 100 height 14
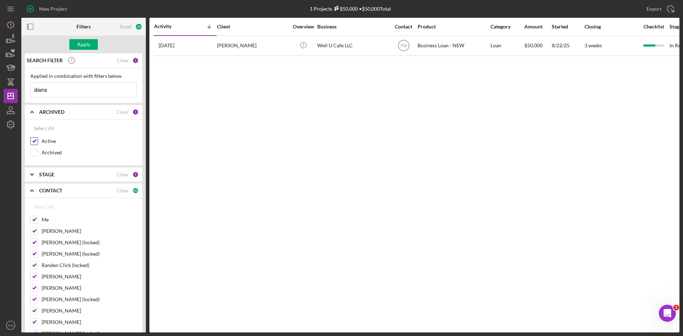
click at [34, 152] on input "Archived" at bounding box center [34, 152] width 7 height 7
checkbox input "true"
drag, startPoint x: 54, startPoint y: 94, endPoint x: 16, endPoint y: 91, distance: 38.9
click at [16, 91] on div "New Project 1 Projects $50,000 • $50,000 Total diarra Export Icon/Export Filter…" at bounding box center [342, 166] width 676 height 333
type input "delort"
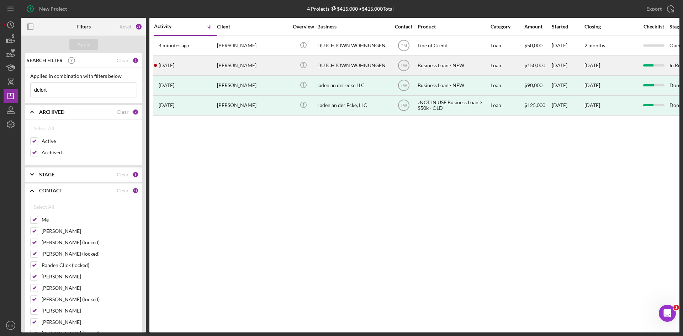
click at [258, 69] on div "[PERSON_NAME]" at bounding box center [252, 65] width 71 height 19
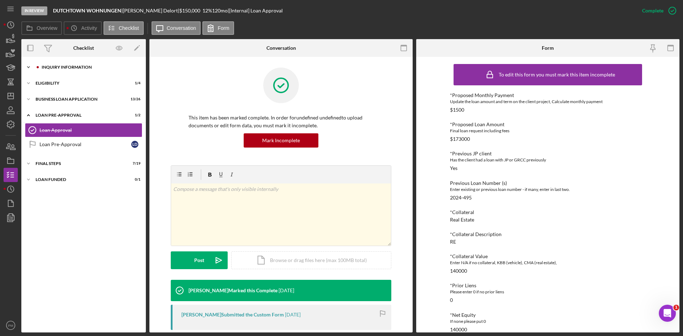
click at [89, 67] on div "INQUIRY INFORMATION" at bounding box center [89, 67] width 95 height 4
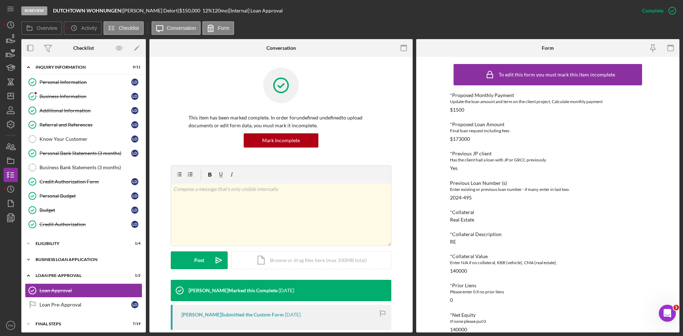
click at [79, 256] on div "Icon/Expander BUSINESS LOAN APPLICATION 13 / 26" at bounding box center [83, 260] width 124 height 14
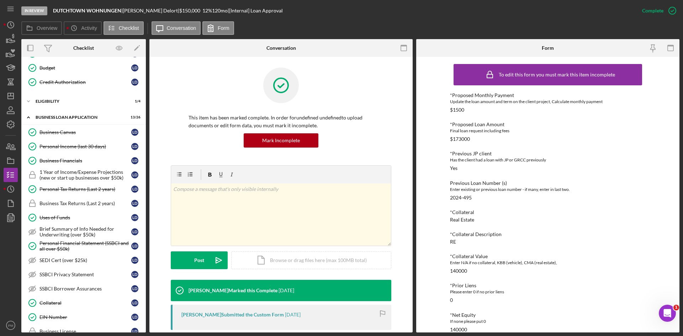
scroll to position [107, 0]
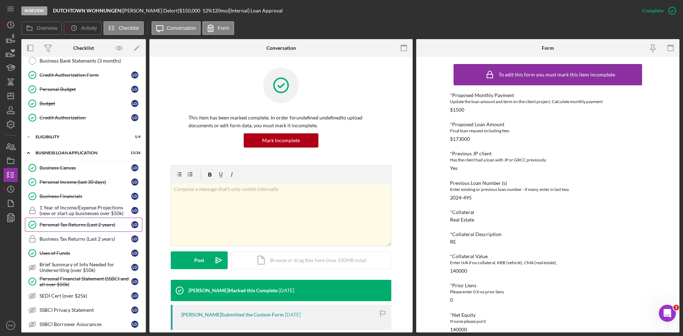
click at [75, 224] on div "Personal Tax Returns (Last 2 years)" at bounding box center [85, 225] width 92 height 6
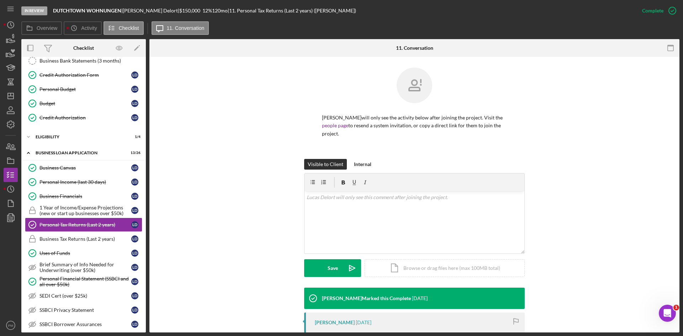
scroll to position [106, 0]
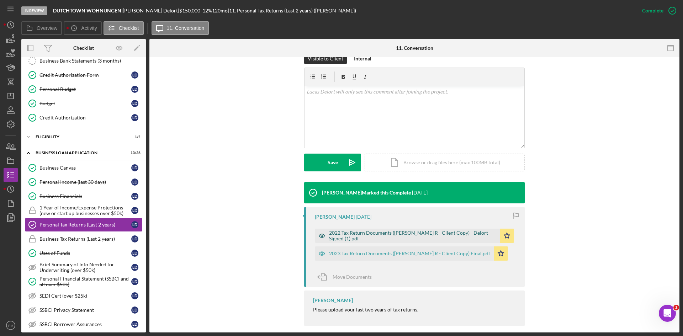
click at [349, 230] on div "2022 Tax Return Documents ([PERSON_NAME] R - Client Copy) - Delort Signed (1).p…" at bounding box center [412, 235] width 167 height 11
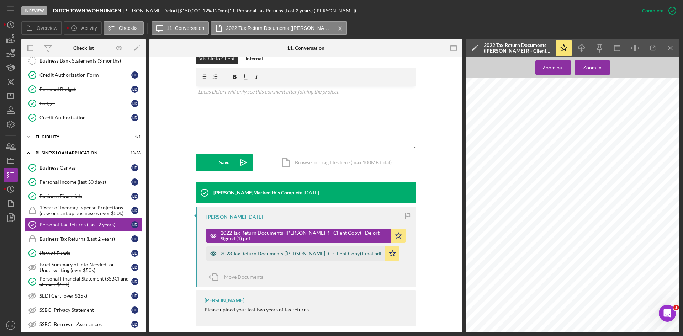
click at [307, 251] on div "2023 Tax Return Documents ([PERSON_NAME] R - Client Copy) Final.pdf" at bounding box center [301, 254] width 161 height 6
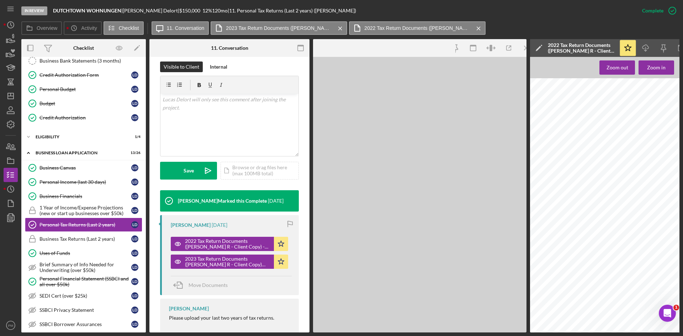
scroll to position [122, 0]
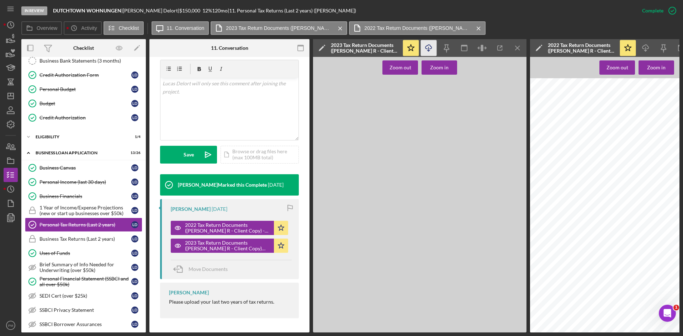
click at [428, 48] on icon "Icon/Download" at bounding box center [429, 48] width 16 height 16
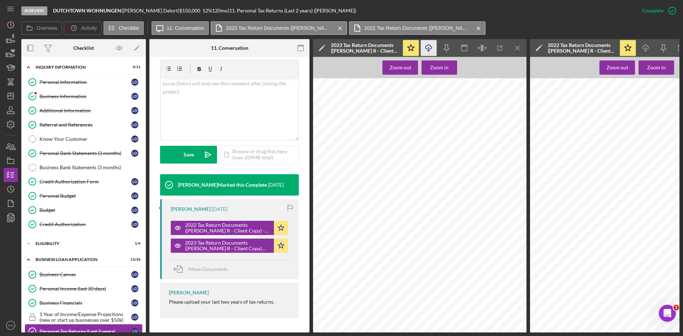
scroll to position [107, 0]
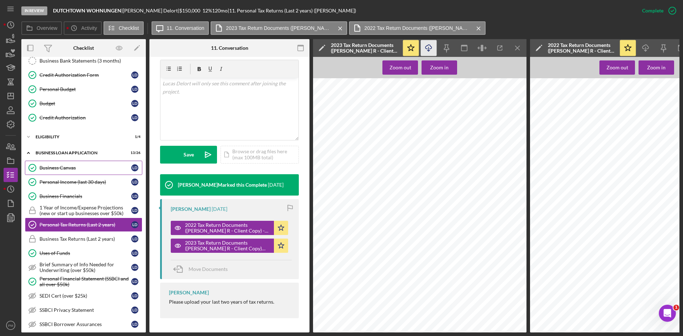
click at [62, 168] on div "Business Canvas" at bounding box center [85, 168] width 92 height 6
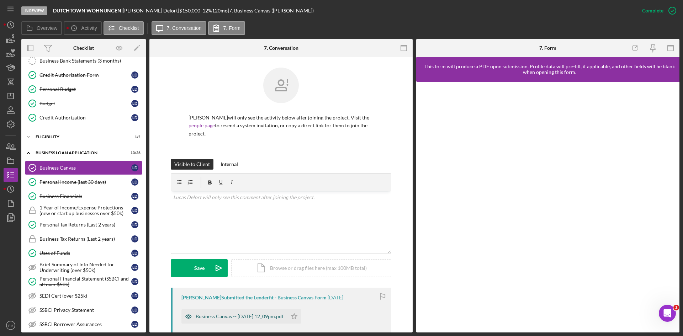
click at [237, 314] on div "Business Canvas -- [DATE] 12_09pm.pdf" at bounding box center [240, 317] width 88 height 6
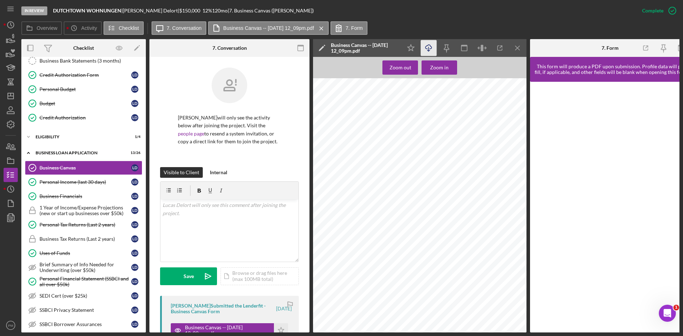
click at [431, 48] on icon "Icon/Download" at bounding box center [429, 48] width 16 height 16
click at [11, 95] on icon "Icon/Dashboard" at bounding box center [11, 96] width 18 height 18
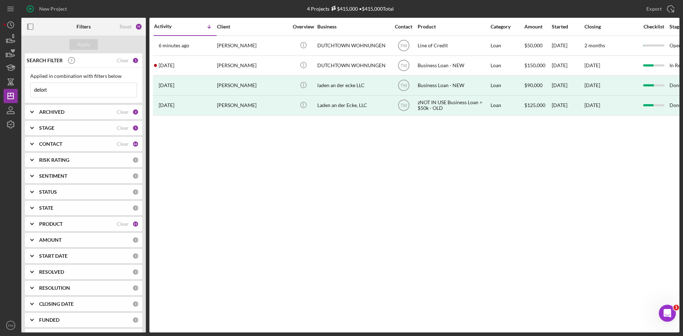
click at [54, 93] on input "delort" at bounding box center [84, 90] width 106 height 14
drag, startPoint x: 54, startPoint y: 93, endPoint x: 23, endPoint y: 93, distance: 30.9
click at [23, 93] on div "SEARCH FILTER Clear 1 Applied in combination with filters below delort Icon/Men…" at bounding box center [83, 192] width 124 height 279
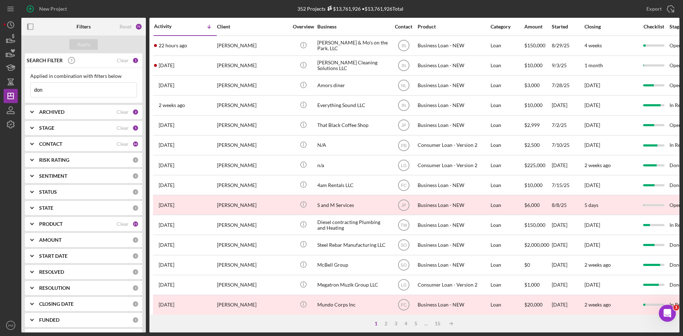
click at [65, 90] on input "don" at bounding box center [84, 90] width 106 height 14
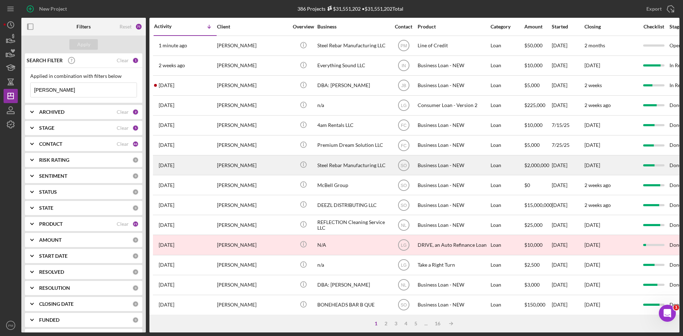
type input "[PERSON_NAME]"
click at [239, 168] on div "[PERSON_NAME]" at bounding box center [252, 165] width 71 height 19
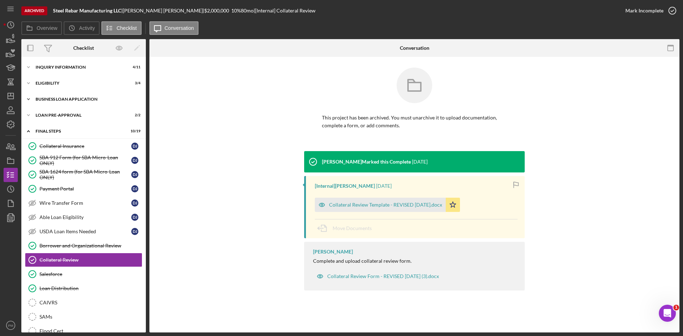
click at [75, 100] on div "BUSINESS LOAN APPLICATION" at bounding box center [86, 99] width 101 height 4
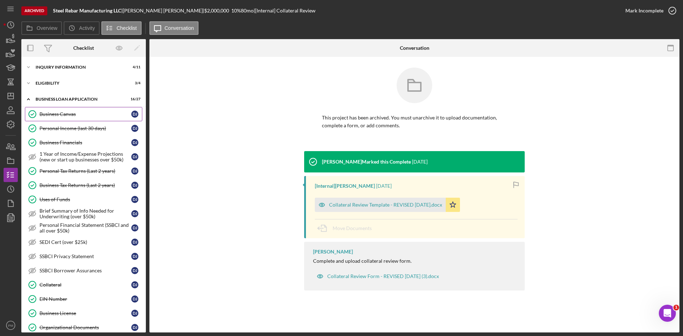
click at [74, 114] on div "Business Canvas" at bounding box center [85, 114] width 92 height 6
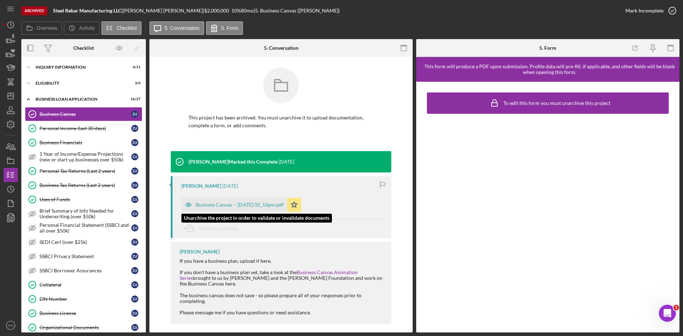
click at [254, 203] on div "Business Canvas -- [DATE] 02_10pm.pdf" at bounding box center [240, 205] width 88 height 6
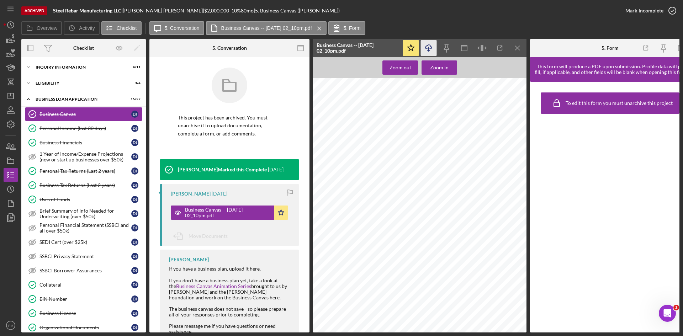
click at [424, 48] on icon "Icon/Download" at bounding box center [429, 48] width 16 height 16
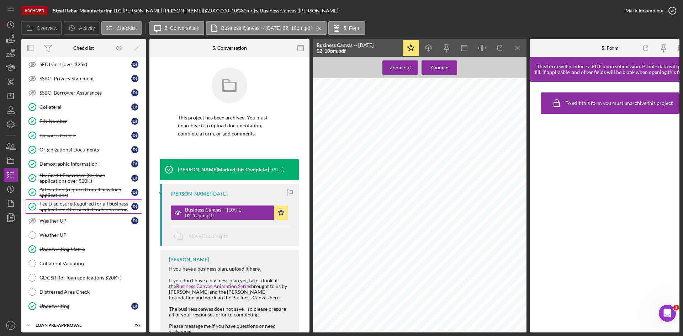
scroll to position [142, 0]
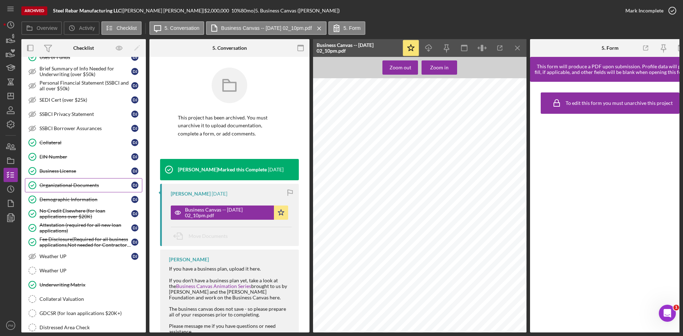
drag, startPoint x: 60, startPoint y: 187, endPoint x: 46, endPoint y: 187, distance: 14.9
click at [60, 187] on div "Organizational Documents" at bounding box center [85, 185] width 92 height 6
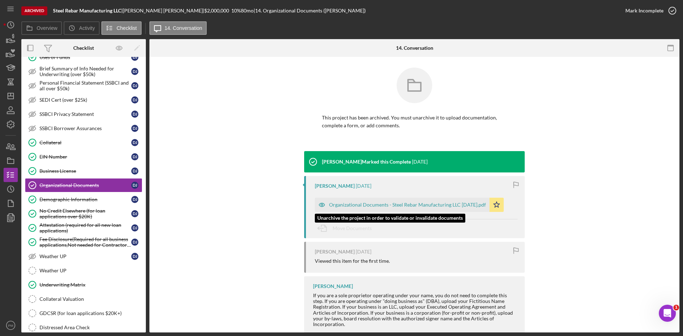
click at [361, 198] on div "Organizational Documents - Steel Rebar Manufacturing LLC [DATE].pdf" at bounding box center [402, 205] width 175 height 14
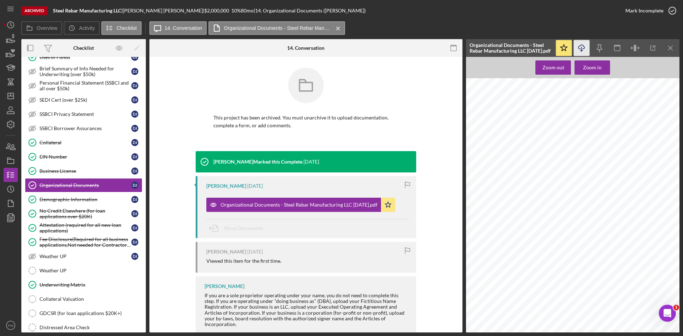
click at [584, 50] on icon "Icon/Download" at bounding box center [582, 48] width 16 height 16
click at [58, 158] on div "EIN Number" at bounding box center [85, 157] width 92 height 6
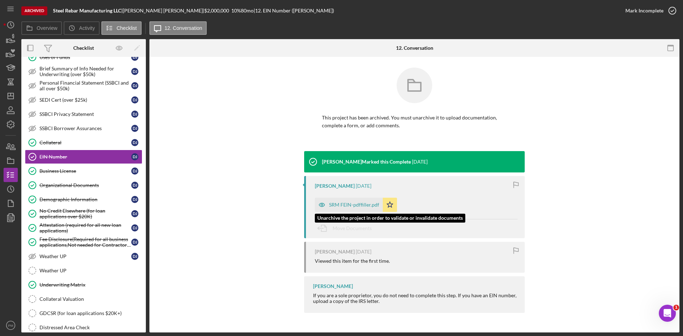
click at [338, 203] on div "SRM FEIN-pdffiller.pdf" at bounding box center [354, 205] width 50 height 6
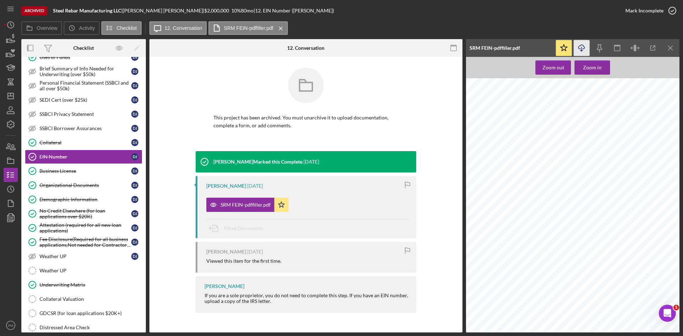
click at [584, 52] on icon "Icon/Download" at bounding box center [582, 48] width 16 height 16
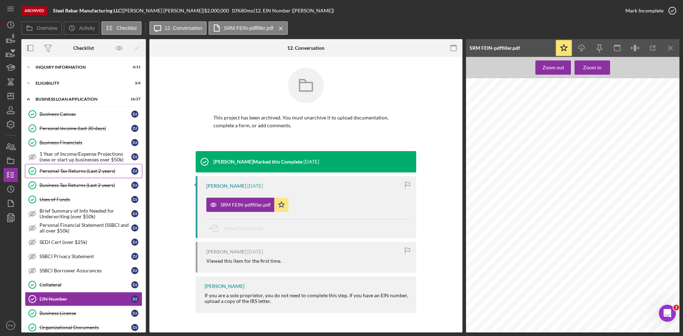
click at [77, 167] on link "Personal Tax Returns (Last 2 years) Personal Tax Returns (Last 2 years) D J" at bounding box center [83, 171] width 117 height 14
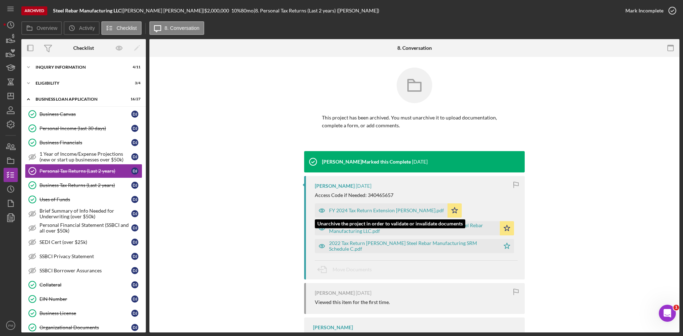
click at [362, 211] on div "FY 2024 Tax Return Extension [PERSON_NAME].pdf" at bounding box center [386, 211] width 115 height 6
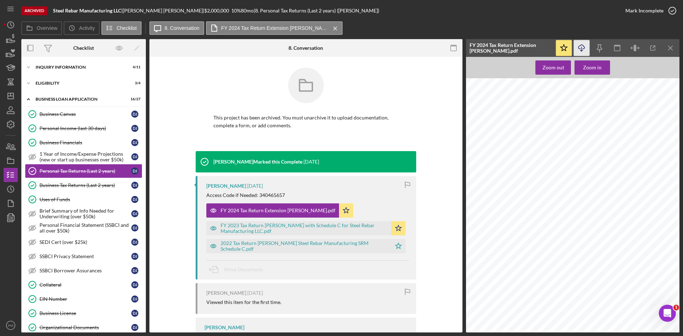
click at [586, 45] on icon "Icon/Download" at bounding box center [582, 48] width 16 height 16
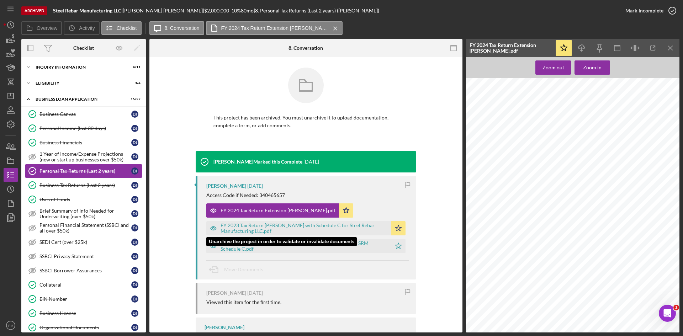
click at [256, 229] on div "FY 2023 Tax Return [PERSON_NAME] with Schedule C for Steel Rebar Manufacturing …" at bounding box center [304, 228] width 167 height 11
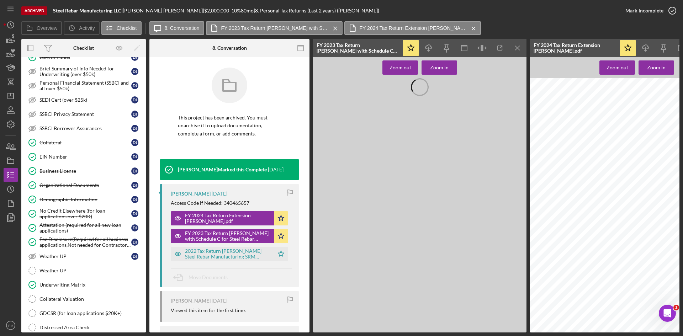
scroll to position [285, 0]
